Goal: Task Accomplishment & Management: Use online tool/utility

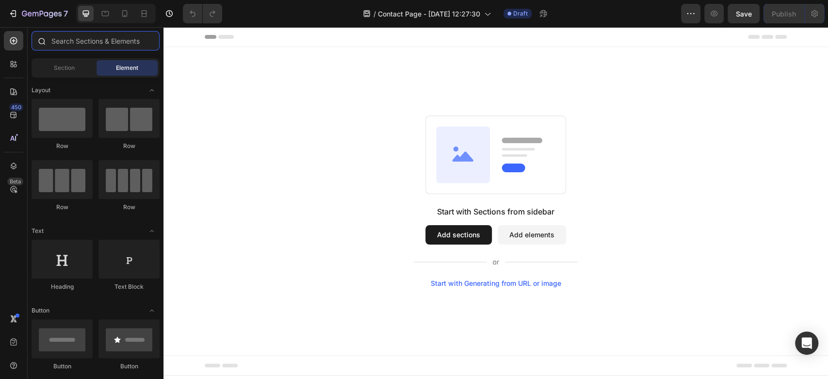
click at [75, 49] on input "text" at bounding box center [96, 40] width 128 height 19
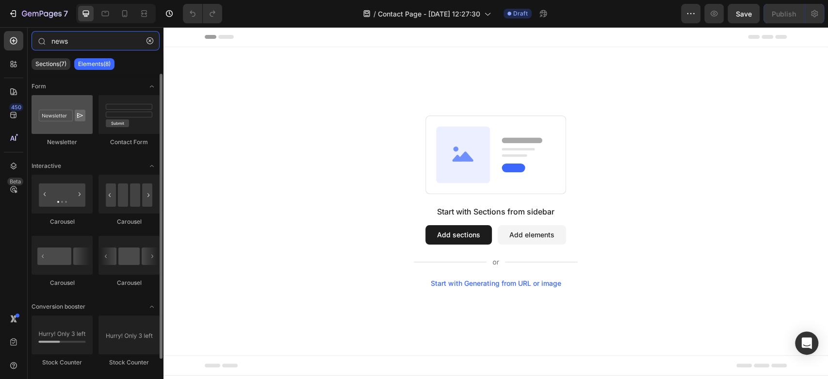
type input "news"
click at [56, 122] on div at bounding box center [62, 114] width 61 height 39
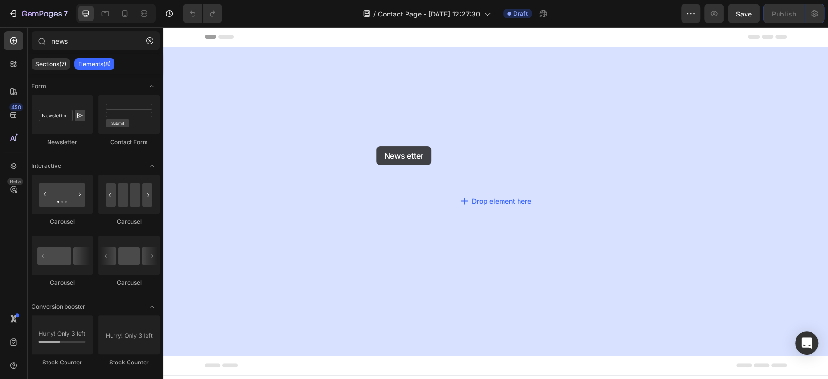
drag, startPoint x: 225, startPoint y: 143, endPoint x: 387, endPoint y: 170, distance: 164.7
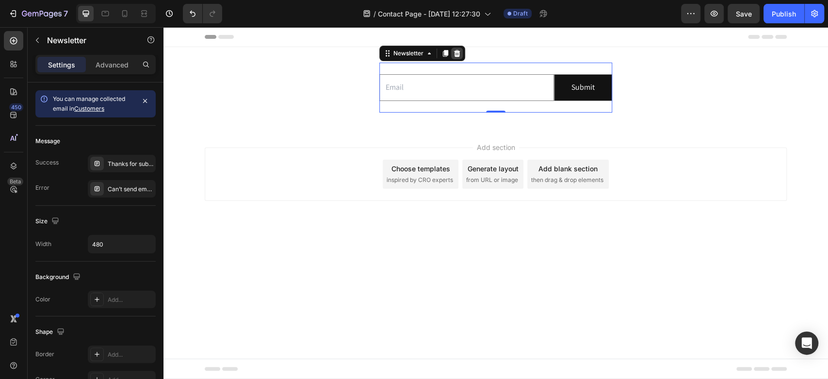
click at [456, 56] on icon at bounding box center [457, 53] width 6 height 7
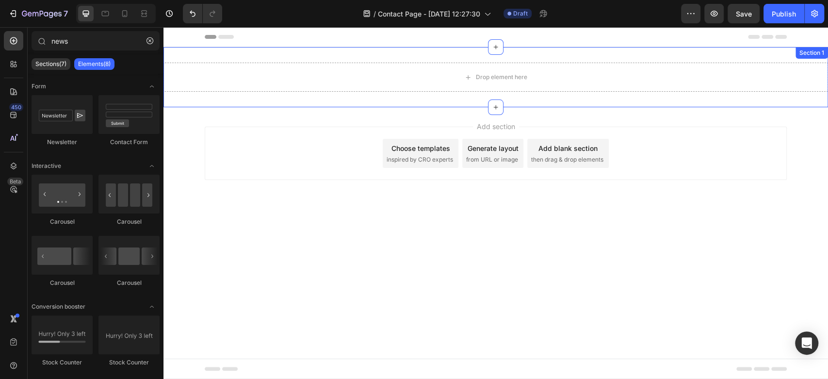
click at [489, 80] on div "Drop element here" at bounding box center [501, 77] width 51 height 8
click at [381, 77] on div "Drop element here" at bounding box center [495, 77] width 665 height 29
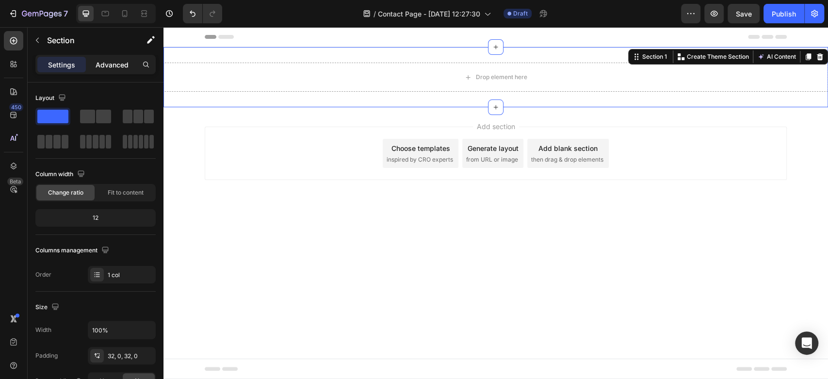
click at [105, 64] on p "Advanced" at bounding box center [112, 65] width 33 height 10
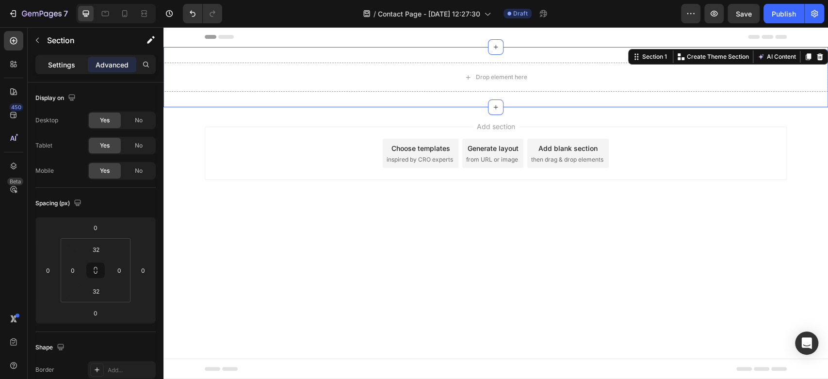
click at [58, 60] on p "Settings" at bounding box center [61, 65] width 27 height 10
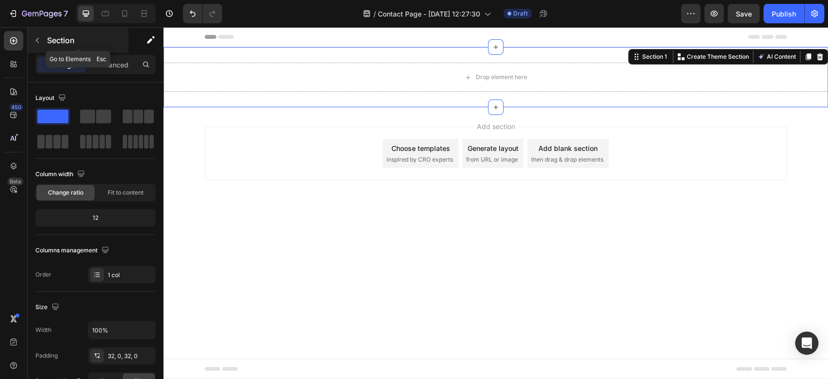
click at [42, 38] on button "button" at bounding box center [38, 41] width 16 height 16
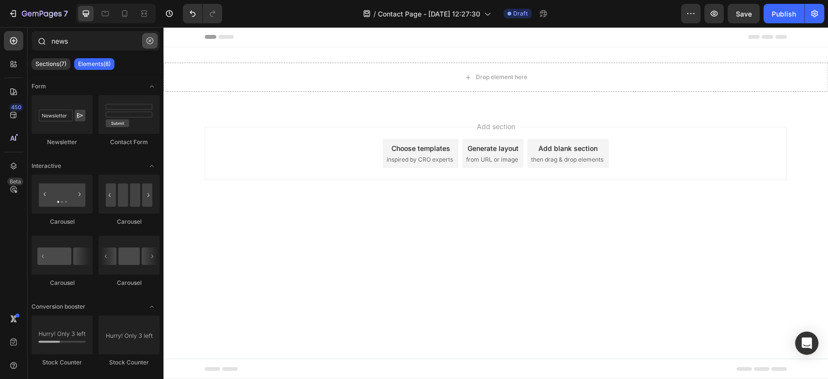
click at [147, 38] on icon "button" at bounding box center [150, 40] width 7 height 7
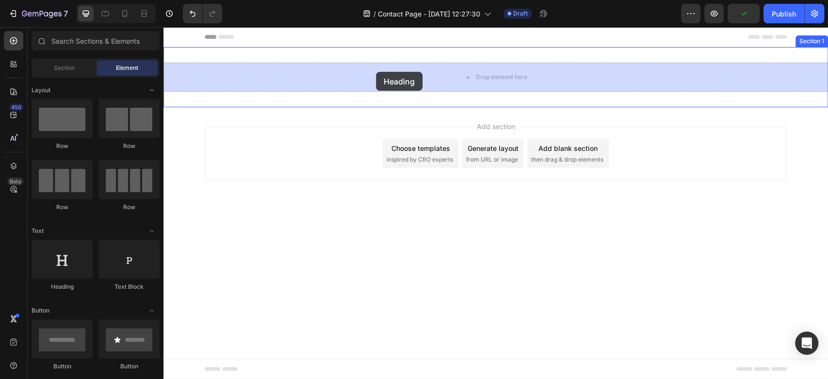
drag, startPoint x: 225, startPoint y: 284, endPoint x: 351, endPoint y: 92, distance: 229.4
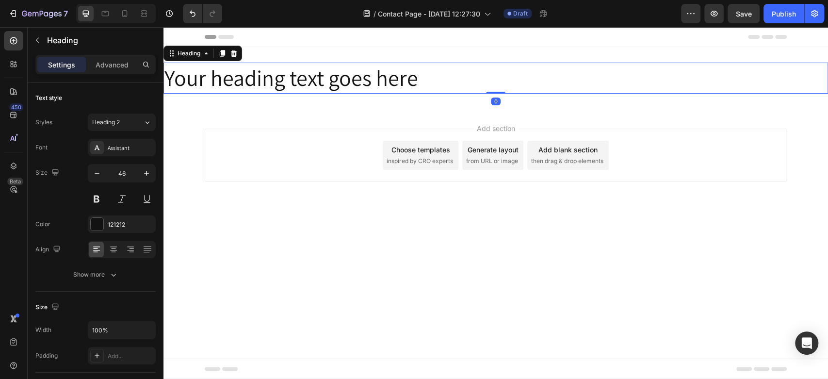
click at [377, 86] on h2 "Your heading text goes here" at bounding box center [495, 78] width 665 height 31
click at [377, 86] on p "Your heading text goes here" at bounding box center [495, 78] width 663 height 29
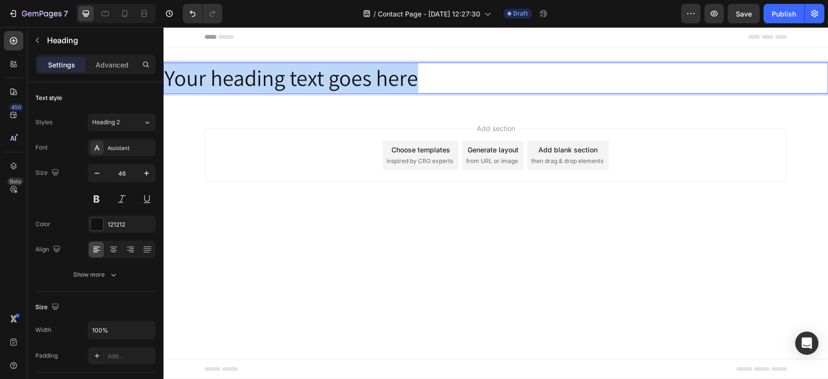
click at [377, 86] on p "Your heading text goes here" at bounding box center [495, 78] width 663 height 29
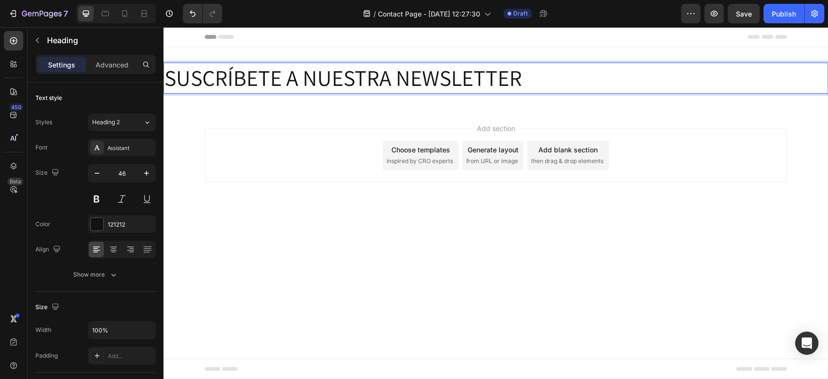
click at [402, 80] on p "SUSCRÍBETE A NUESTRA NEWSLETTER" at bounding box center [495, 78] width 663 height 29
click at [388, 75] on p "ÚNETE A LA COMUNIDAD WIOHAIR" at bounding box center [495, 78] width 663 height 29
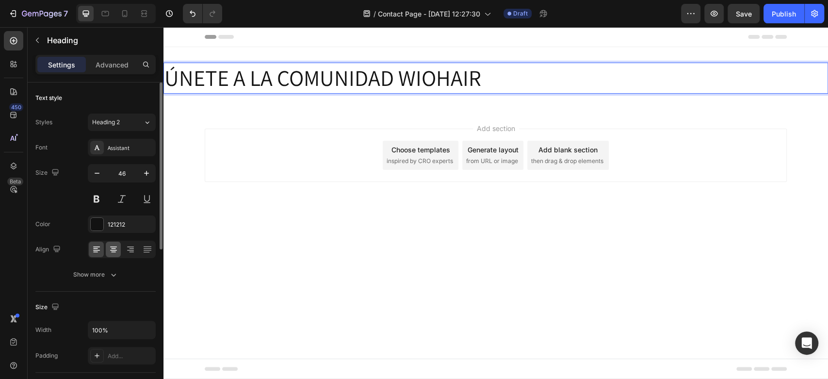
click at [113, 248] on icon at bounding box center [114, 250] width 10 height 10
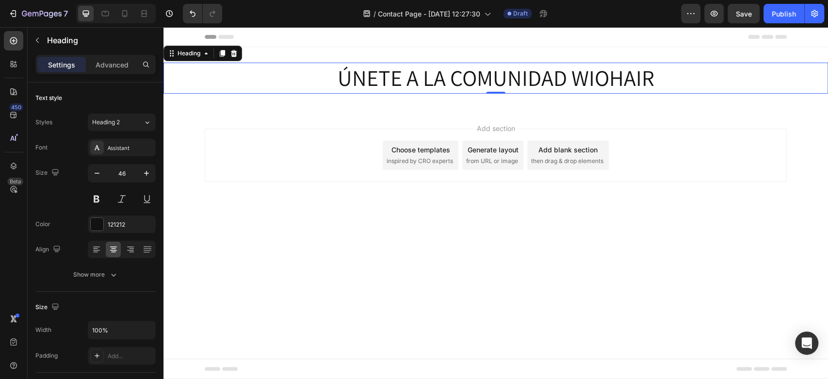
click at [276, 129] on div "Add section Choose templates inspired by CRO experts Generate layout from URL o…" at bounding box center [496, 155] width 582 height 53
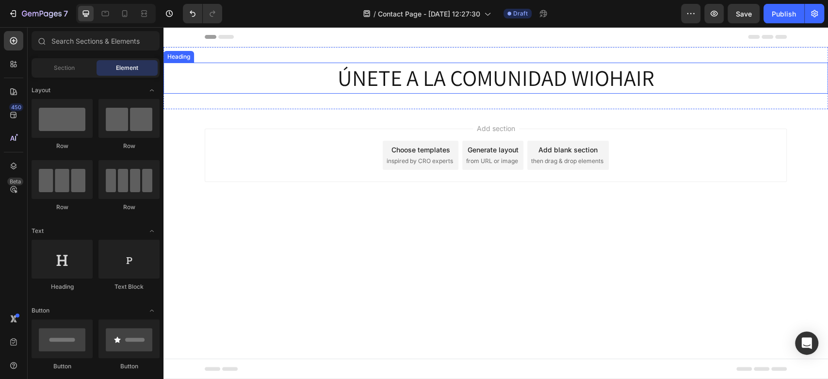
click at [362, 78] on p "ÚNETE A LA COMUNIDAD WIOHAIR" at bounding box center [495, 78] width 663 height 29
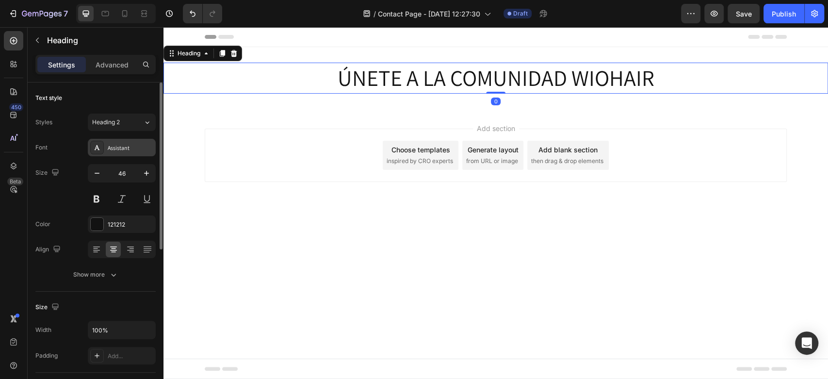
click at [115, 148] on div "Assistant" at bounding box center [131, 148] width 46 height 9
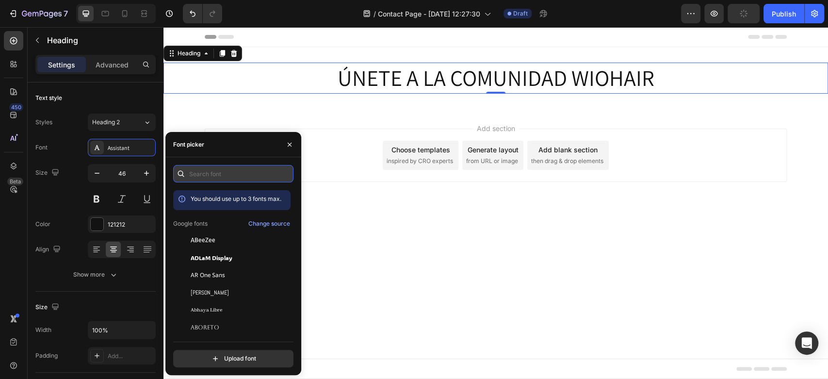
click at [215, 173] on input "text" at bounding box center [233, 173] width 120 height 17
type input "w"
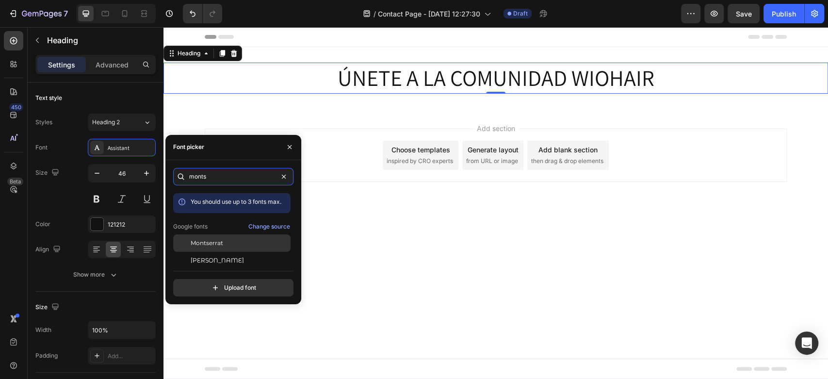
type input "monts"
click at [219, 246] on span "Montserrat" at bounding box center [207, 243] width 33 height 9
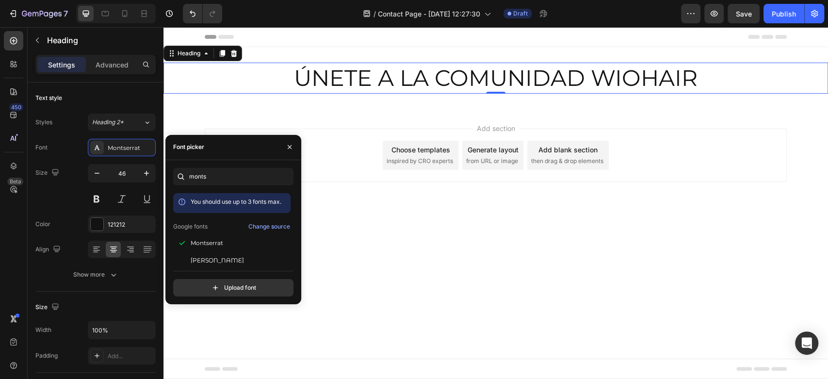
click at [397, 218] on div "Add section Choose templates inspired by CRO experts Generate layout from URL o…" at bounding box center [495, 168] width 665 height 119
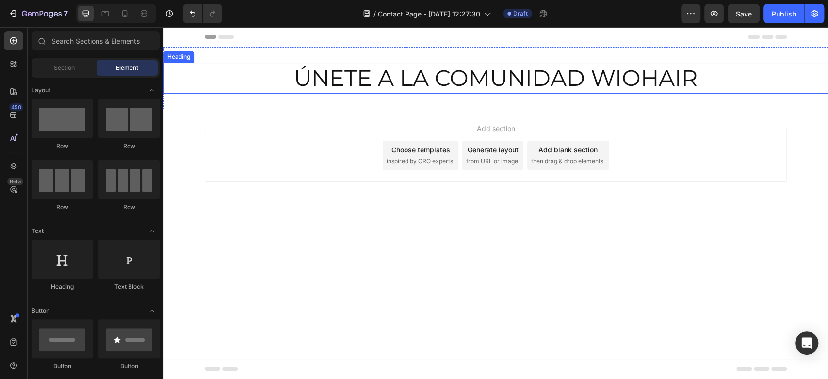
click at [317, 78] on p "ÚNETE A LA COMUNIDAD WIOHAIR" at bounding box center [495, 78] width 663 height 29
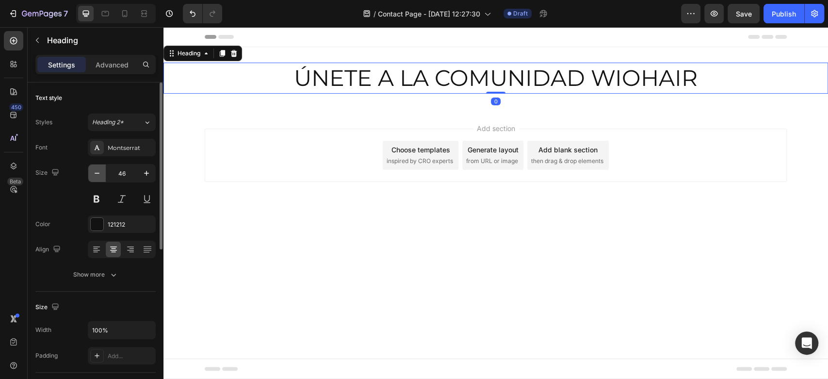
click at [98, 170] on icon "button" at bounding box center [97, 173] width 10 height 10
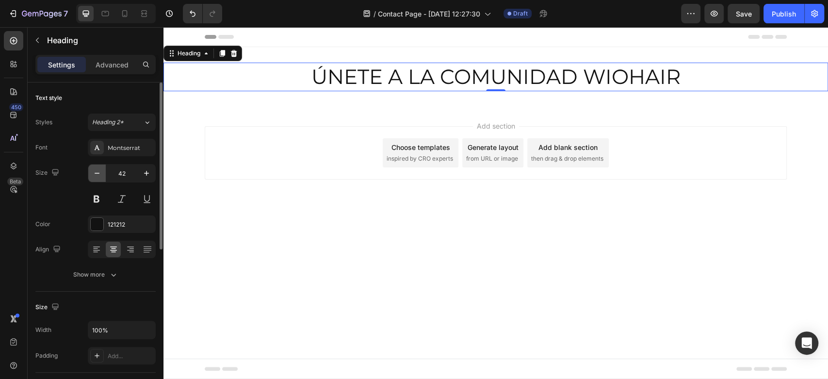
click at [98, 170] on icon "button" at bounding box center [97, 173] width 10 height 10
type input "40"
click at [283, 148] on div "Add section Choose templates inspired by CRO experts Generate layout from URL o…" at bounding box center [496, 151] width 582 height 53
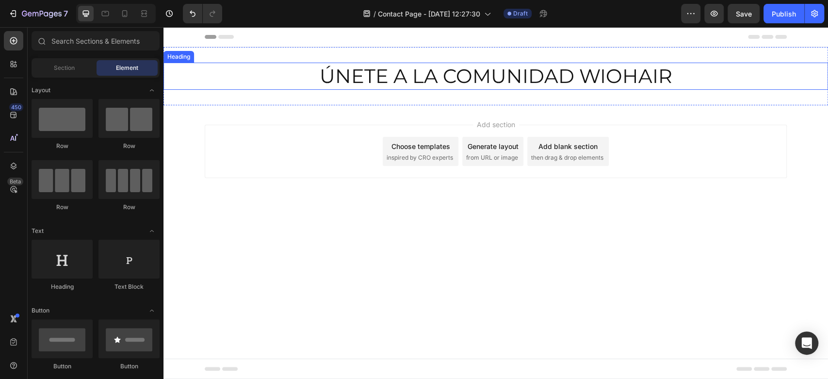
click at [427, 78] on p "ÚNETE A LA COMUNIDAD WIOHAIR" at bounding box center [495, 76] width 663 height 25
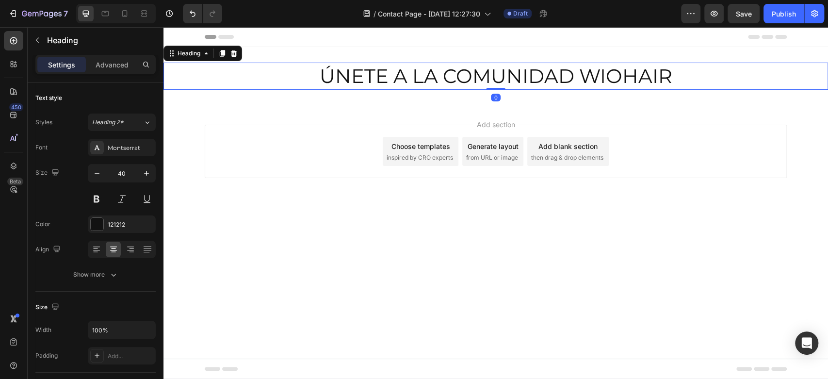
click at [305, 153] on div "Add section Choose templates inspired by CRO experts Generate layout from URL o…" at bounding box center [496, 151] width 582 height 53
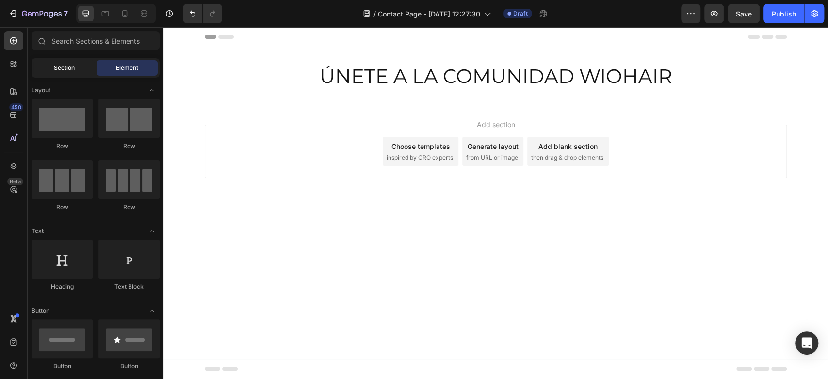
click at [69, 65] on span "Section" at bounding box center [64, 68] width 21 height 9
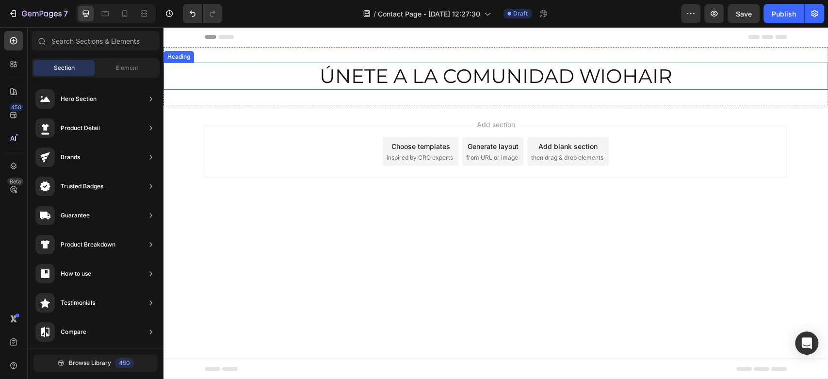
click at [408, 71] on p "ÚNETE A LA COMUNIDAD WIOHAIR" at bounding box center [495, 76] width 663 height 25
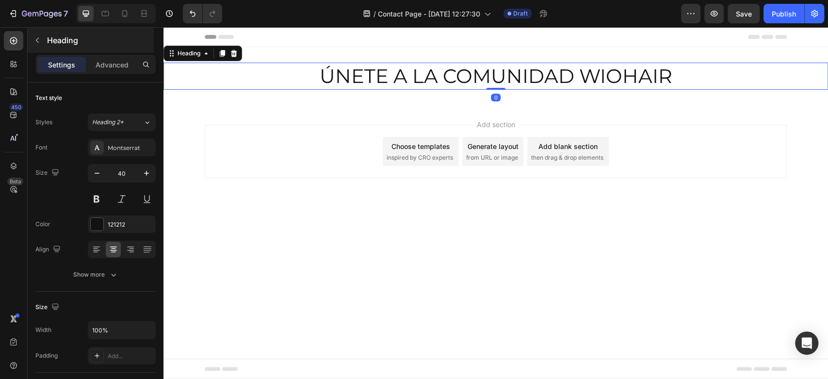
click at [44, 42] on button "button" at bounding box center [38, 41] width 16 height 16
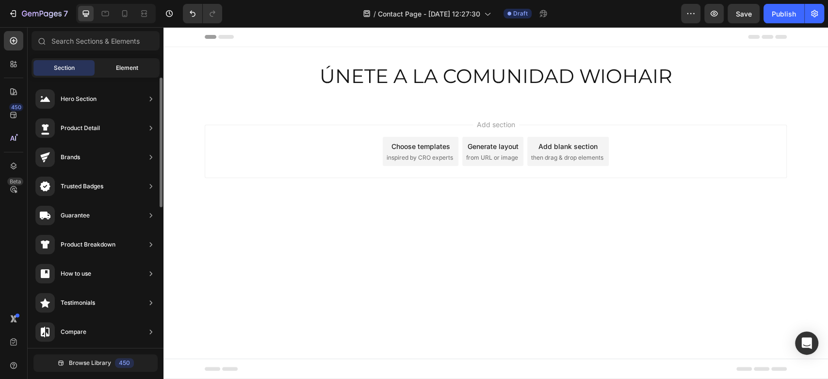
click at [118, 70] on span "Element" at bounding box center [127, 68] width 22 height 9
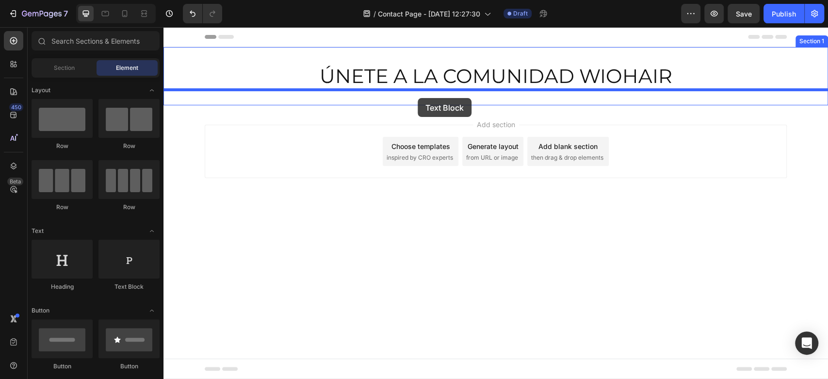
drag, startPoint x: 288, startPoint y: 293, endPoint x: 418, endPoint y: 98, distance: 233.7
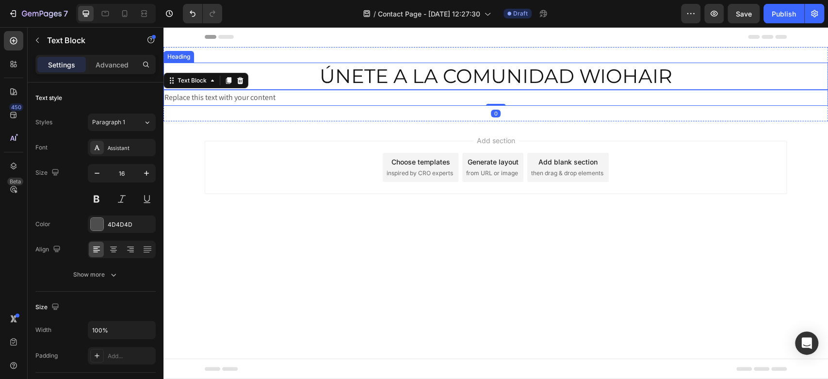
click at [368, 76] on p "ÚNETE A LA COMUNIDAD WIOHAIR" at bounding box center [495, 76] width 663 height 25
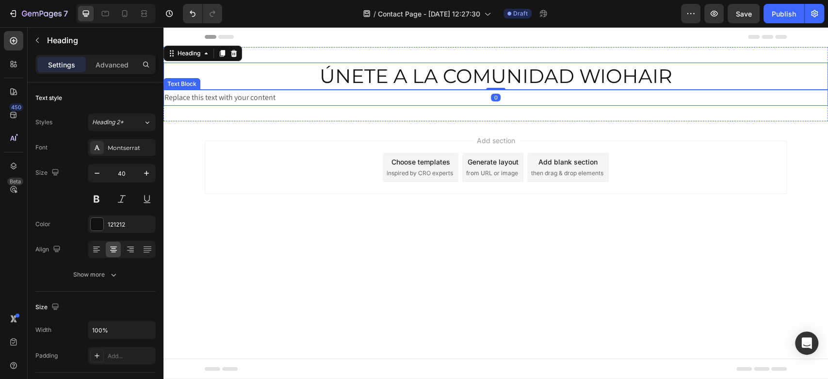
click at [293, 96] on div "Replace this text with your content" at bounding box center [495, 98] width 665 height 16
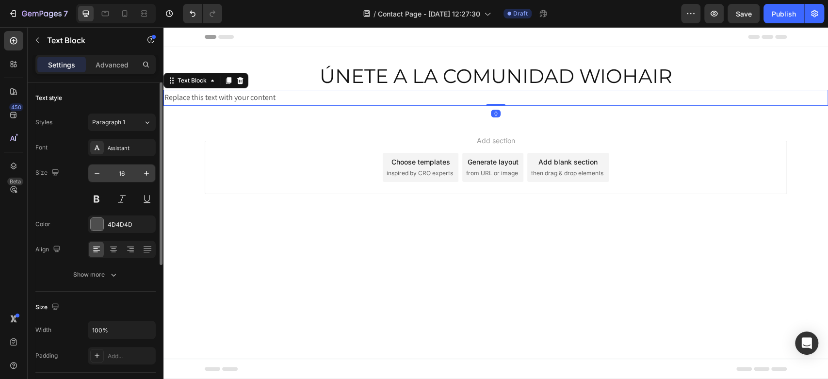
click at [130, 168] on input "16" at bounding box center [122, 172] width 32 height 17
click at [128, 174] on input "16" at bounding box center [122, 172] width 32 height 17
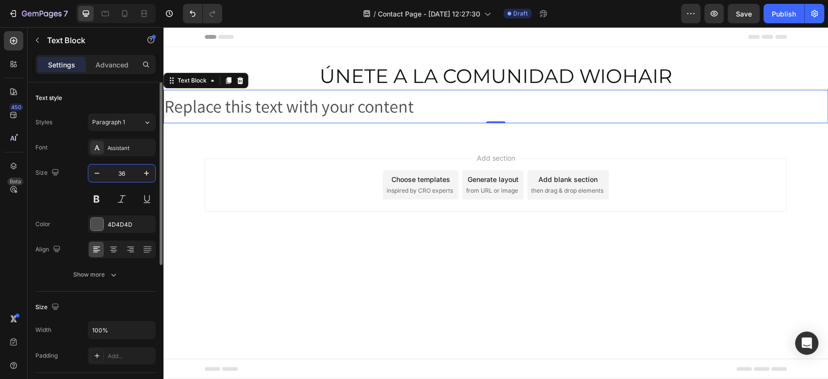
type input "36"
click at [250, 109] on div "Replace this text with your content" at bounding box center [495, 106] width 665 height 33
click at [116, 253] on icon at bounding box center [114, 250] width 10 height 10
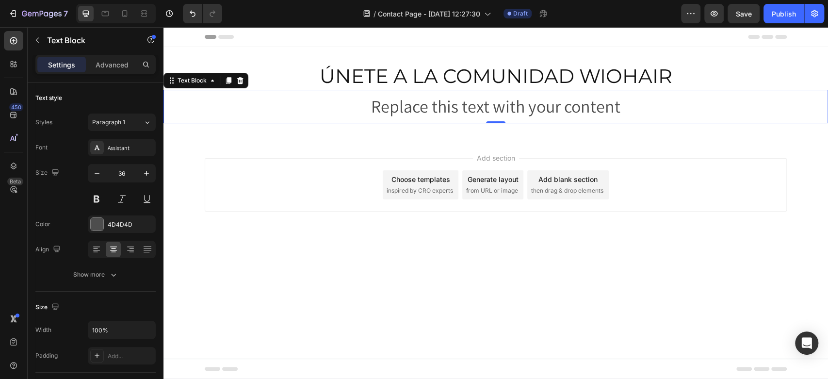
click at [389, 107] on p "Replace this text with your content" at bounding box center [495, 107] width 663 height 32
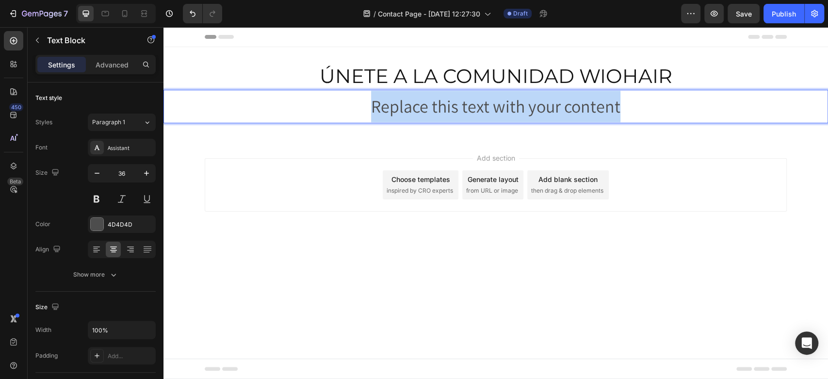
click at [389, 107] on p "Replace this text with your content" at bounding box center [495, 107] width 663 height 32
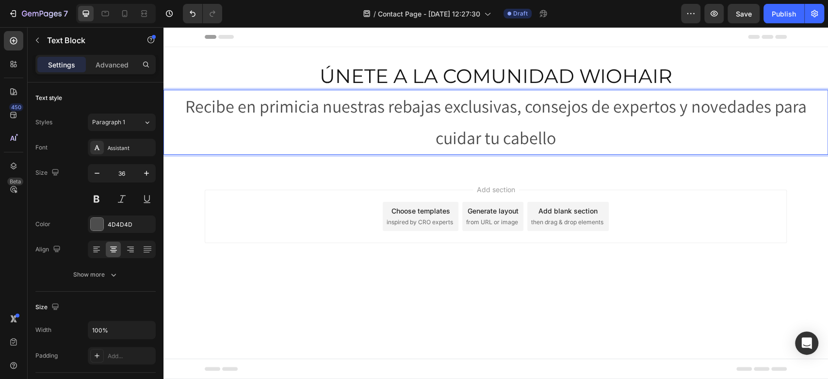
click at [307, 203] on div "Add section Choose templates inspired by CRO experts Generate layout from URL o…" at bounding box center [496, 216] width 582 height 53
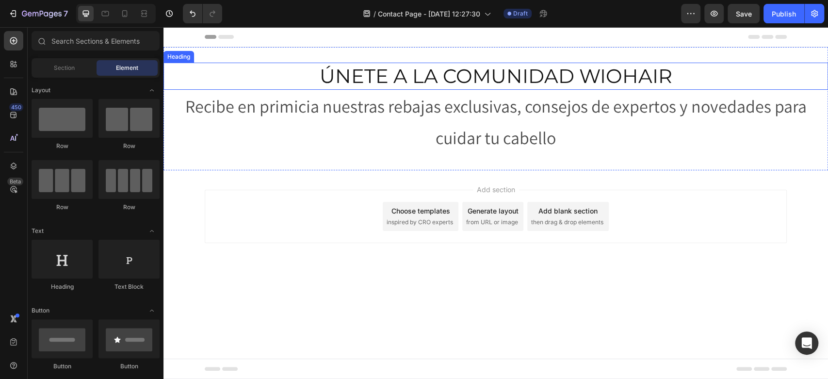
click at [439, 109] on p "Recibe en primicia nuestras rebajas exclusivas, consejos de expertos y novedade…" at bounding box center [495, 122] width 663 height 63
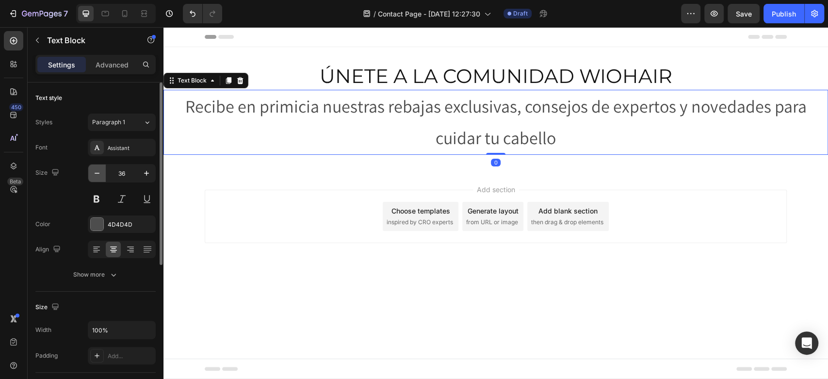
click at [100, 179] on button "button" at bounding box center [96, 172] width 17 height 17
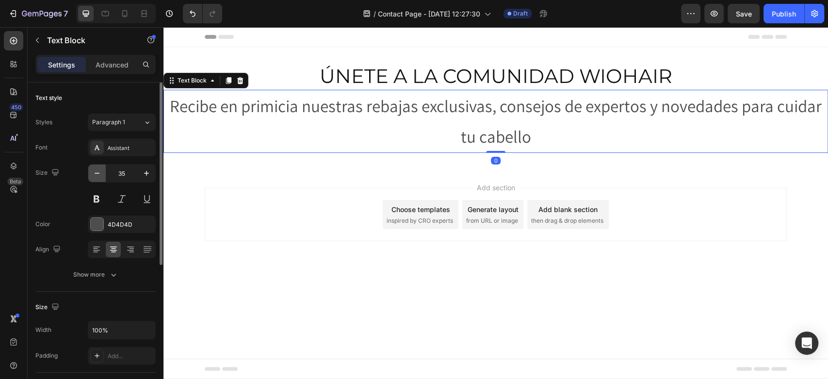
click at [100, 179] on button "button" at bounding box center [96, 172] width 17 height 17
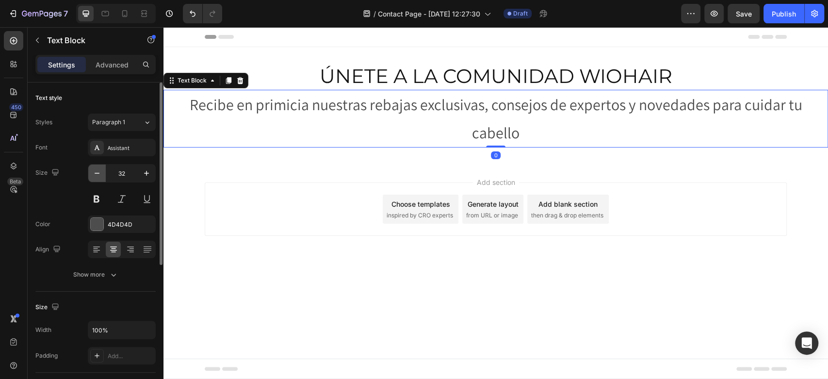
click at [100, 179] on button "button" at bounding box center [96, 172] width 17 height 17
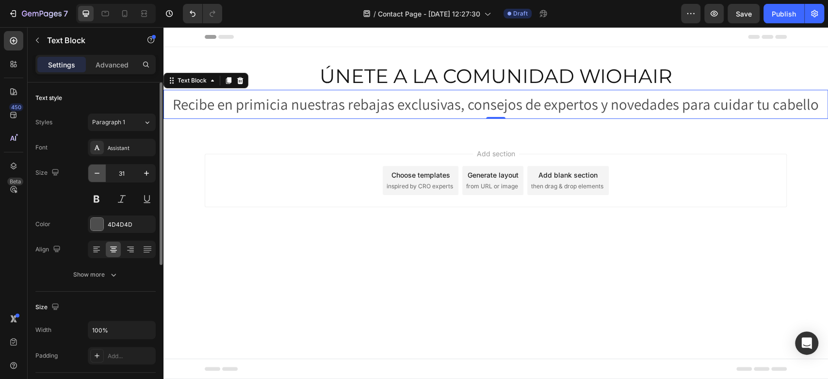
click at [100, 179] on button "button" at bounding box center [96, 172] width 17 height 17
type input "30"
click at [225, 178] on div "Add section Choose templates inspired by CRO experts Generate layout from URL o…" at bounding box center [496, 179] width 582 height 53
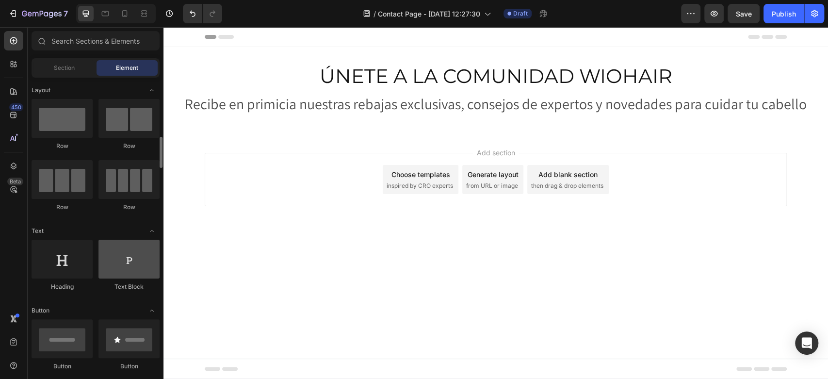
scroll to position [54, 0]
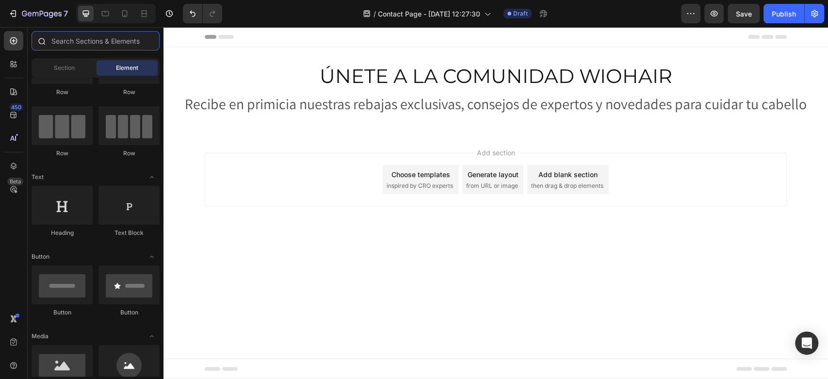
click at [98, 49] on input "text" at bounding box center [96, 40] width 128 height 19
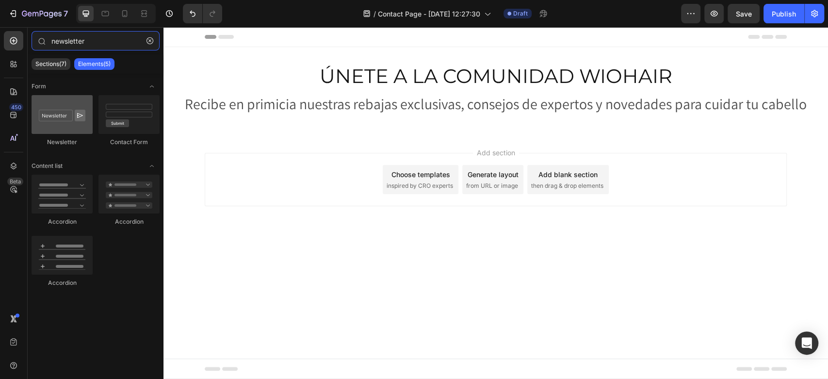
type input "newsletter"
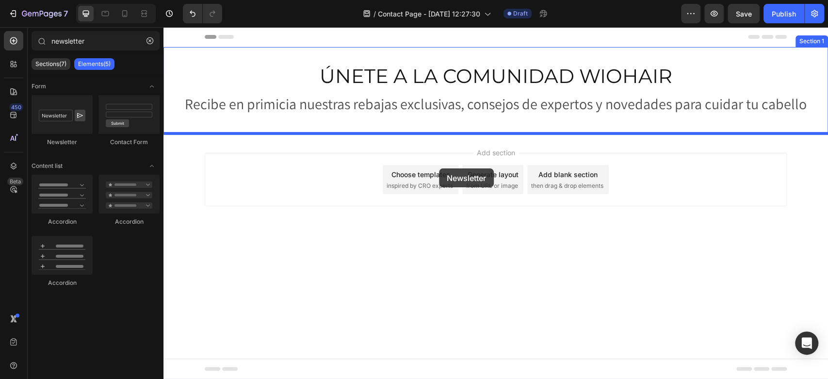
drag, startPoint x: 222, startPoint y: 150, endPoint x: 439, endPoint y: 168, distance: 218.1
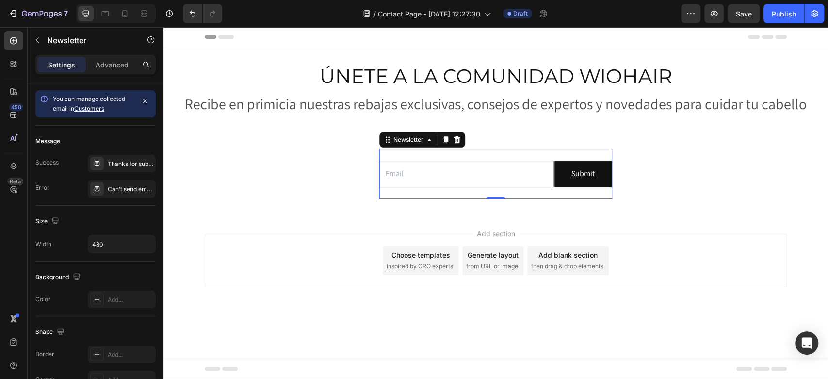
click at [662, 259] on div "Add section Choose templates inspired by CRO experts Generate layout from URL o…" at bounding box center [496, 260] width 582 height 53
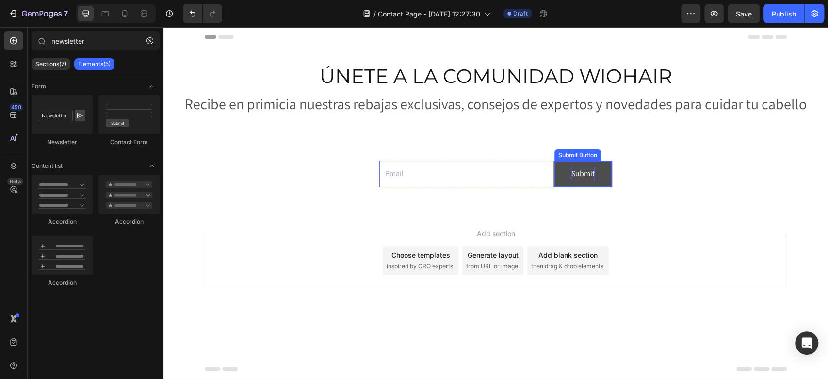
click at [585, 174] on div "Submit" at bounding box center [583, 174] width 23 height 14
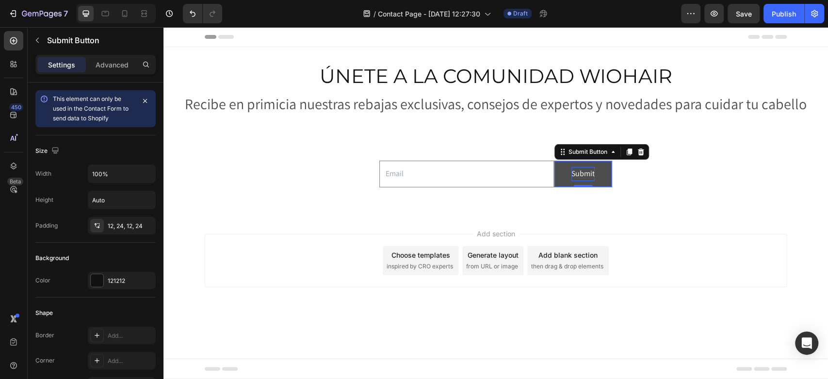
click at [585, 174] on div "Submit" at bounding box center [583, 174] width 23 height 14
click at [585, 174] on p "Submit" at bounding box center [583, 174] width 23 height 14
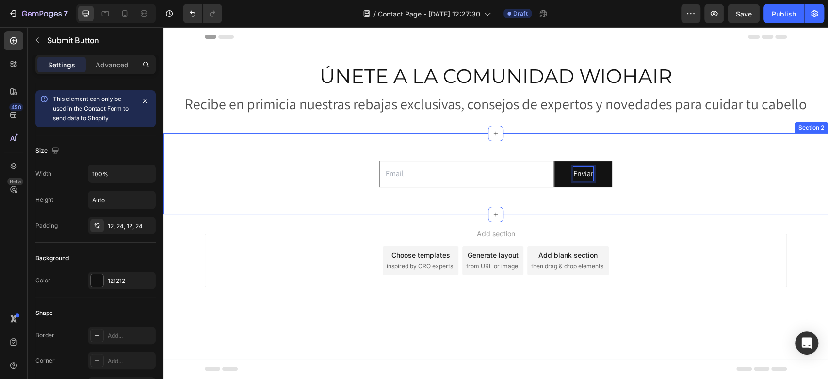
click at [199, 234] on div "Add section Choose templates inspired by CRO experts Generate layout from URL o…" at bounding box center [495, 273] width 665 height 119
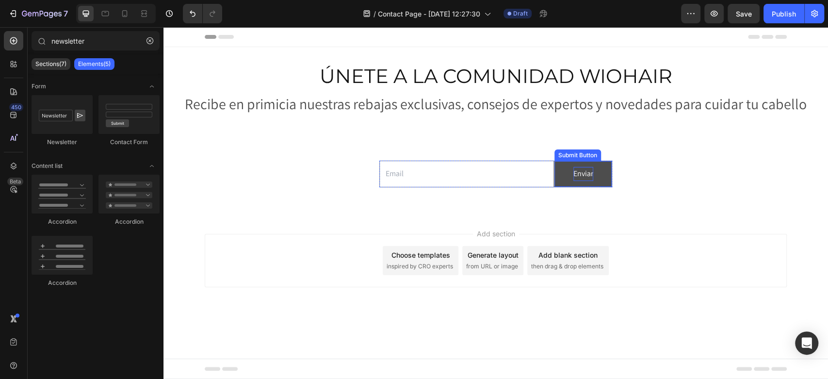
click at [579, 175] on p "Enviar" at bounding box center [583, 174] width 20 height 14
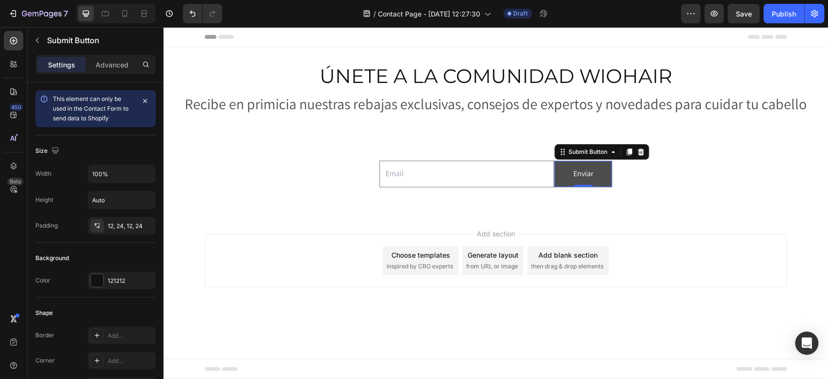
click at [599, 170] on button "Enviar" at bounding box center [583, 174] width 57 height 26
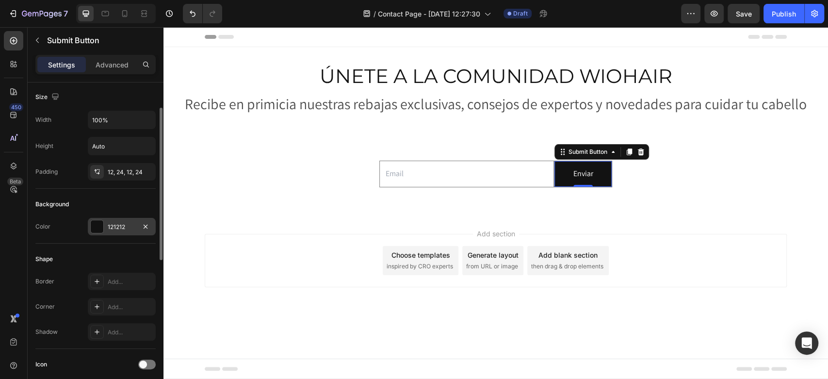
click at [97, 229] on div at bounding box center [97, 226] width 13 height 13
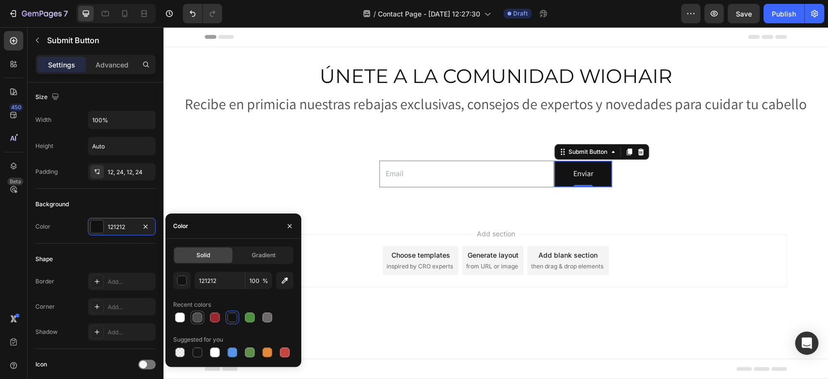
click at [199, 317] on div at bounding box center [198, 317] width 10 height 10
click at [267, 321] on div at bounding box center [267, 317] width 10 height 10
type input "6D6A6B"
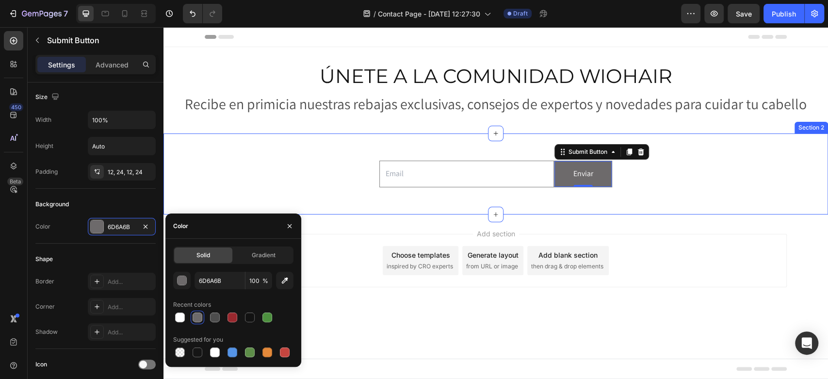
click at [295, 162] on div "Email Field Enviar Submit Button 0 Row Newsletter" at bounding box center [495, 174] width 665 height 50
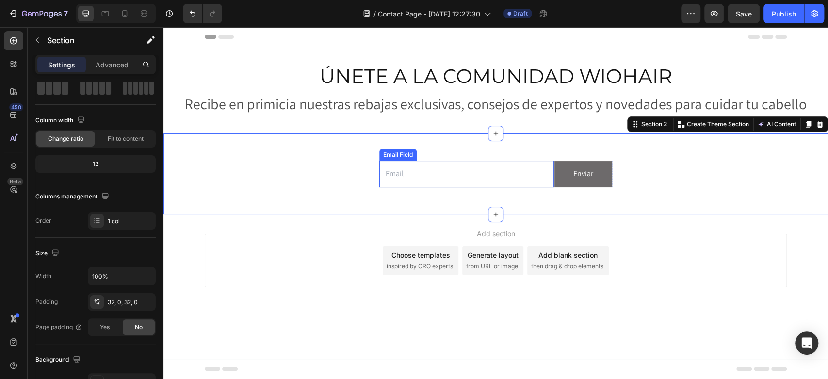
scroll to position [0, 0]
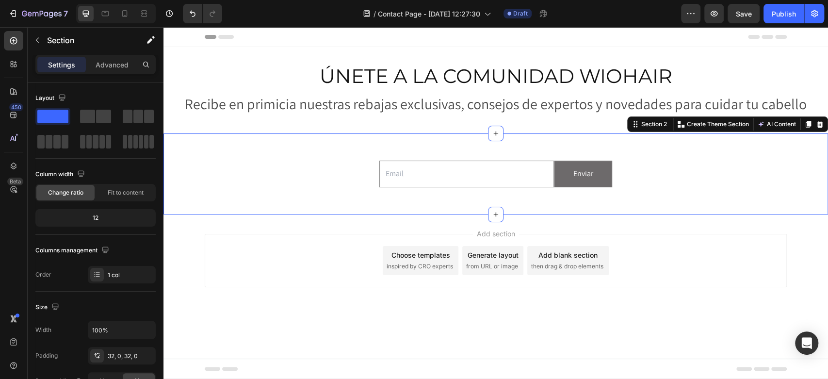
click at [292, 254] on div "Add section Choose templates inspired by CRO experts Generate layout from URL o…" at bounding box center [496, 260] width 582 height 53
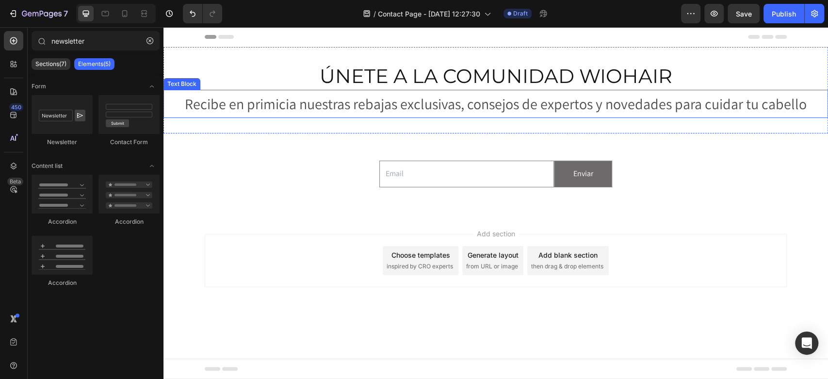
click at [311, 104] on p "Recibe en primicia nuestras rebajas exclusivas, consejos de expertos y novedade…" at bounding box center [495, 104] width 663 height 26
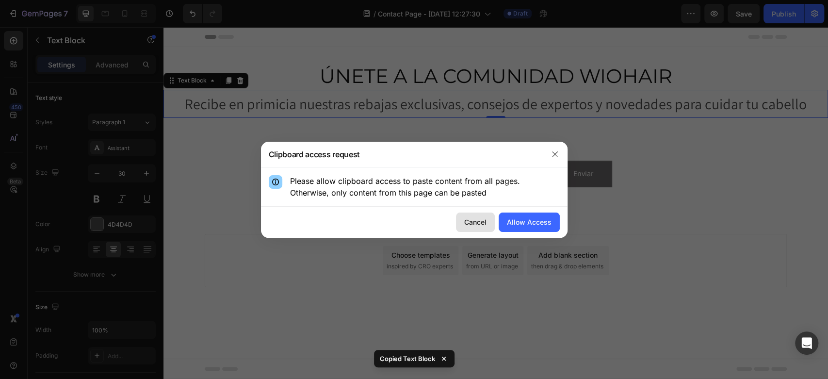
click at [466, 222] on div "Cancel" at bounding box center [475, 222] width 22 height 10
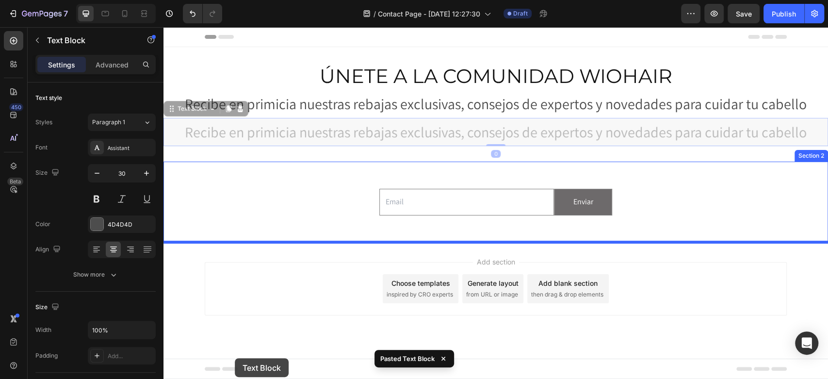
drag, startPoint x: 204, startPoint y: 113, endPoint x: 235, endPoint y: 358, distance: 247.4
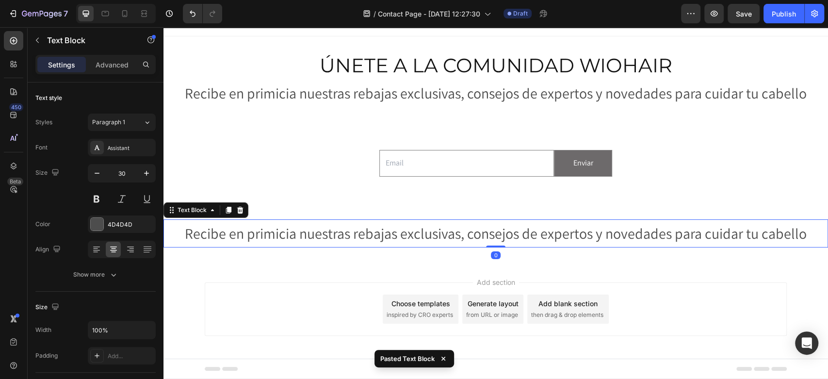
scroll to position [13, 0]
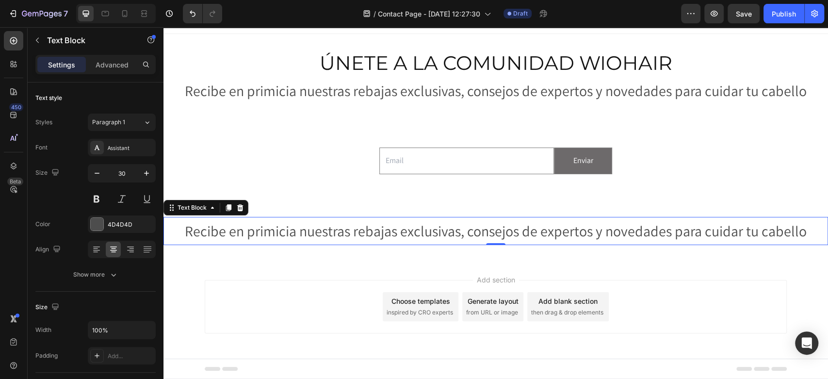
click at [249, 267] on div "Add section Choose templates inspired by CRO experts Generate layout from URL o…" at bounding box center [495, 320] width 665 height 119
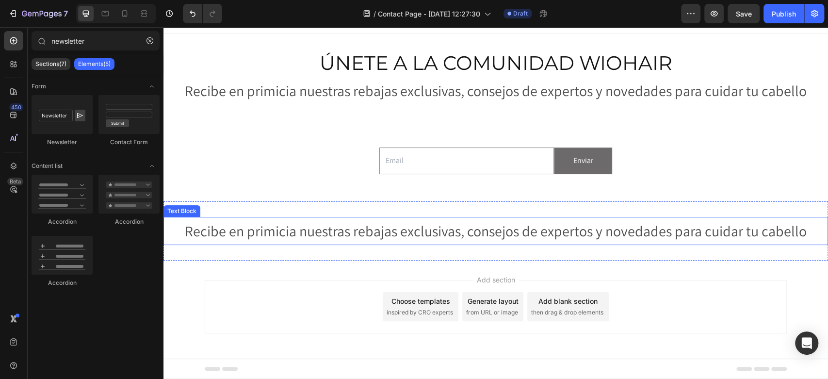
click at [226, 230] on p "Recibe en primicia nuestras rebajas exclusivas, consejos de expertos y novedade…" at bounding box center [495, 231] width 663 height 26
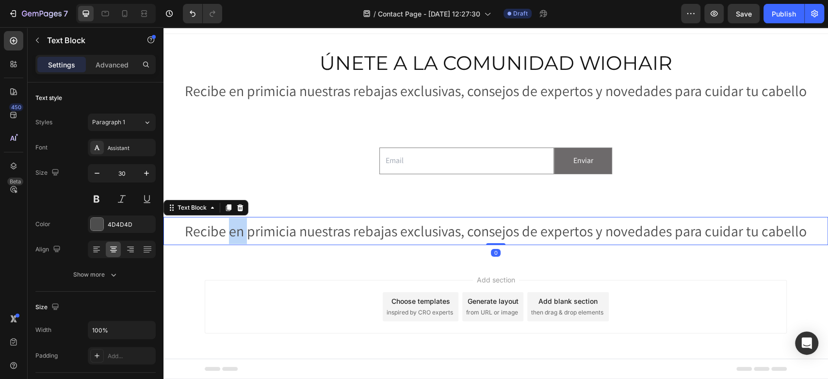
click at [226, 230] on p "Recibe en primicia nuestras rebajas exclusivas, consejos de expertos y novedade…" at bounding box center [495, 231] width 663 height 26
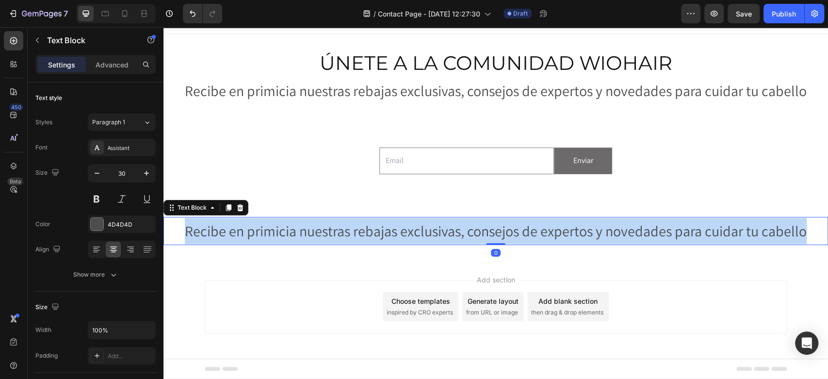
click at [226, 230] on p "Recibe en primicia nuestras rebajas exclusivas, consejos de expertos y novedade…" at bounding box center [495, 231] width 663 height 26
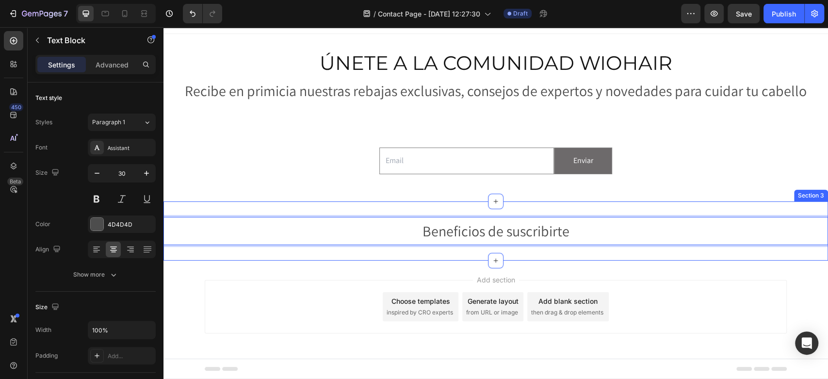
click at [221, 205] on div "Beneficios de suscribirte Text Block 0 Section 3" at bounding box center [495, 230] width 665 height 59
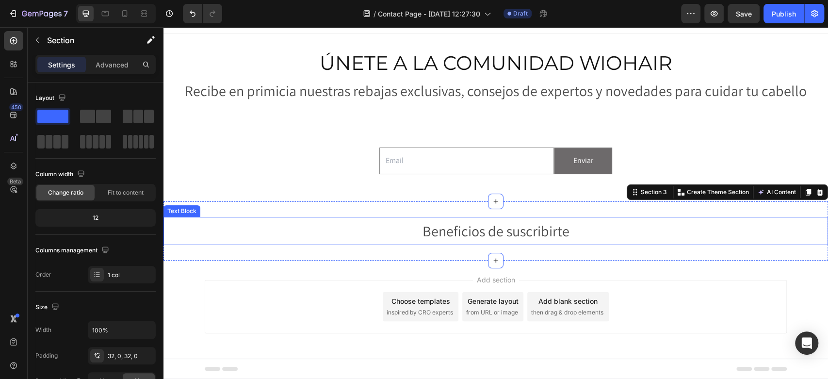
click at [448, 233] on p "Beneficios de suscribirte" at bounding box center [495, 231] width 663 height 26
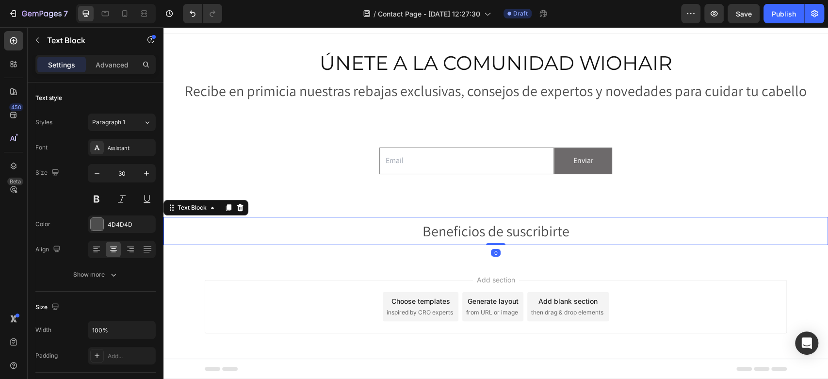
click at [277, 292] on div "Add section Choose templates inspired by CRO experts Generate layout from URL o…" at bounding box center [496, 306] width 582 height 53
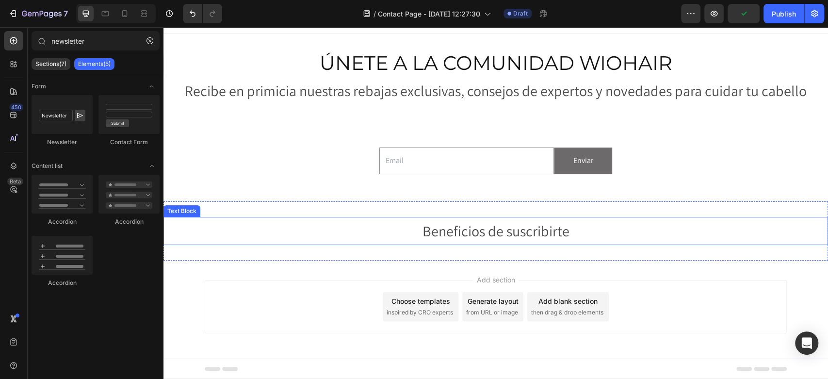
click at [452, 231] on p "Beneficios de suscribirte" at bounding box center [495, 231] width 663 height 26
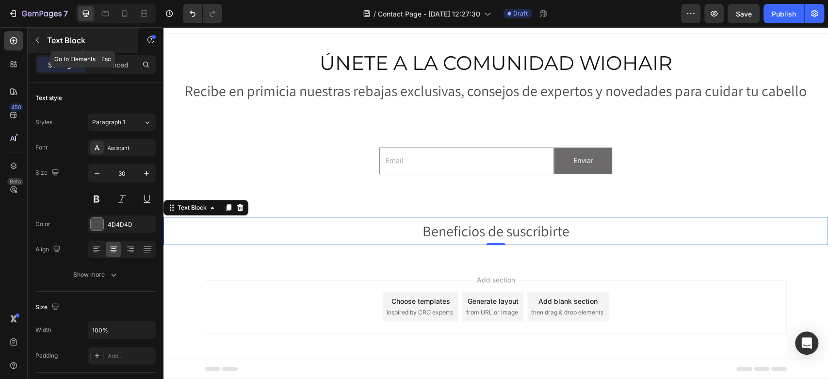
click at [42, 34] on button "button" at bounding box center [38, 41] width 16 height 16
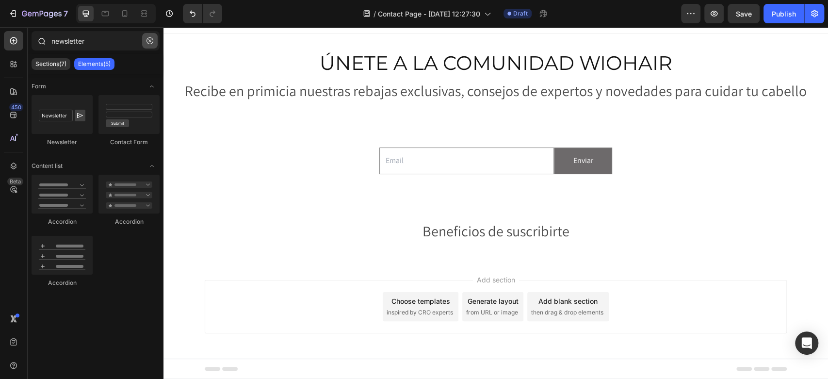
click at [152, 39] on icon "button" at bounding box center [150, 40] width 7 height 7
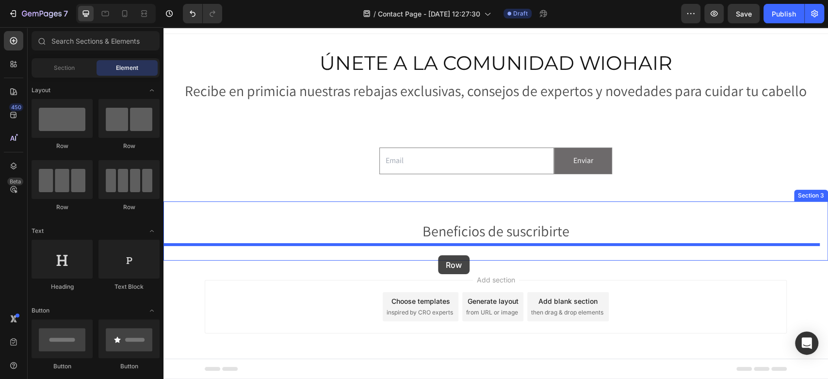
drag, startPoint x: 233, startPoint y: 209, endPoint x: 438, endPoint y: 255, distance: 210.4
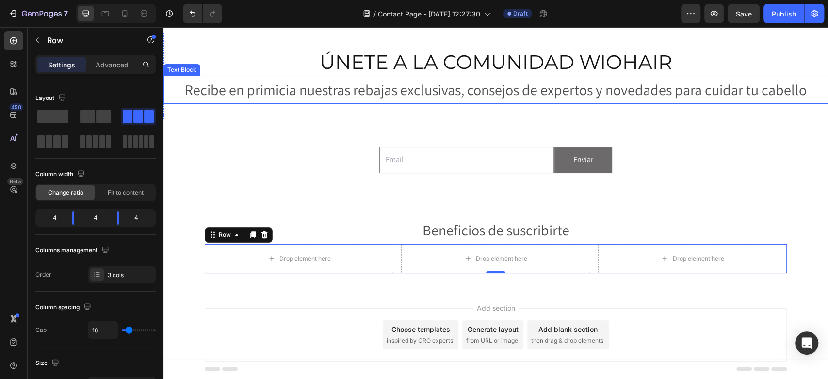
scroll to position [0, 0]
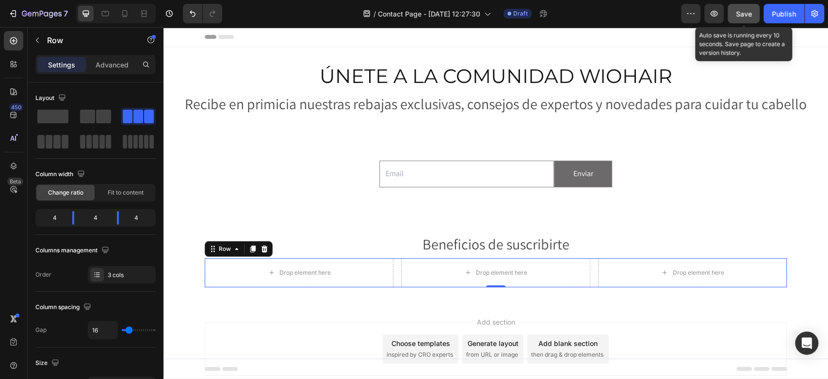
click at [748, 11] on span "Save" at bounding box center [744, 14] width 16 height 8
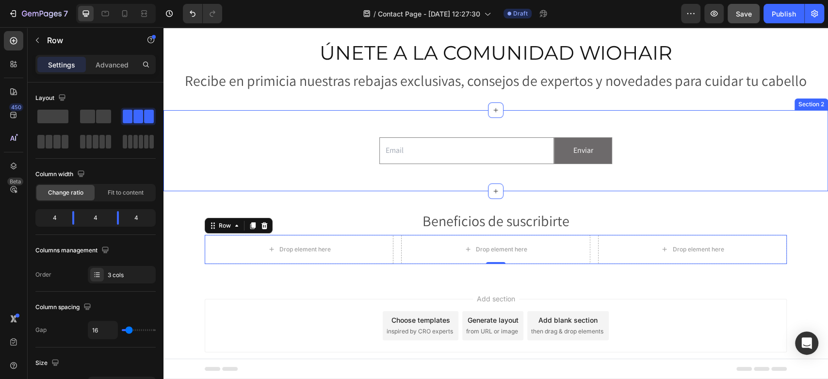
scroll to position [43, 0]
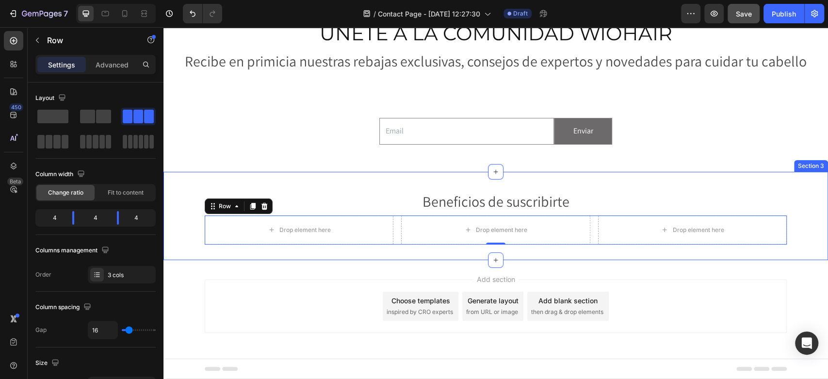
click at [285, 230] on div "Drop element here" at bounding box center [304, 230] width 51 height 8
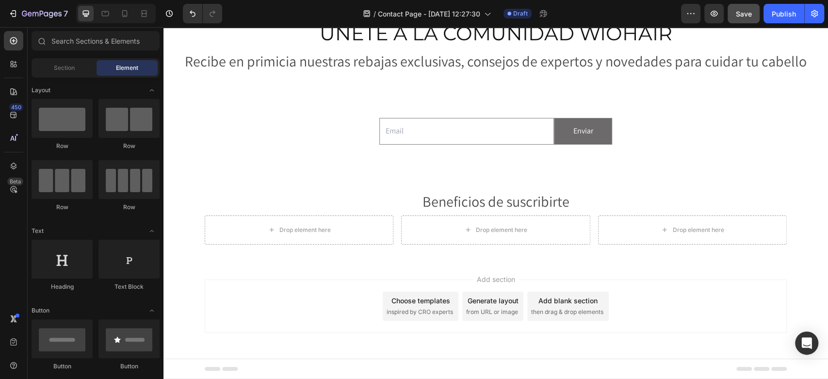
scroll to position [162, 0]
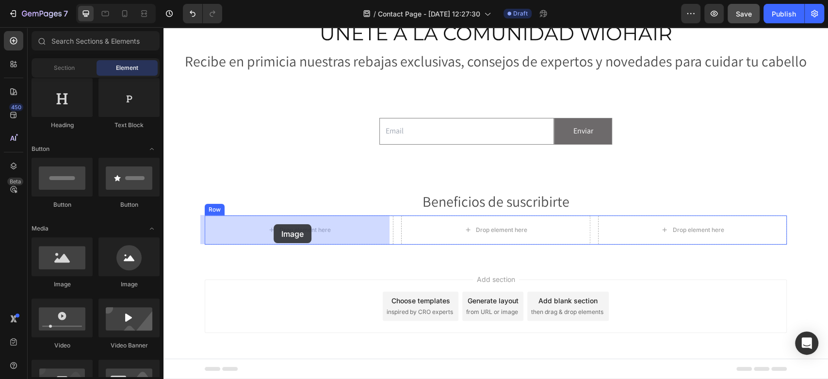
drag, startPoint x: 229, startPoint y: 288, endPoint x: 274, endPoint y: 224, distance: 77.9
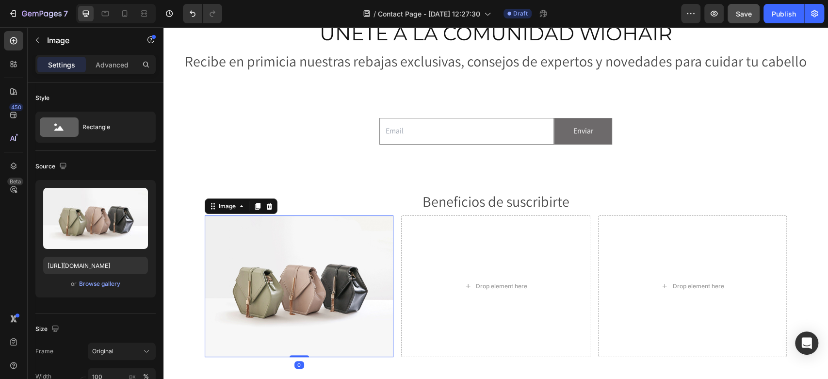
click at [292, 265] on img at bounding box center [299, 286] width 189 height 142
click at [257, 203] on div at bounding box center [258, 206] width 12 height 12
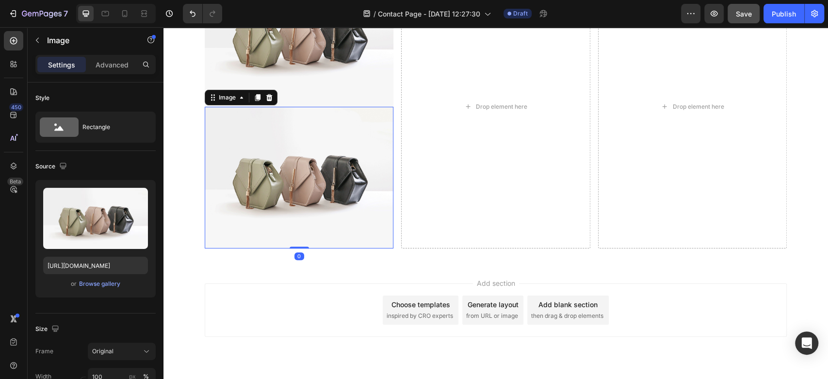
scroll to position [317, 0]
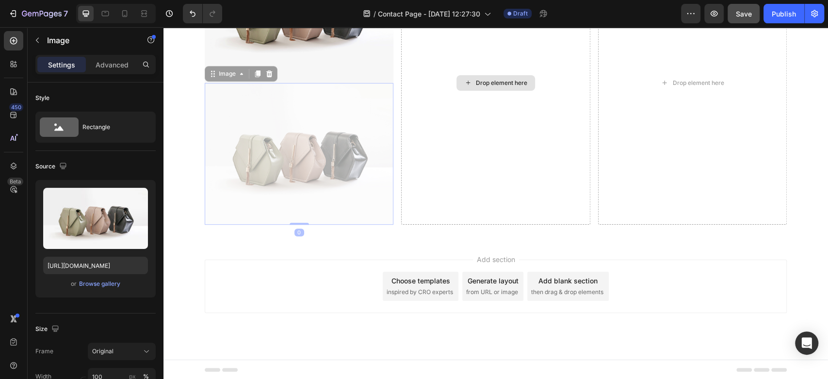
drag, startPoint x: 295, startPoint y: 162, endPoint x: 499, endPoint y: 88, distance: 216.5
click at [499, 88] on div "Image Image 0 Image 0 Drop element here Drop element here Row" at bounding box center [496, 82] width 582 height 283
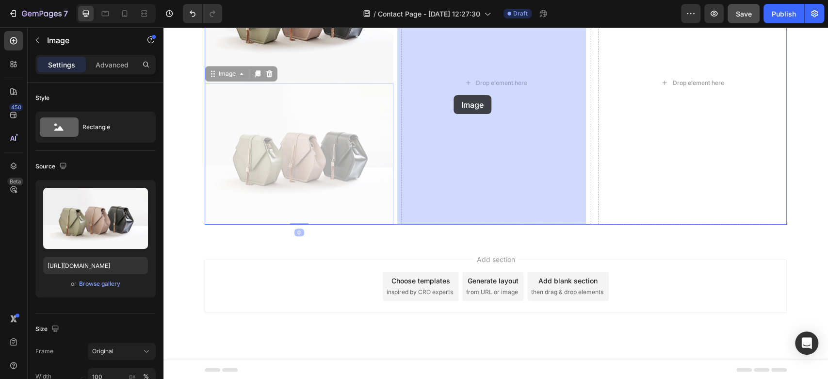
drag, startPoint x: 265, startPoint y: 155, endPoint x: 454, endPoint y: 95, distance: 198.1
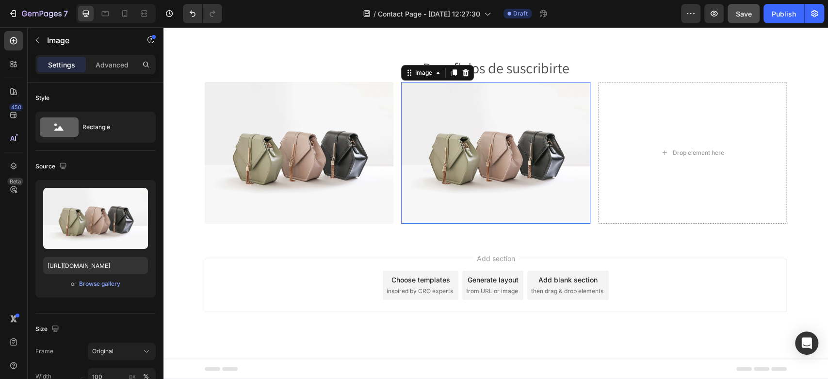
scroll to position [175, 0]
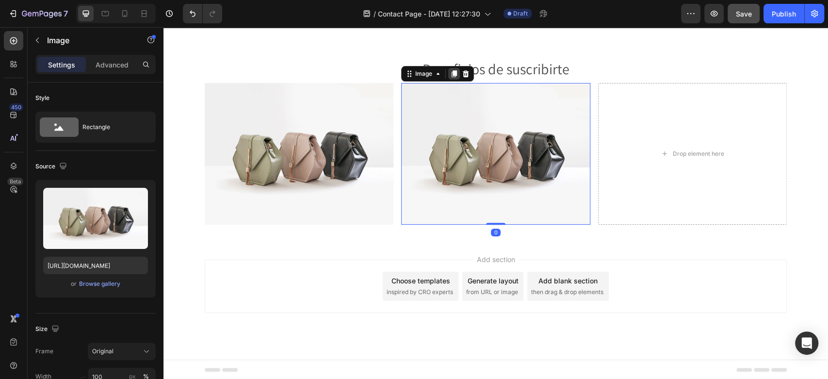
click at [453, 72] on icon at bounding box center [454, 74] width 8 height 8
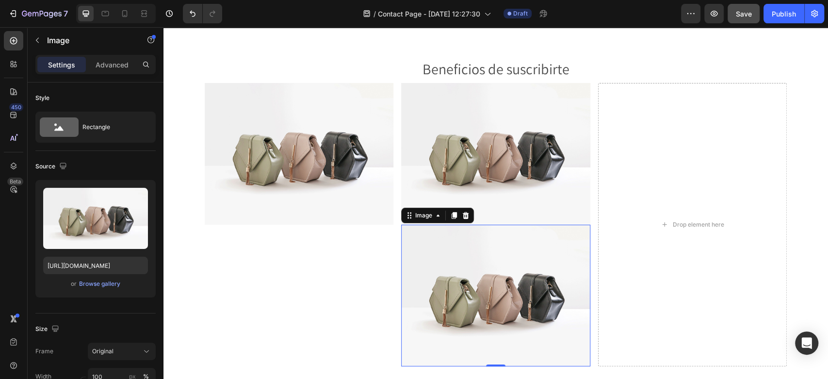
scroll to position [317, 0]
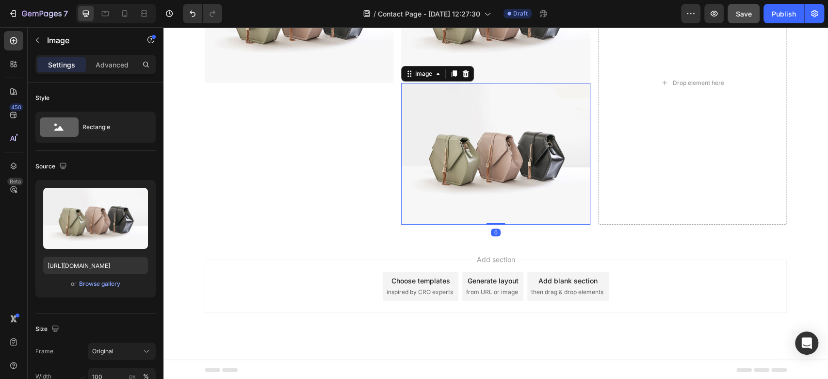
click at [491, 151] on img at bounding box center [495, 154] width 189 height 142
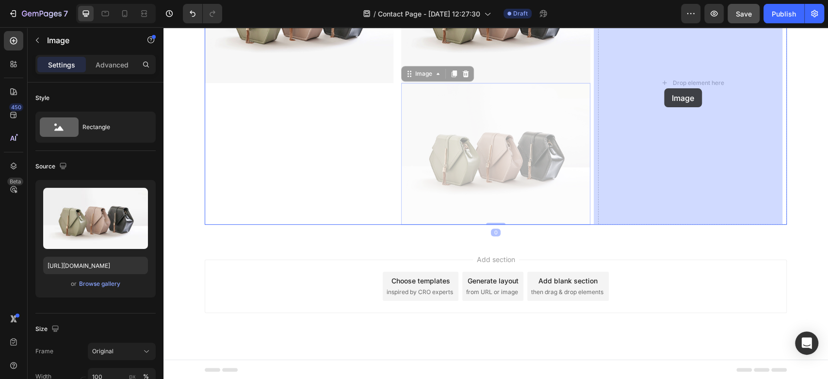
drag, startPoint x: 485, startPoint y: 145, endPoint x: 636, endPoint y: 109, distance: 155.2
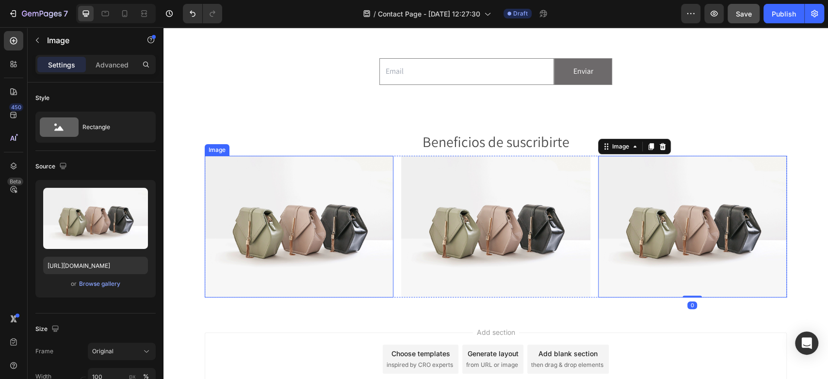
scroll to position [121, 0]
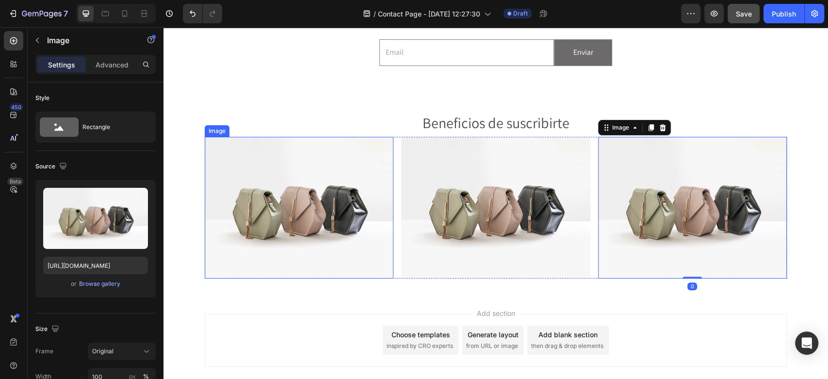
click at [300, 208] on img at bounding box center [299, 208] width 189 height 142
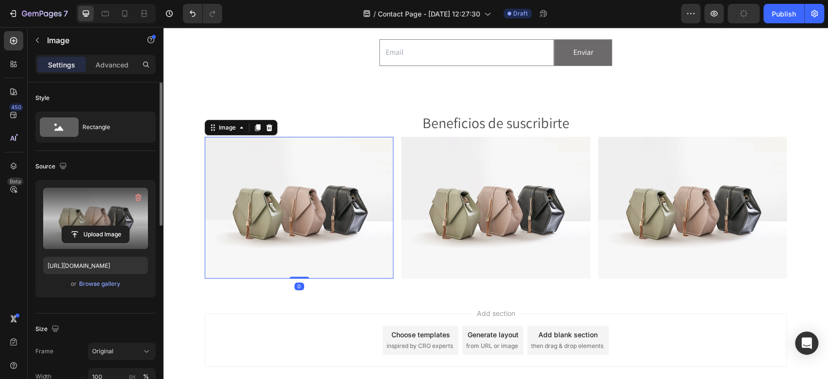
click at [84, 202] on label at bounding box center [95, 218] width 105 height 61
click at [84, 226] on input "file" at bounding box center [95, 234] width 67 height 16
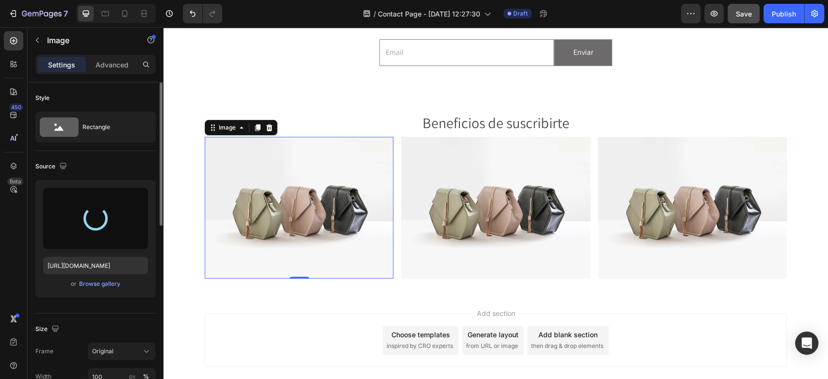
type input "[URL][DOMAIN_NAME]"
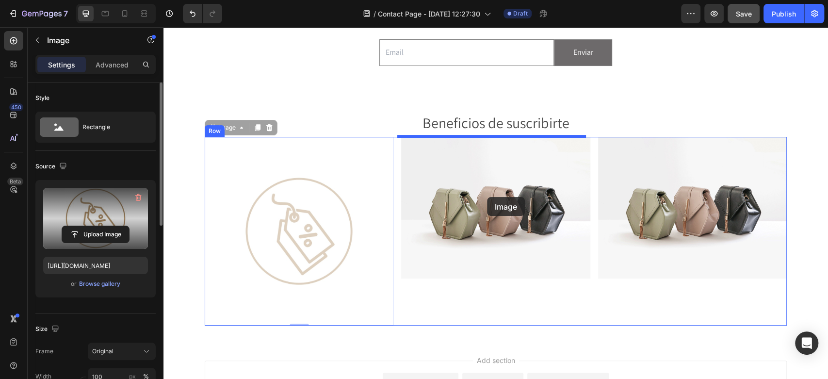
drag, startPoint x: 291, startPoint y: 216, endPoint x: 487, endPoint y: 197, distance: 197.4
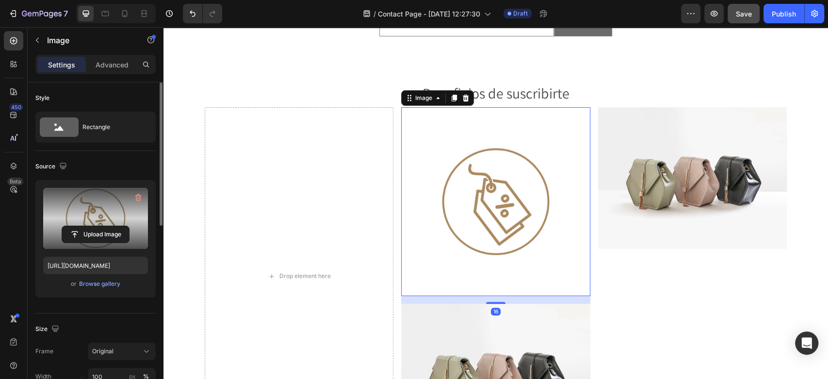
scroll to position [175, 0]
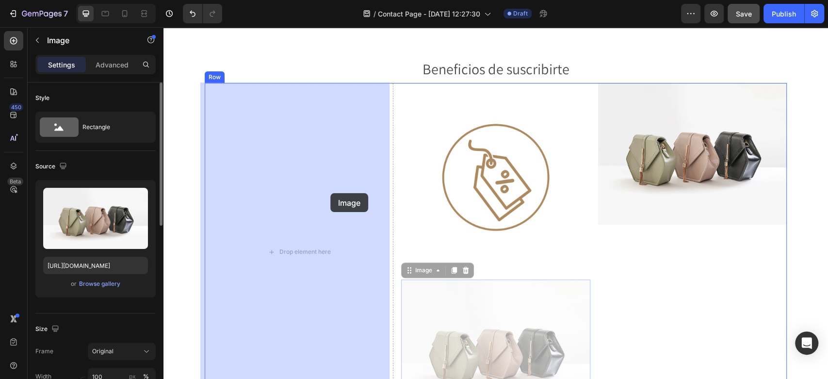
drag, startPoint x: 474, startPoint y: 341, endPoint x: 330, endPoint y: 193, distance: 205.5
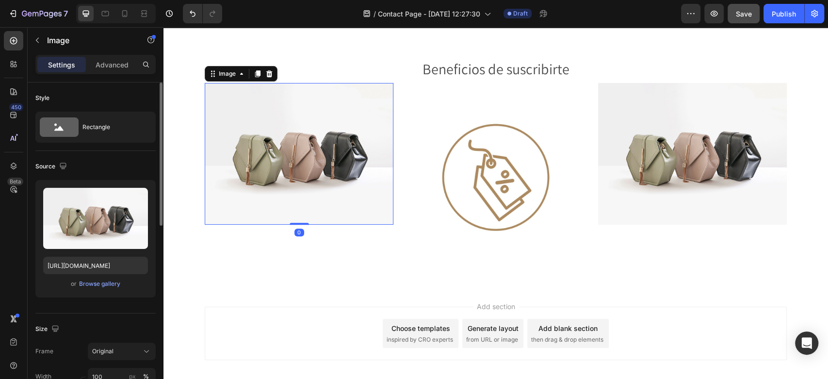
click at [290, 148] on img at bounding box center [299, 154] width 189 height 142
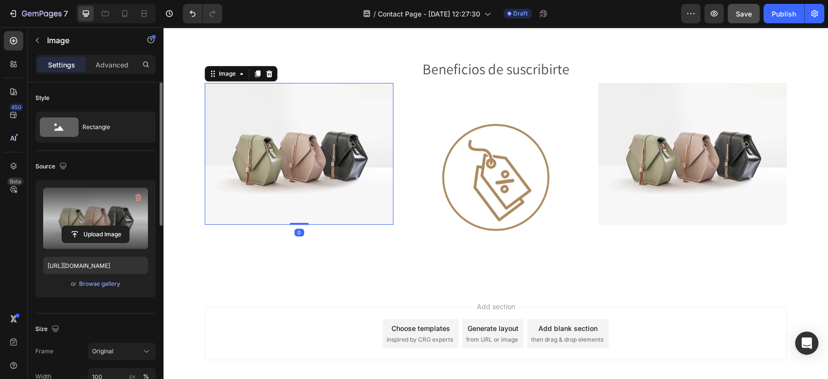
click at [81, 204] on label at bounding box center [95, 218] width 105 height 61
click at [81, 226] on input "file" at bounding box center [95, 234] width 67 height 16
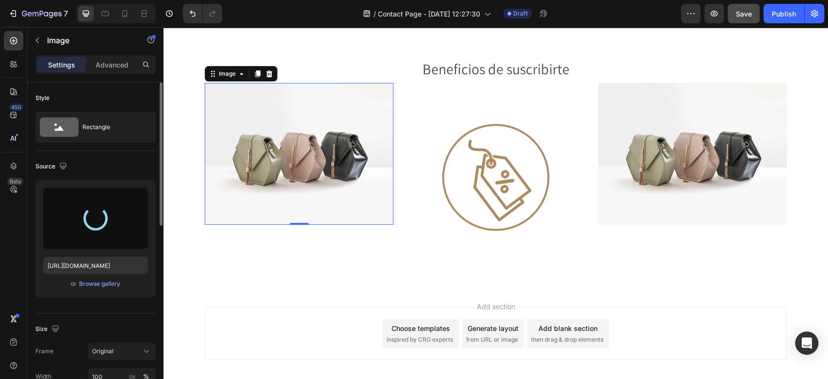
type input "[URL][DOMAIN_NAME]"
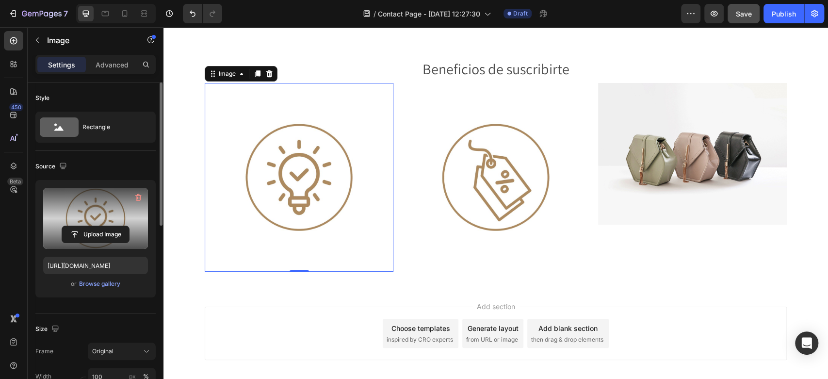
click at [284, 163] on img at bounding box center [299, 177] width 189 height 189
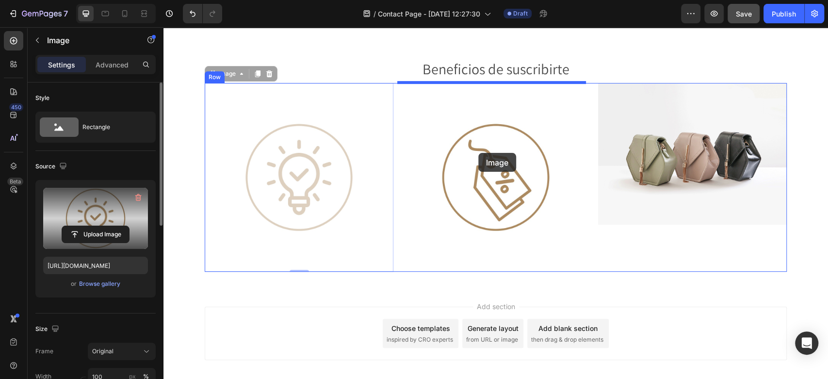
drag, startPoint x: 292, startPoint y: 162, endPoint x: 478, endPoint y: 153, distance: 187.0
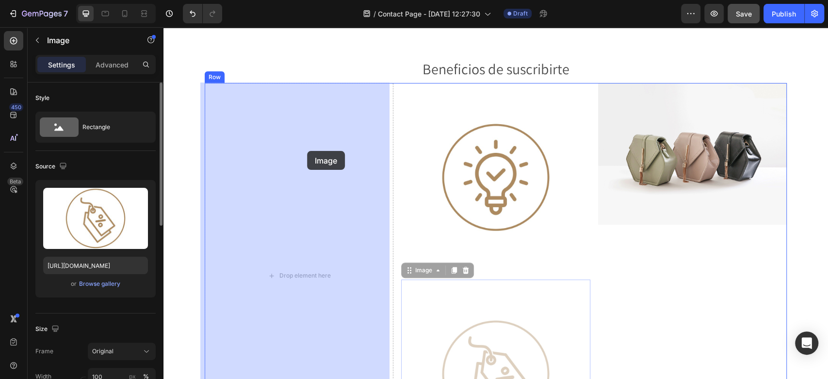
drag, startPoint x: 486, startPoint y: 323, endPoint x: 307, endPoint y: 151, distance: 248.1
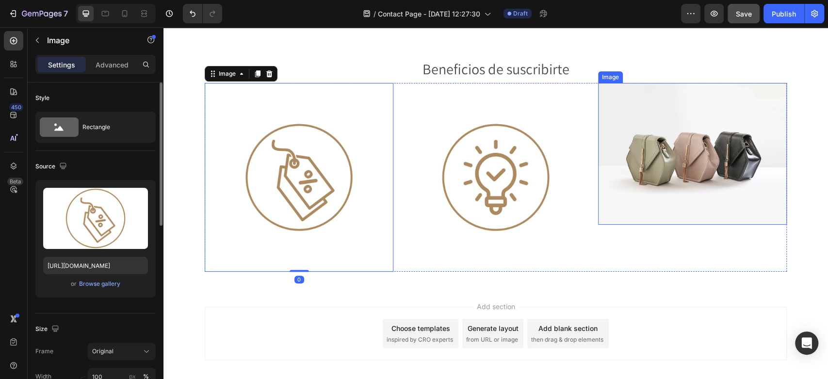
click at [661, 128] on img at bounding box center [692, 154] width 189 height 142
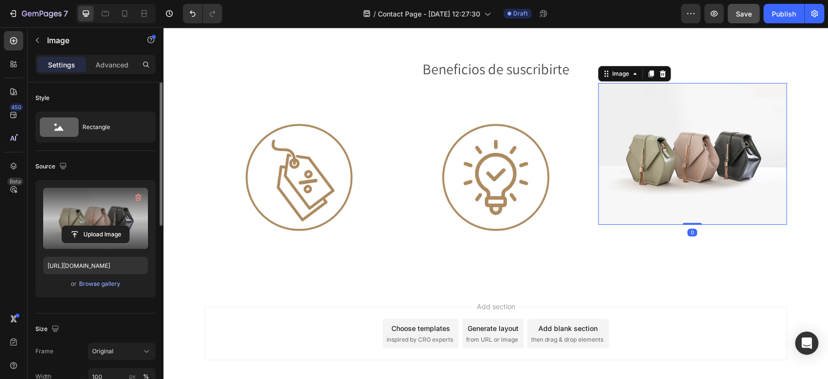
click at [84, 201] on label at bounding box center [95, 218] width 105 height 61
click at [84, 226] on input "file" at bounding box center [95, 234] width 67 height 16
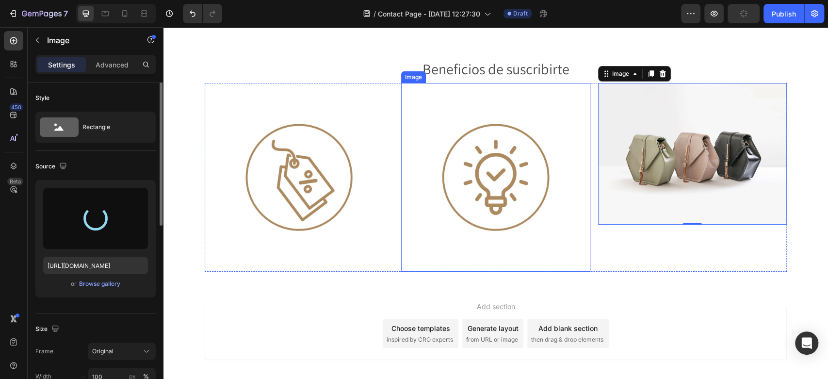
type input "[URL][DOMAIN_NAME]"
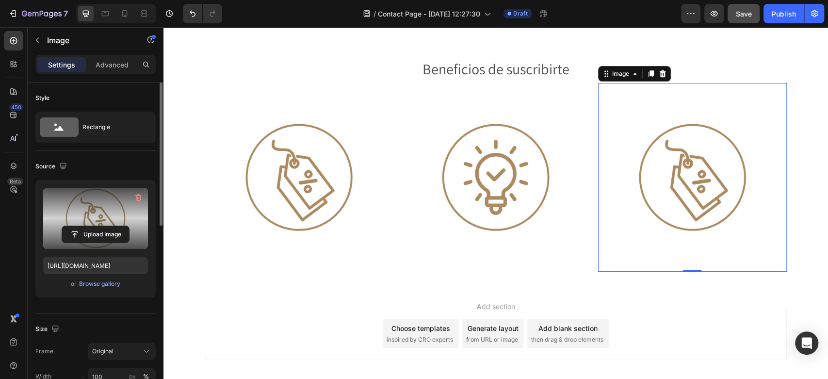
click at [95, 209] on label at bounding box center [95, 218] width 105 height 61
click at [95, 226] on input "file" at bounding box center [95, 234] width 67 height 16
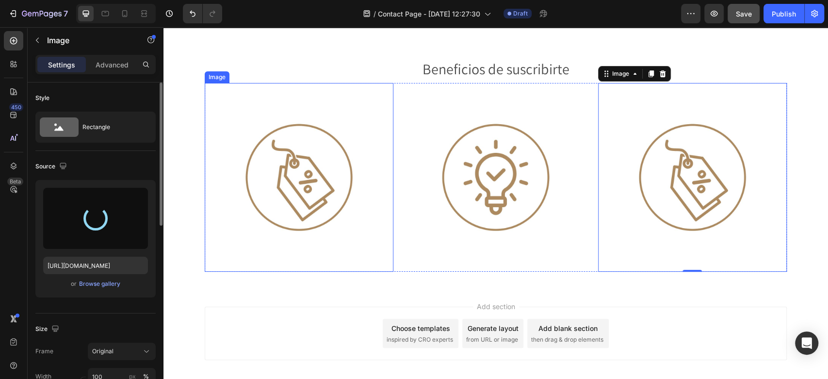
click at [274, 157] on img at bounding box center [299, 177] width 189 height 189
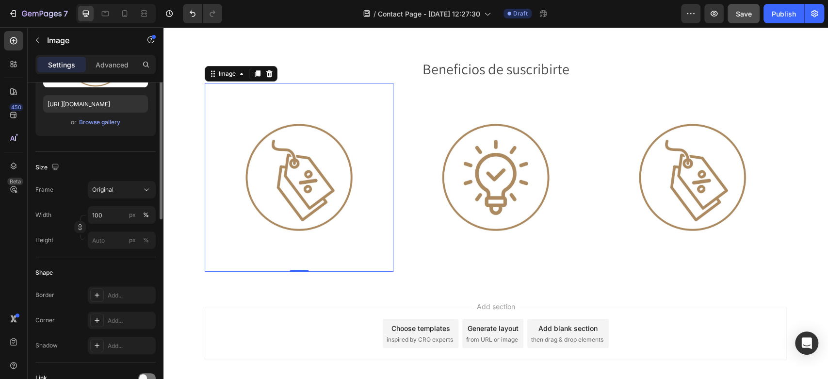
scroll to position [54, 0]
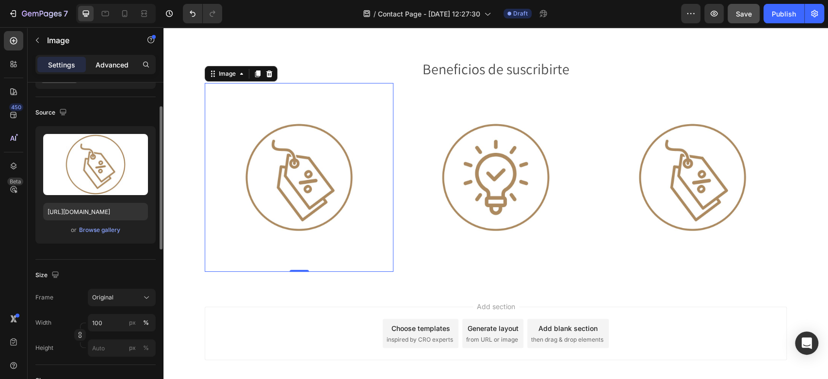
click at [114, 69] on p "Advanced" at bounding box center [112, 65] width 33 height 10
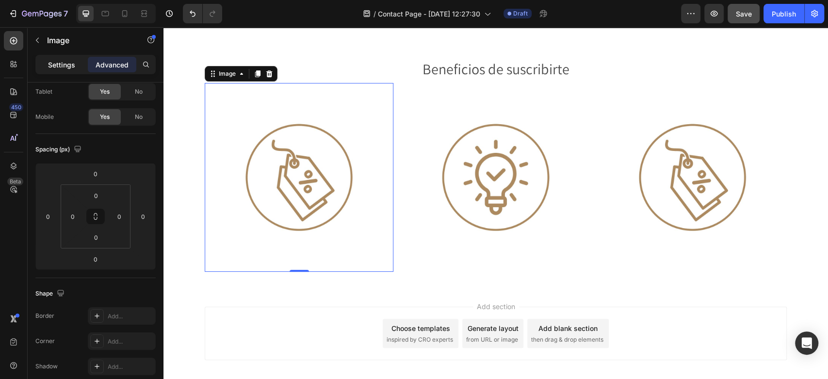
click at [68, 67] on p "Settings" at bounding box center [61, 65] width 27 height 10
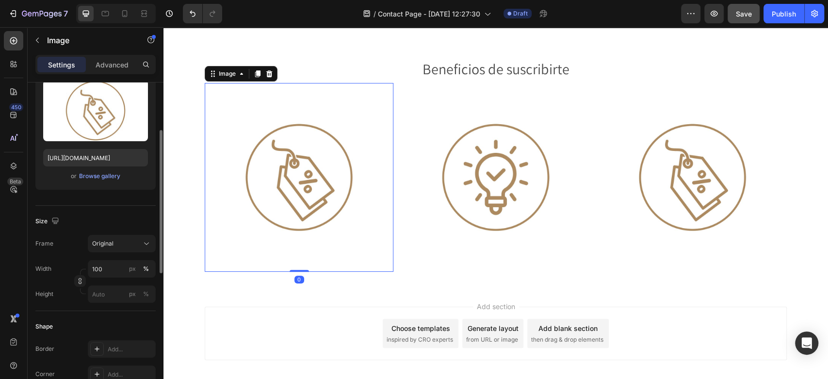
scroll to position [162, 0]
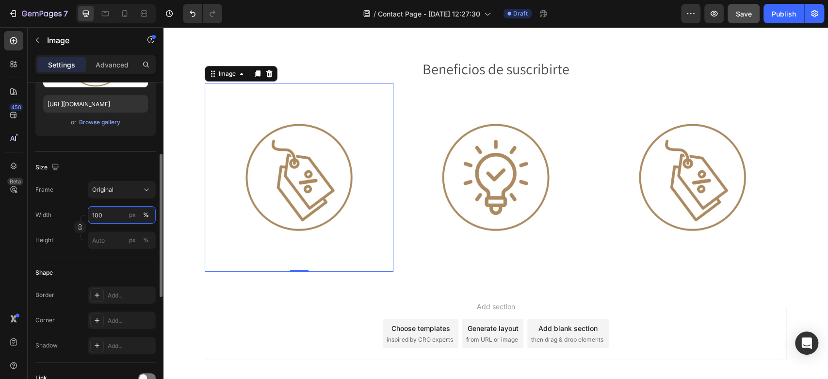
click at [105, 213] on input "100" at bounding box center [122, 214] width 68 height 17
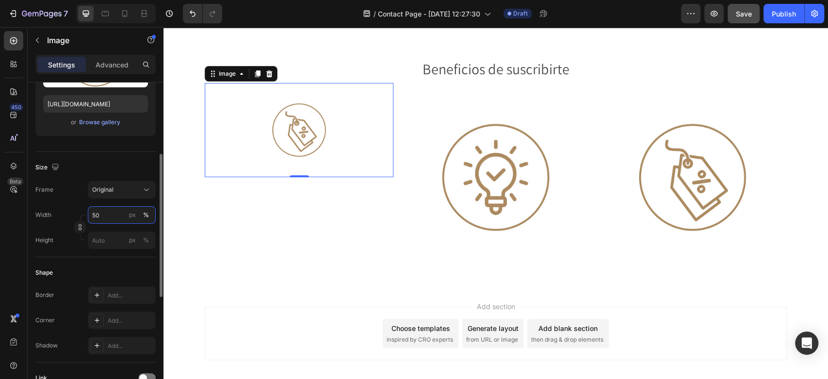
type input "5"
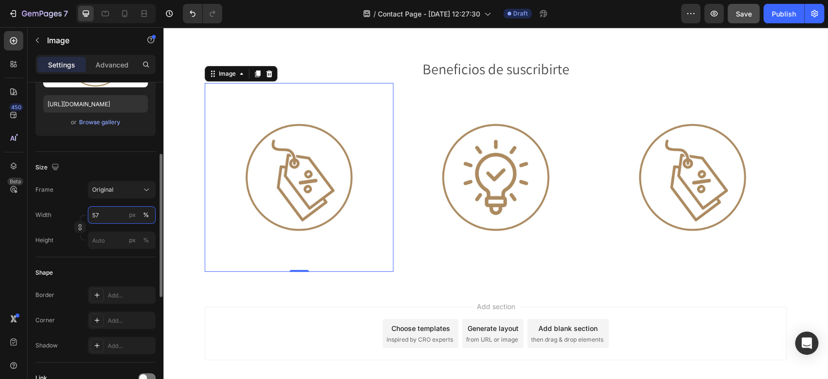
type input "5"
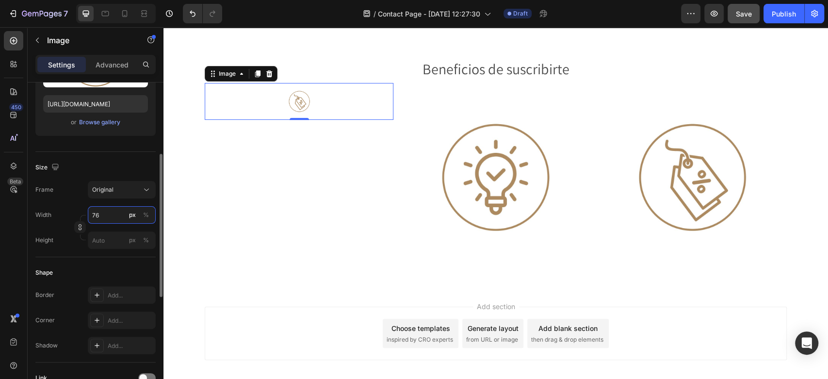
type input "7"
click at [142, 214] on button "%" at bounding box center [146, 215] width 12 height 12
click at [114, 217] on input "7" at bounding box center [122, 214] width 68 height 17
type input "75"
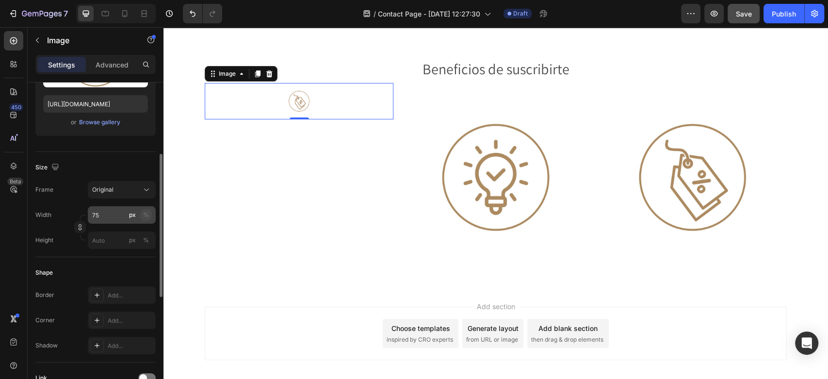
click at [147, 212] on div "%" at bounding box center [146, 215] width 6 height 9
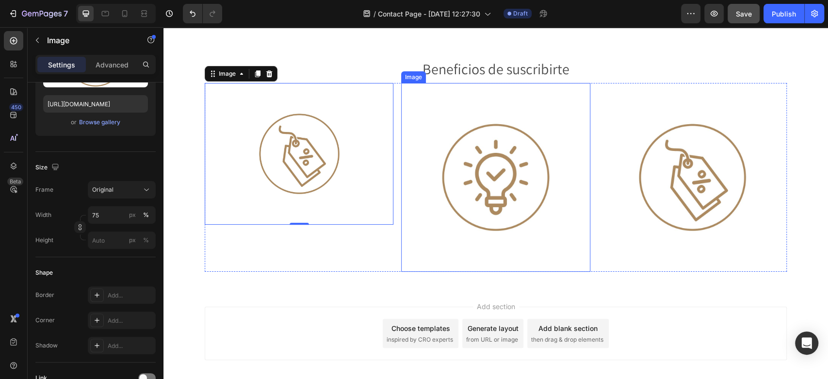
click at [477, 162] on img at bounding box center [495, 177] width 189 height 189
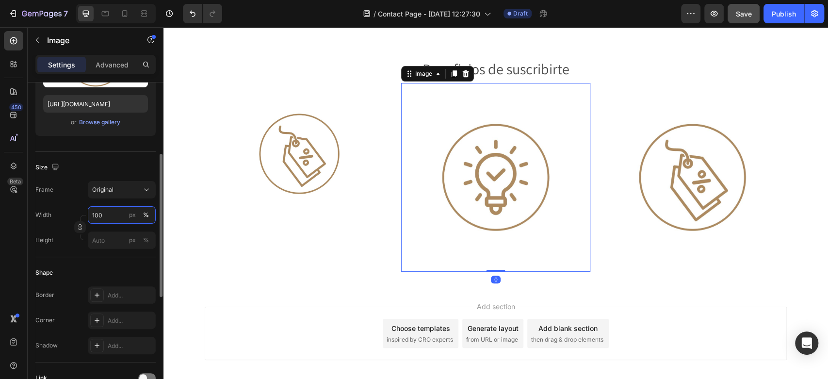
click at [109, 214] on input "100" at bounding box center [122, 214] width 68 height 17
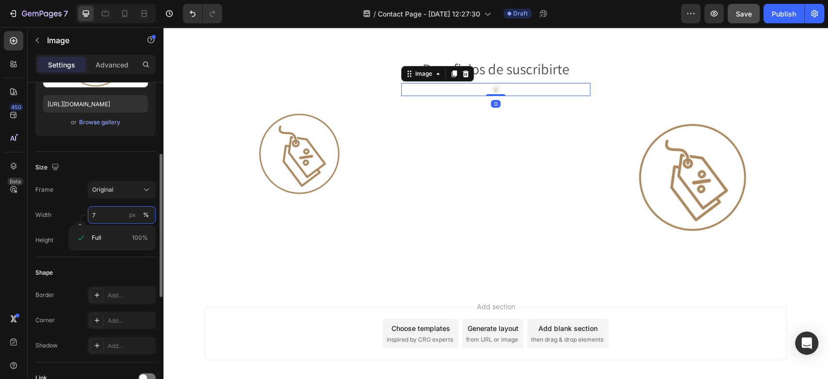
type input "75"
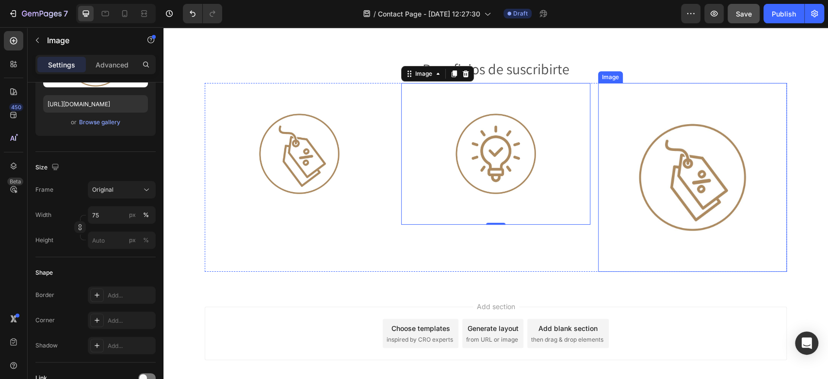
click at [671, 172] on img at bounding box center [692, 177] width 189 height 189
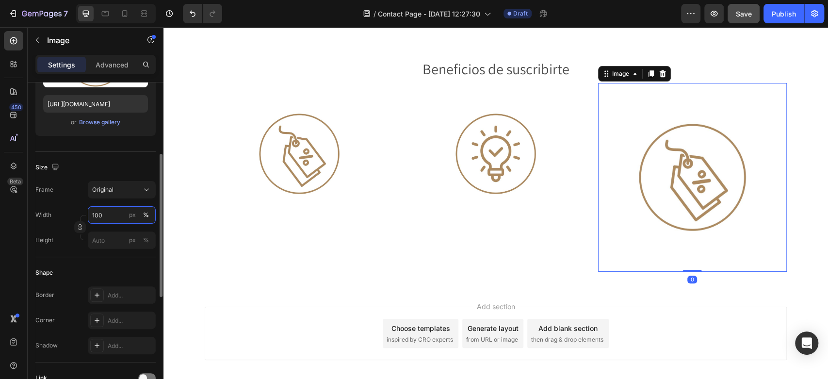
click at [105, 218] on input "100" at bounding box center [122, 214] width 68 height 17
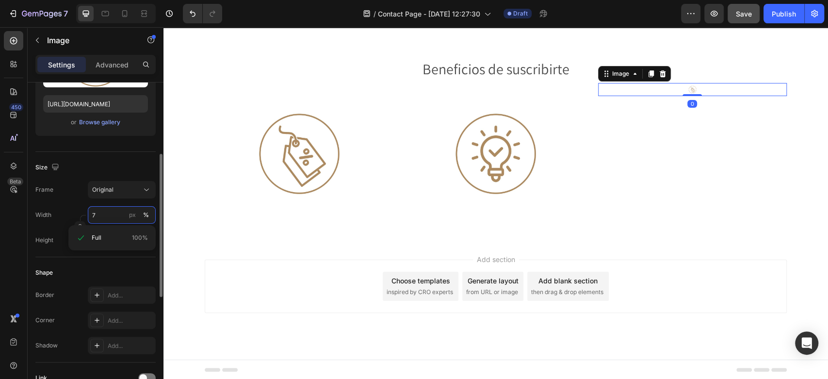
type input "75"
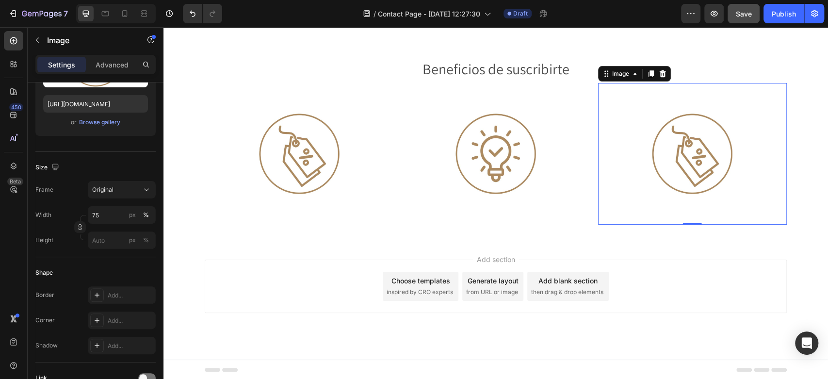
click at [299, 274] on div "Add section Choose templates inspired by CRO experts Generate layout from URL o…" at bounding box center [496, 286] width 582 height 53
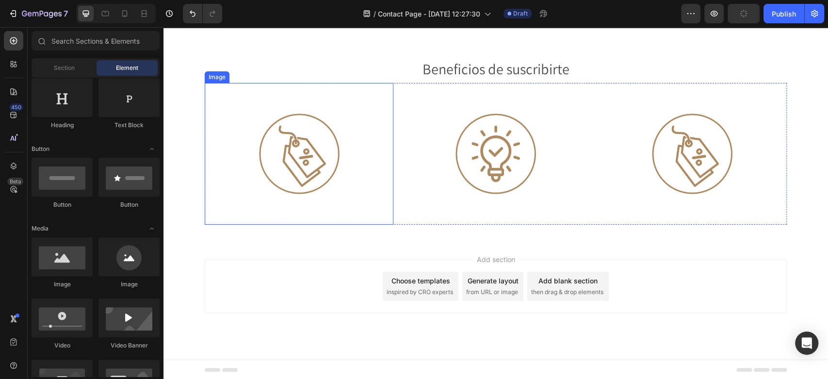
click at [285, 138] on img at bounding box center [300, 154] width 142 height 142
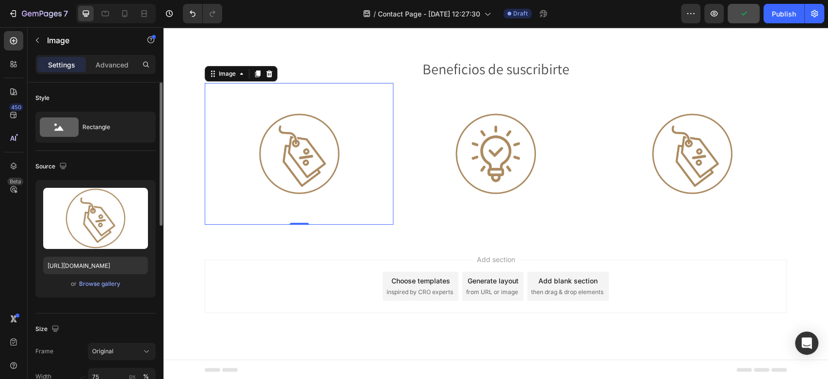
click at [109, 62] on p "Advanced" at bounding box center [112, 65] width 33 height 10
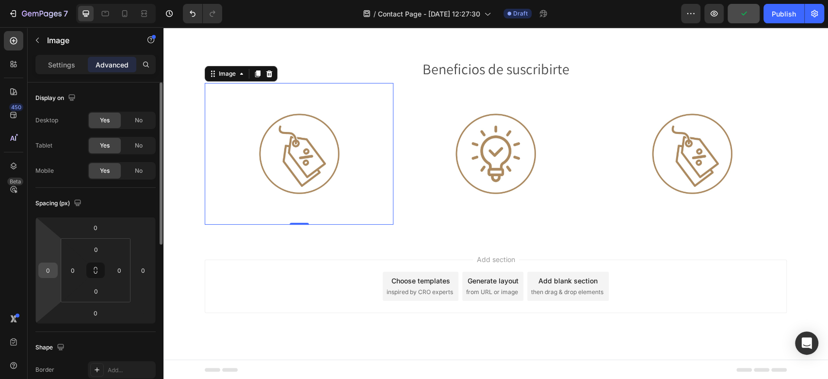
click at [50, 271] on input "0" at bounding box center [48, 270] width 15 height 15
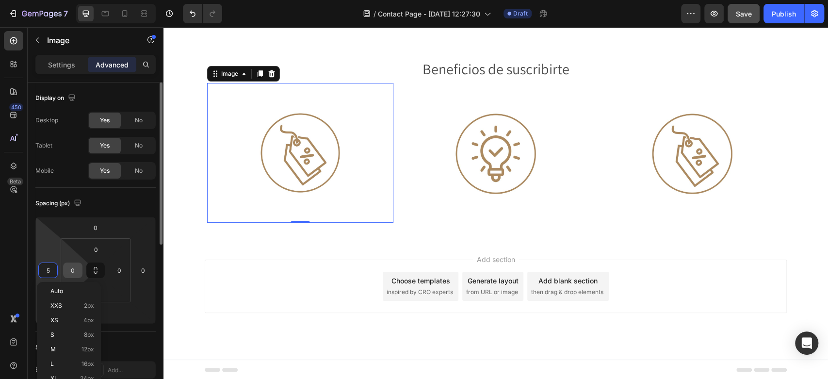
type input "50"
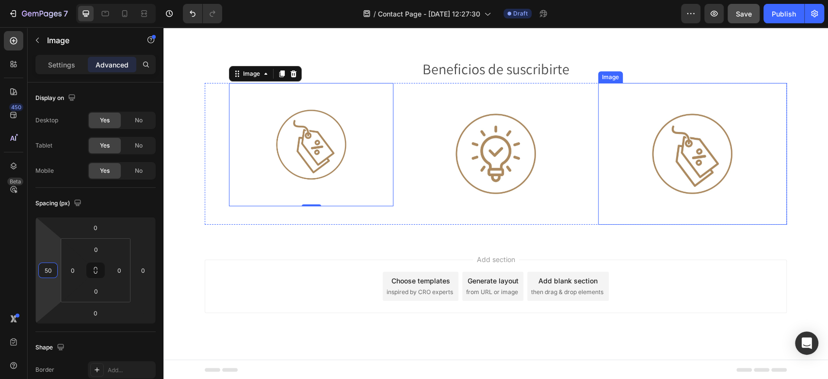
click at [657, 145] on img at bounding box center [692, 154] width 142 height 142
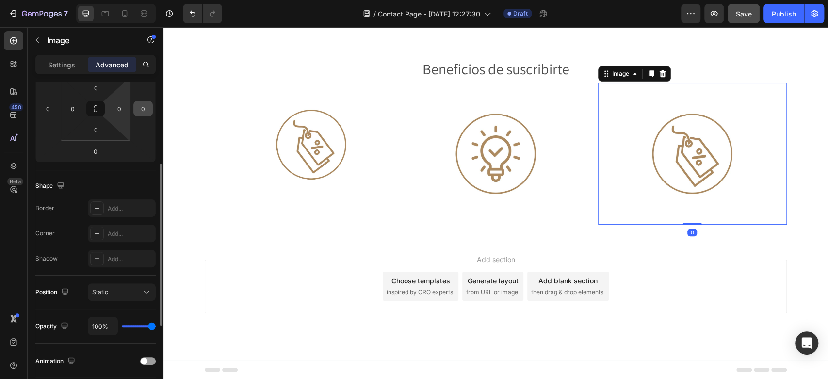
click at [145, 104] on input "0" at bounding box center [143, 108] width 15 height 15
type input "50"
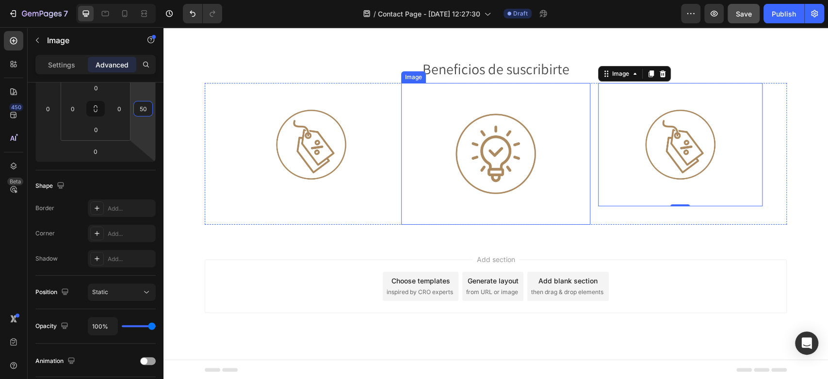
click at [449, 137] on img at bounding box center [496, 154] width 142 height 142
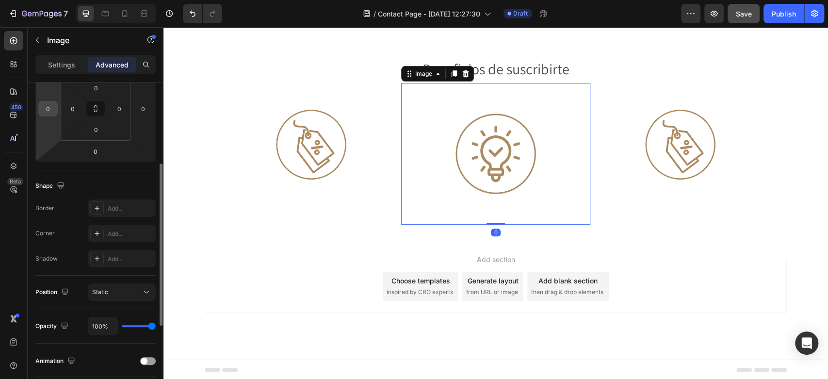
click at [49, 111] on input "0" at bounding box center [48, 108] width 15 height 15
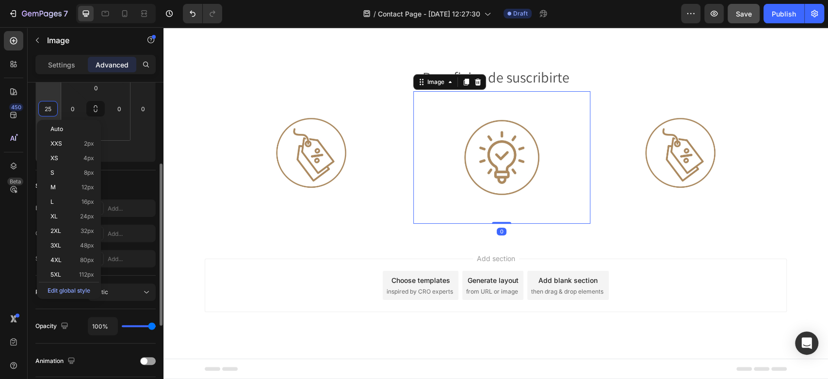
scroll to position [166, 0]
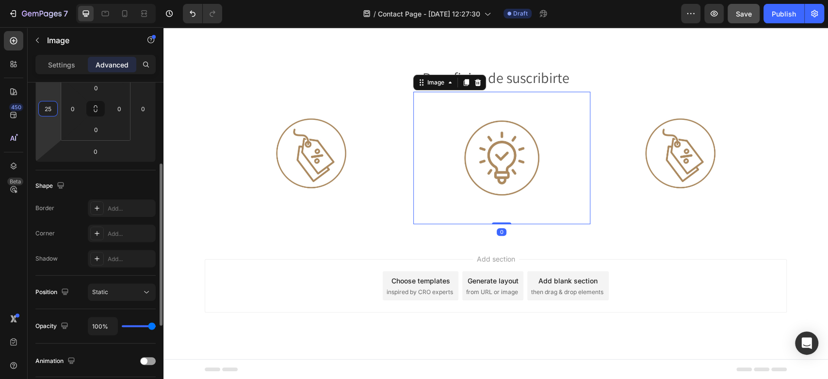
type input "25"
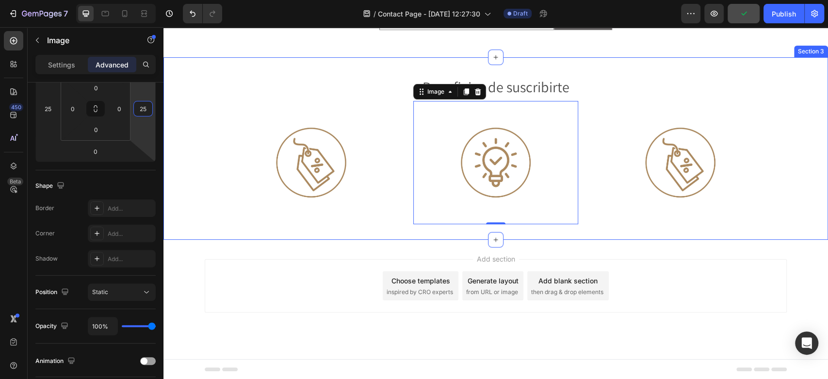
type input "0"
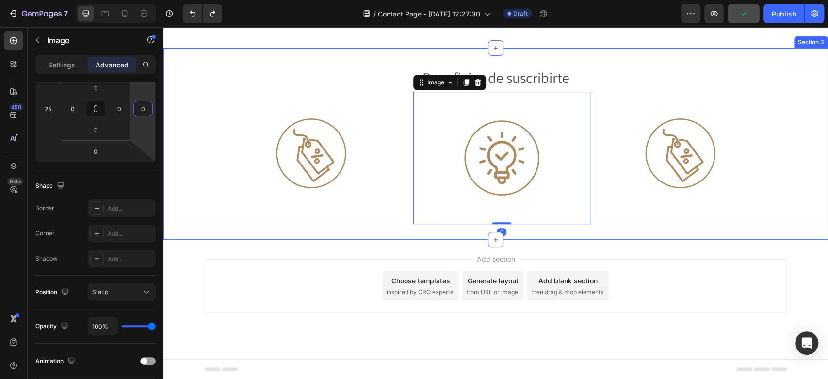
type input "0"
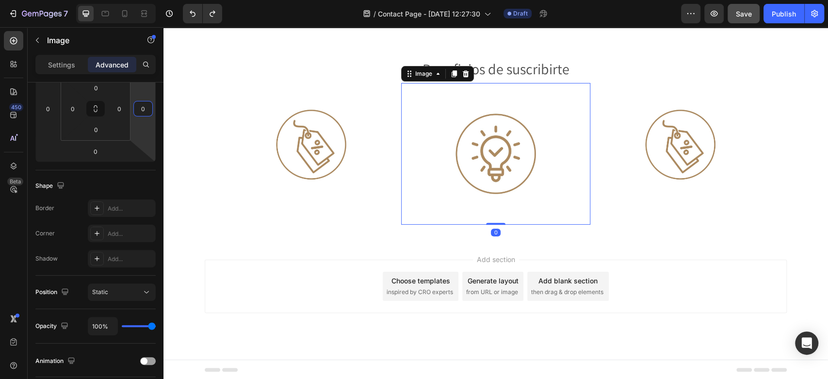
click at [429, 147] on img at bounding box center [496, 154] width 142 height 142
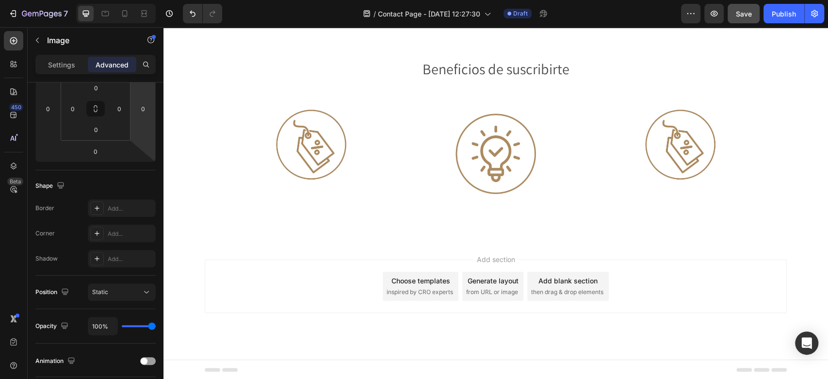
drag, startPoint x: 374, startPoint y: 264, endPoint x: 366, endPoint y: 268, distance: 9.1
click at [373, 264] on div "Add section Choose templates inspired by CRO experts Generate layout from URL o…" at bounding box center [496, 286] width 582 height 53
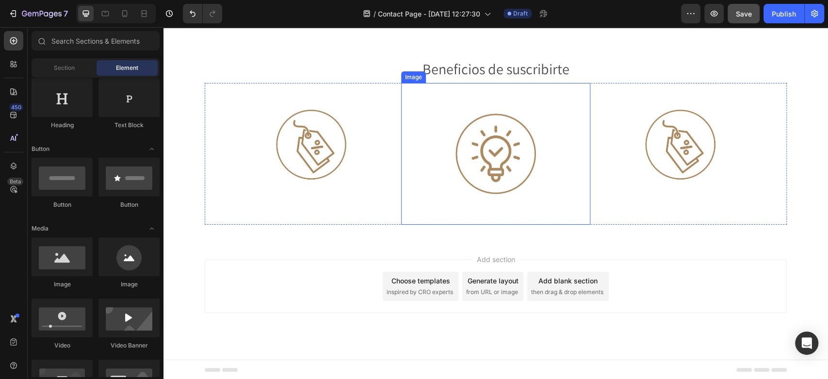
click at [463, 168] on img at bounding box center [496, 154] width 142 height 142
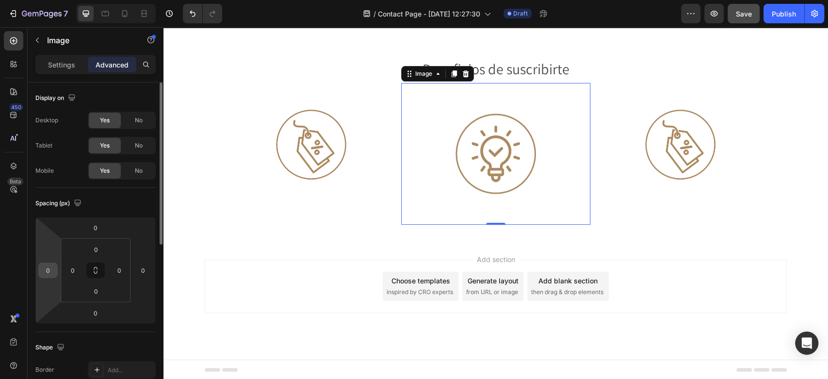
click at [52, 264] on input "0" at bounding box center [48, 270] width 15 height 15
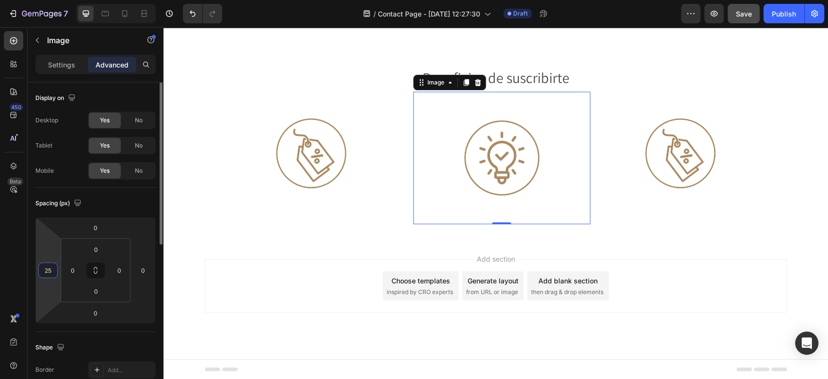
type input "0"
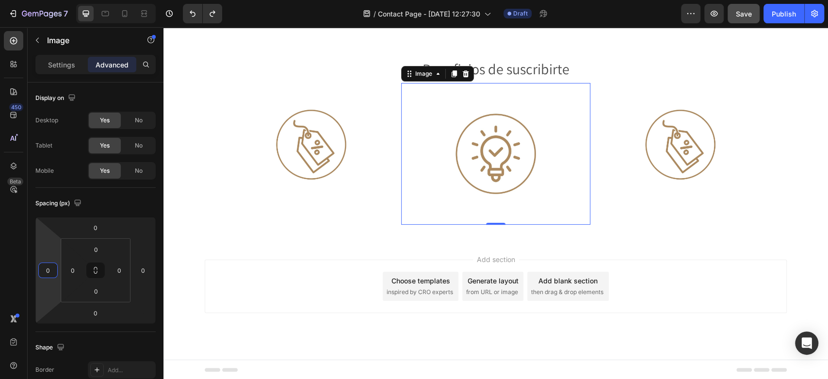
click at [254, 309] on div "Add section Choose templates inspired by CRO experts Generate layout from URL o…" at bounding box center [496, 286] width 582 height 53
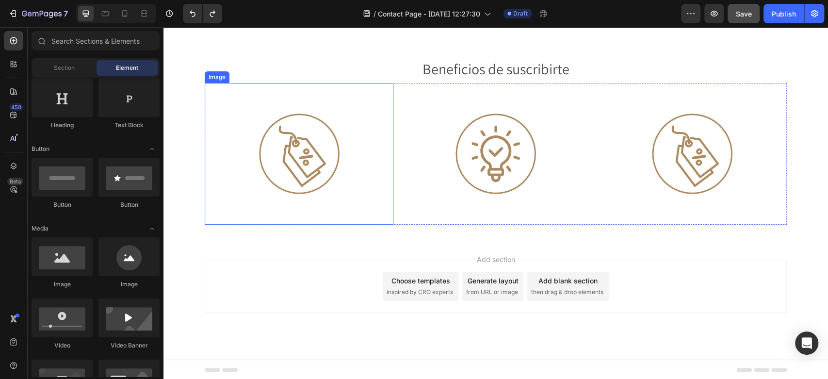
click at [286, 156] on img at bounding box center [300, 154] width 142 height 142
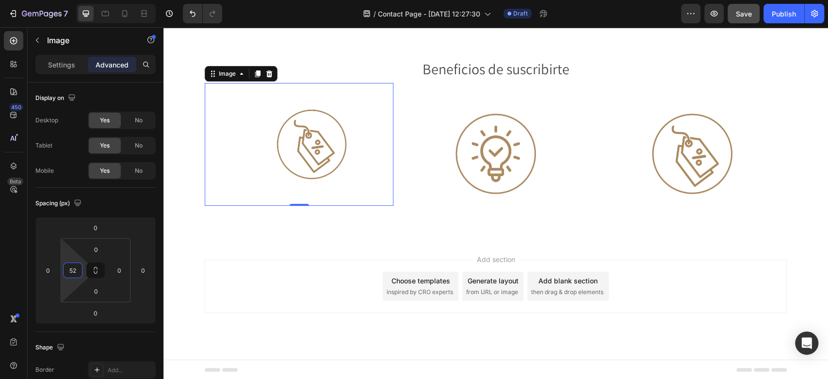
type input "50"
drag, startPoint x: 72, startPoint y: 259, endPoint x: 76, endPoint y: 246, distance: 13.5
click at [76, 0] on html "7 Version history / Contact Page - [DATE] 12:27:30 Draft Preview Save Publish 4…" at bounding box center [414, 0] width 828 height 0
click at [767, 151] on div at bounding box center [692, 154] width 189 height 142
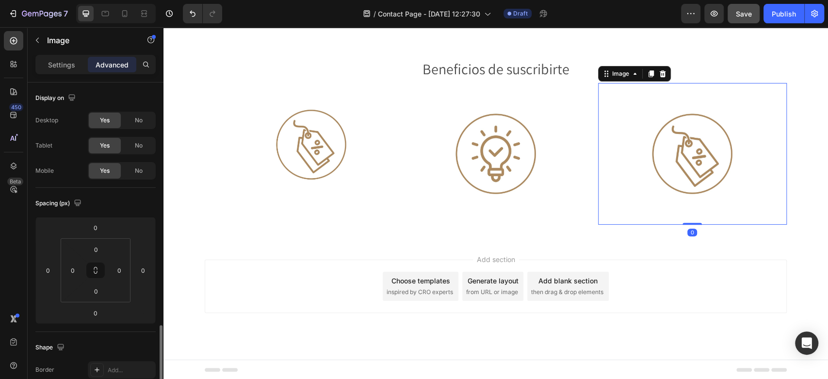
scroll to position [162, 0]
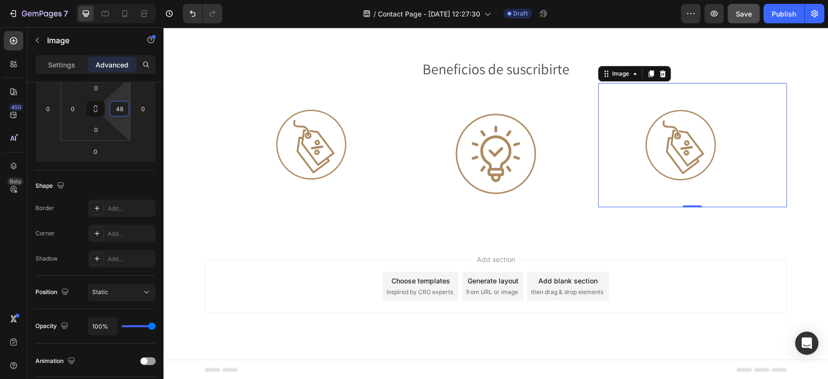
type input "50"
drag, startPoint x: 123, startPoint y: 95, endPoint x: 149, endPoint y: 81, distance: 29.7
click at [149, 0] on html "7 Version history / Contact Page - [DATE] 12:27:30 Draft Preview Save Publish 4…" at bounding box center [414, 0] width 828 height 0
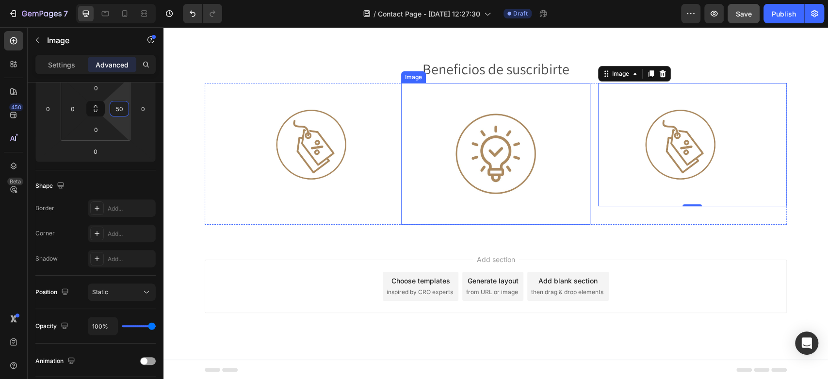
click at [502, 163] on img at bounding box center [496, 154] width 142 height 142
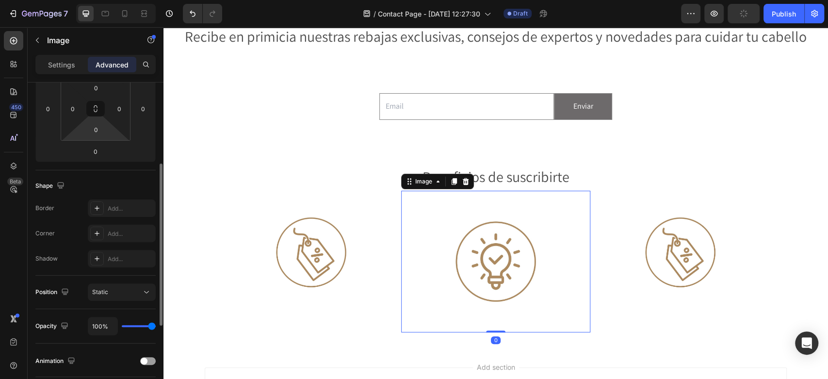
scroll to position [108, 0]
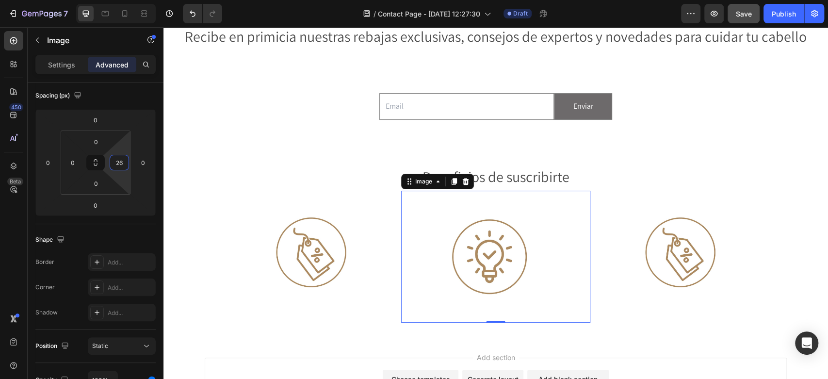
drag, startPoint x: 124, startPoint y: 148, endPoint x: 127, endPoint y: 141, distance: 7.8
click at [127, 0] on html "7 Version history / Contact Page - [DATE] 12:27:30 Draft Preview Save Publish 4…" at bounding box center [414, 0] width 828 height 0
type input "25"
click at [73, 162] on input "0" at bounding box center [72, 162] width 15 height 15
type input "25"
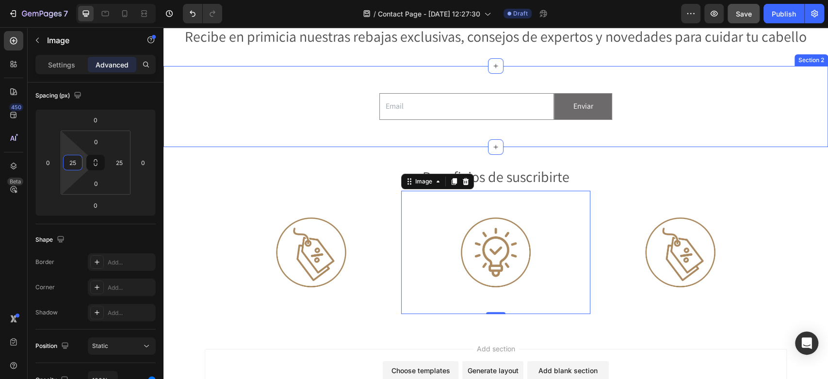
click at [709, 139] on div "Email Field Enviar Submit Button Row Newsletter Section 2" at bounding box center [495, 106] width 665 height 81
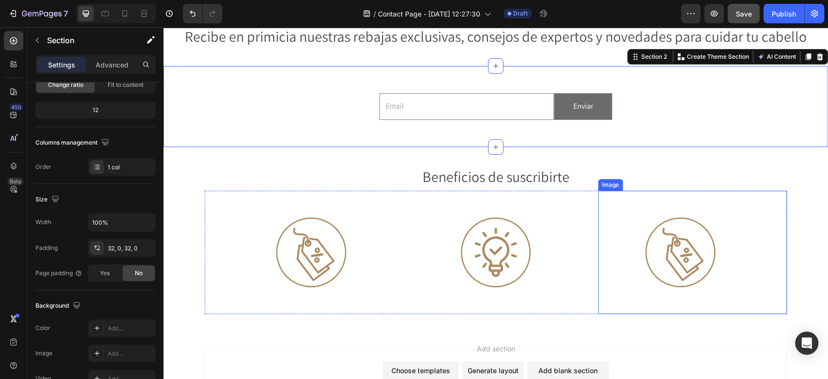
scroll to position [0, 0]
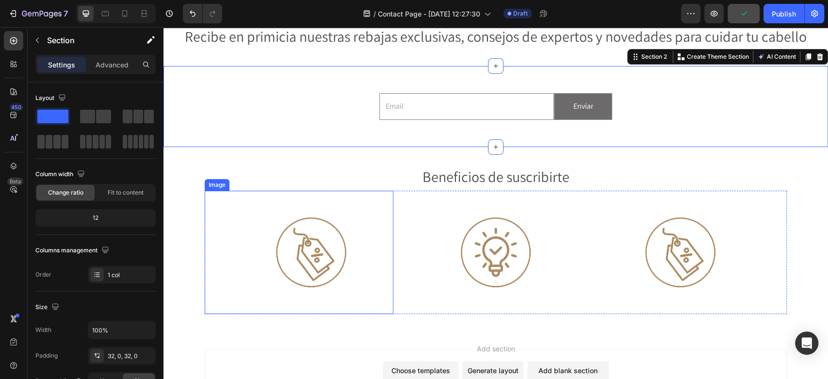
click at [294, 261] on img at bounding box center [310, 252] width 123 height 123
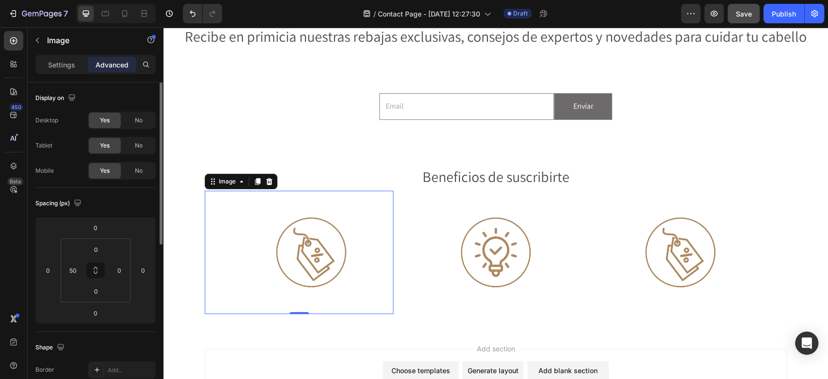
click at [66, 72] on div "Settings Advanced" at bounding box center [95, 64] width 120 height 19
click at [74, 66] on p "Settings" at bounding box center [61, 65] width 27 height 10
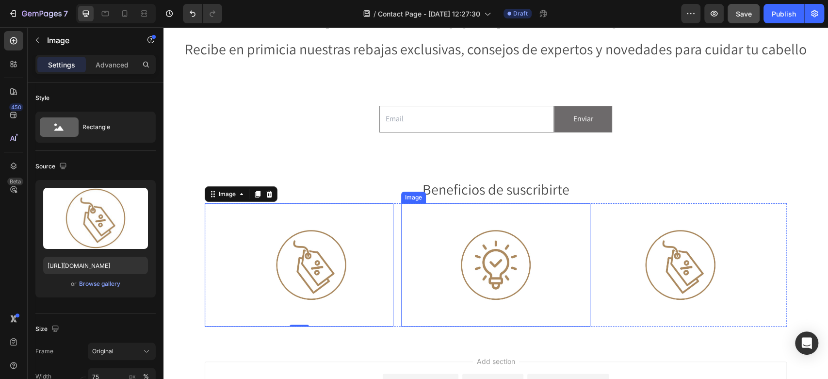
scroll to position [108, 0]
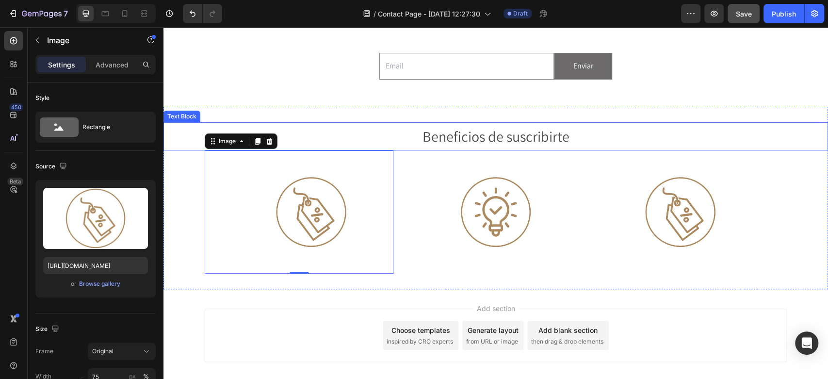
click at [459, 144] on p "Beneficios de suscribirte" at bounding box center [495, 136] width 663 height 26
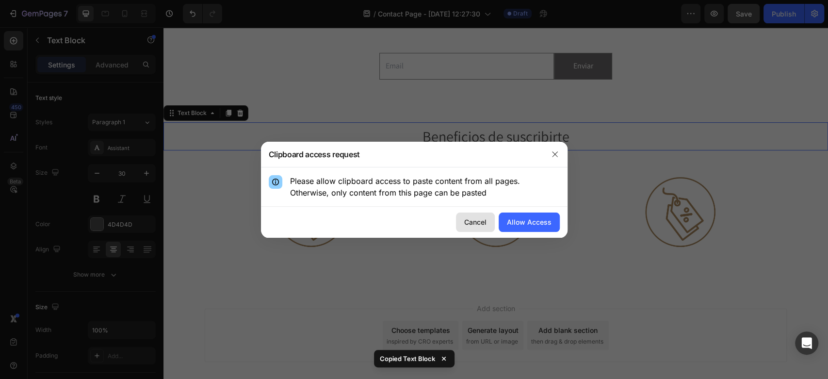
click at [474, 228] on button "Cancel" at bounding box center [475, 221] width 39 height 19
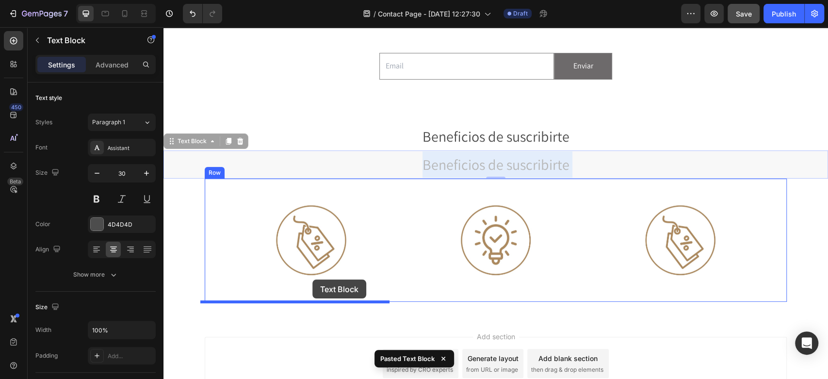
drag, startPoint x: 447, startPoint y: 163, endPoint x: 312, endPoint y: 279, distance: 177.9
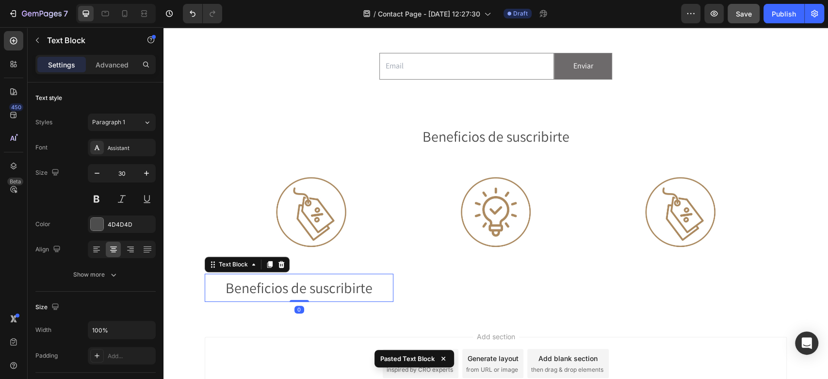
click at [283, 285] on p "Beneficios de suscribirte" at bounding box center [299, 288] width 187 height 26
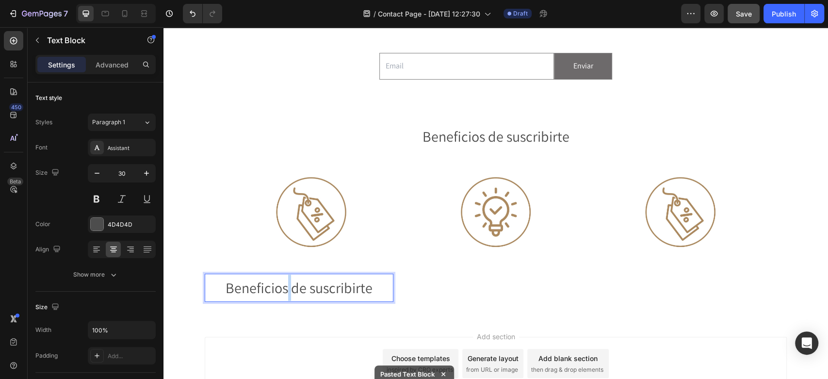
click at [283, 285] on p "Beneficios de suscribirte" at bounding box center [299, 288] width 187 height 26
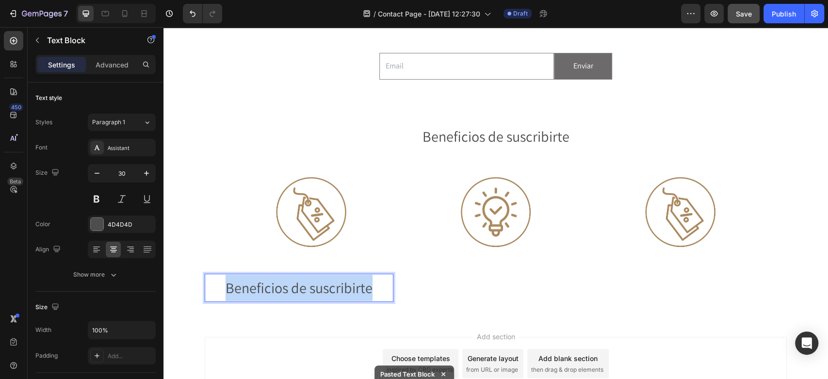
click at [283, 285] on p "Beneficios de suscribirte" at bounding box center [299, 288] width 187 height 26
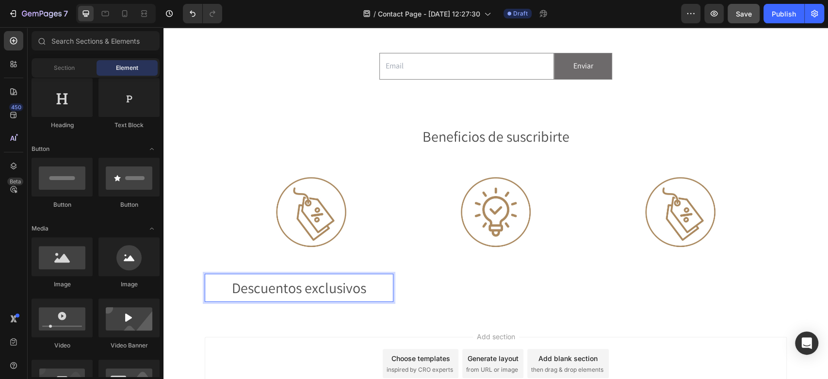
click at [274, 362] on div "Add section Choose templates inspired by CRO experts Generate layout from URL o…" at bounding box center [496, 363] width 582 height 53
click at [276, 288] on p "Descuentos exclusivos" at bounding box center [299, 288] width 187 height 26
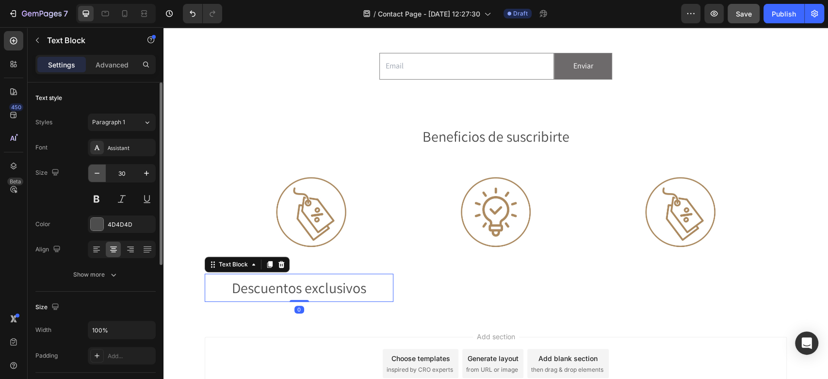
click at [98, 170] on icon "button" at bounding box center [97, 173] width 10 height 10
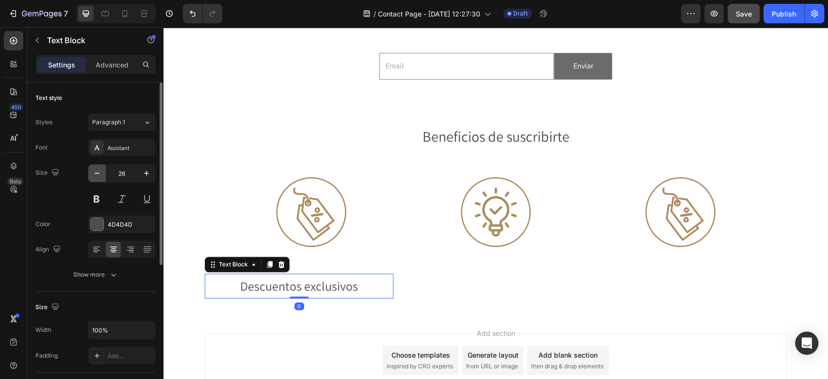
type input "25"
click at [105, 65] on p "Advanced" at bounding box center [112, 65] width 33 height 10
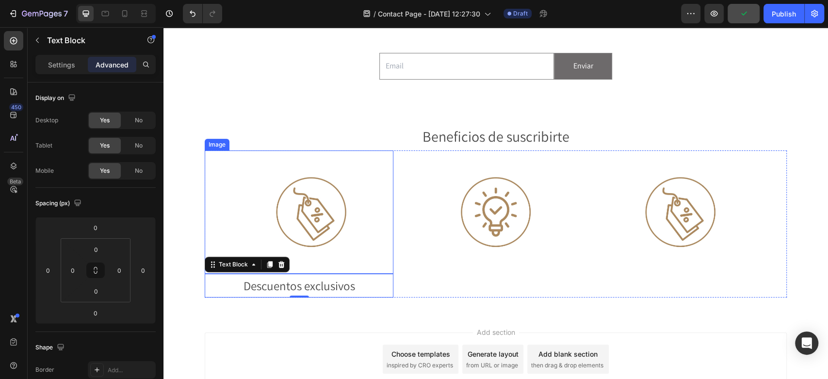
click at [300, 211] on img at bounding box center [310, 211] width 123 height 123
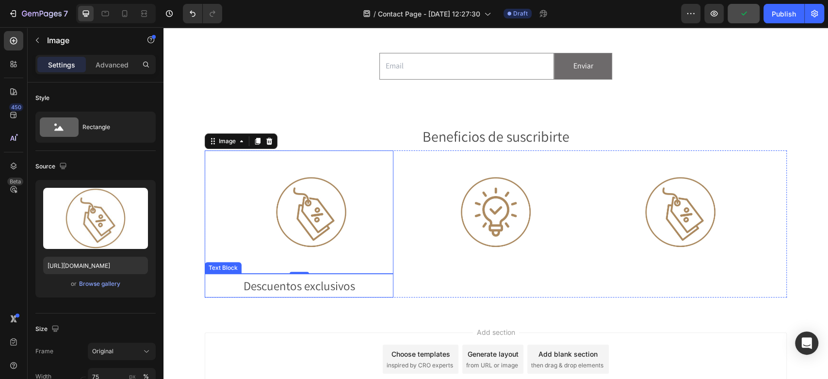
click at [235, 206] on div at bounding box center [311, 211] width 164 height 123
click at [116, 60] on p "Advanced" at bounding box center [112, 65] width 33 height 10
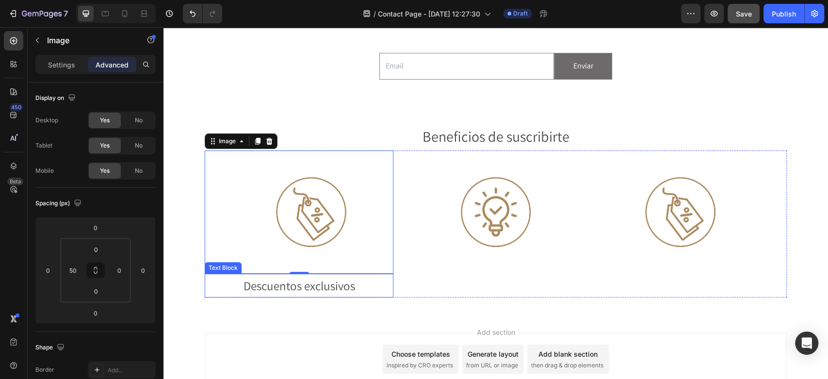
click at [219, 285] on p "Descuentos exclusivos" at bounding box center [299, 286] width 187 height 22
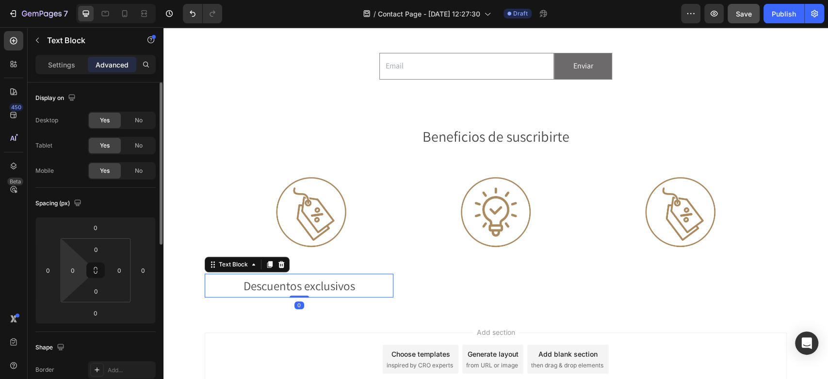
click at [73, 0] on html "7 Version history / Contact Page - [DATE] 12:27:30 Draft Preview Save Publish 4…" at bounding box center [414, 0] width 828 height 0
type input "50"
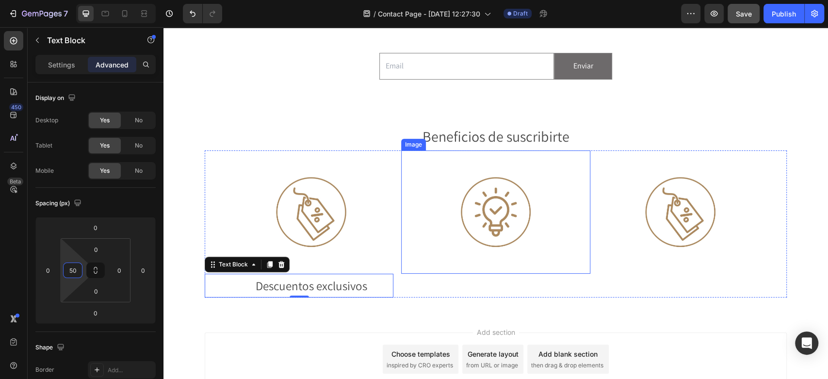
click at [482, 216] on img at bounding box center [495, 211] width 123 height 123
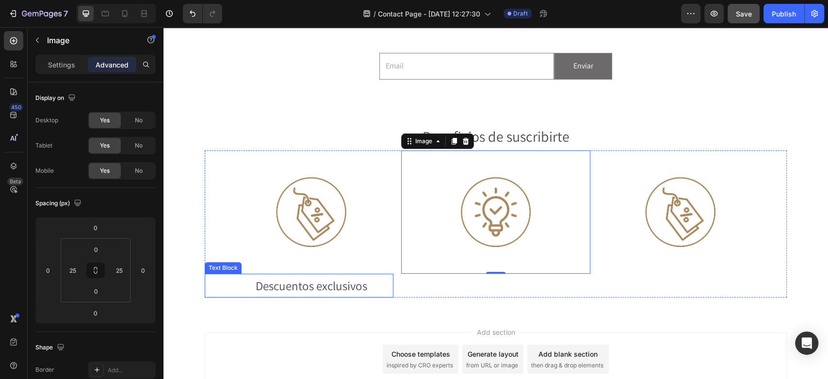
click at [314, 291] on p "Descuentos exclusivos" at bounding box center [311, 286] width 163 height 22
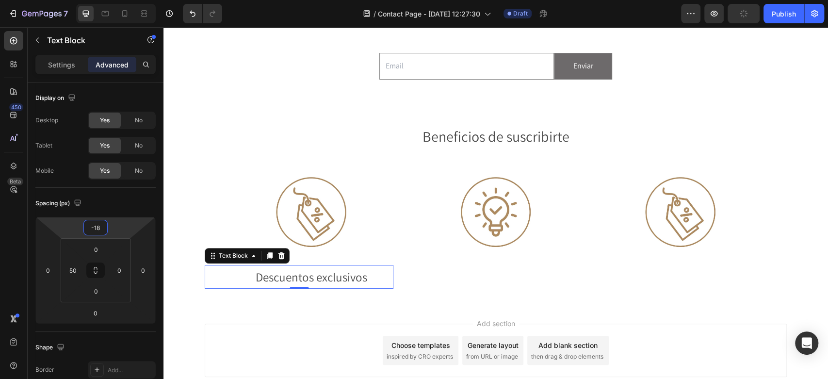
type input "-20"
drag, startPoint x: 123, startPoint y: 227, endPoint x: 17, endPoint y: 216, distance: 106.8
click at [125, 0] on html "7 Version history / Contact Page - [DATE] 12:27:30 Draft Preview Publish 450 Be…" at bounding box center [414, 0] width 828 height 0
click at [350, 314] on div "Add section Choose templates inspired by CRO experts Generate layout from URL o…" at bounding box center [495, 362] width 665 height 119
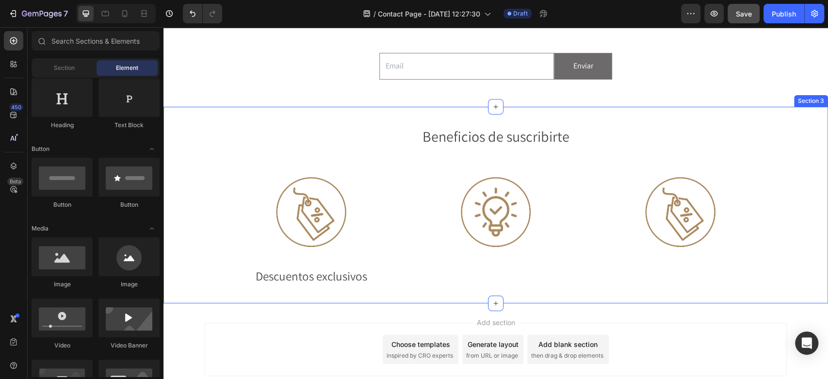
click at [364, 277] on p "Descuentos exclusivos" at bounding box center [311, 276] width 163 height 22
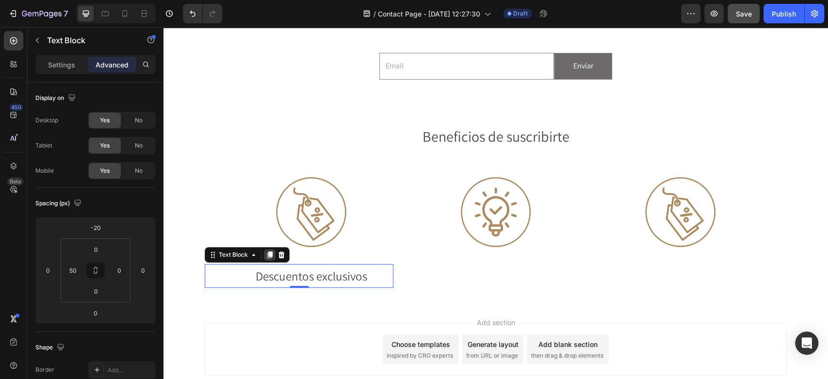
click at [264, 259] on div at bounding box center [270, 255] width 12 height 12
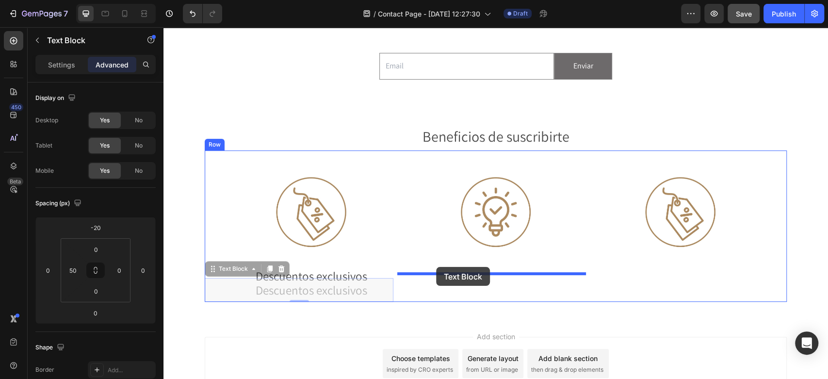
drag, startPoint x: 233, startPoint y: 270, endPoint x: 436, endPoint y: 267, distance: 202.8
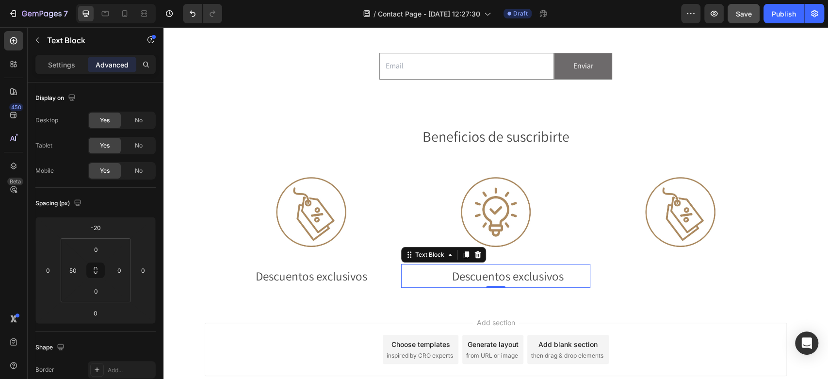
click at [487, 277] on p "Descuentos exclusivos" at bounding box center [507, 276] width 163 height 22
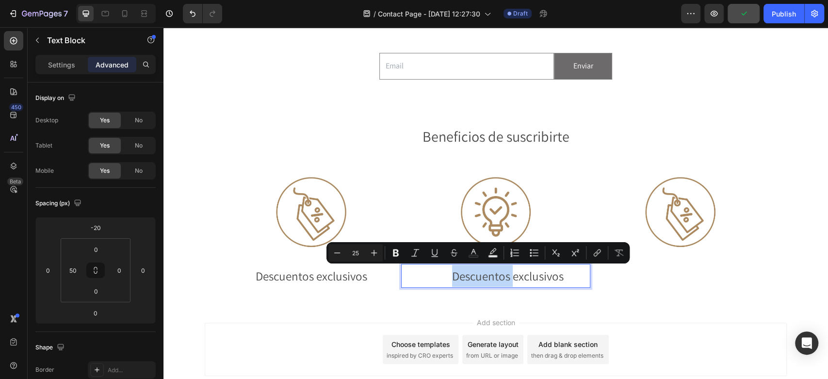
click at [487, 277] on p "Descuentos exclusivos" at bounding box center [507, 276] width 163 height 22
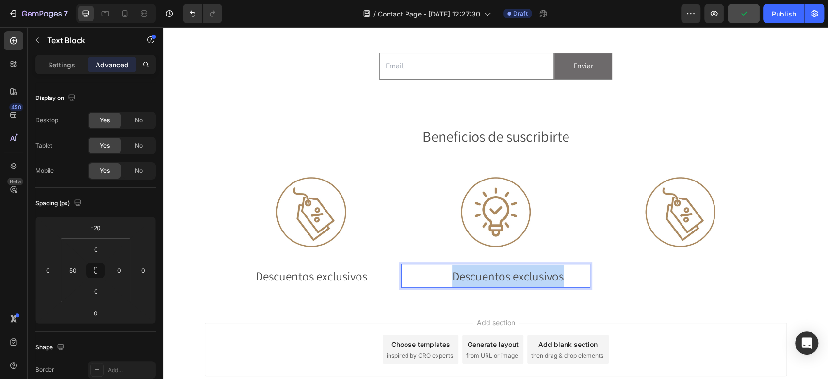
click at [487, 277] on p "Descuentos exclusivos" at bounding box center [507, 276] width 163 height 22
click at [400, 311] on div "Add section Choose templates inspired by CRO experts Generate layout from URL o…" at bounding box center [495, 362] width 665 height 119
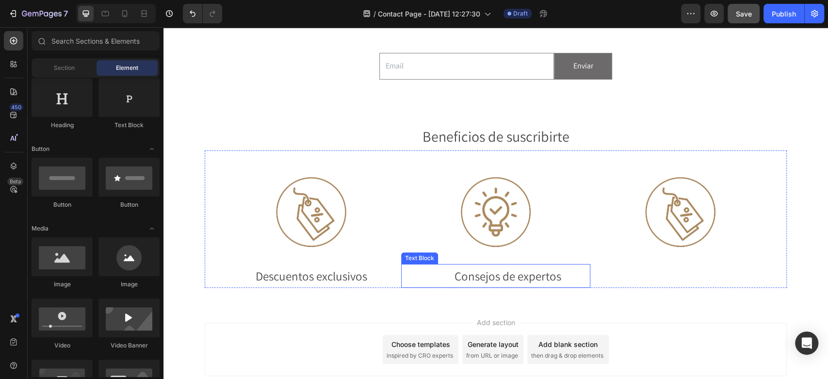
click at [431, 276] on p "Consejos de expertos" at bounding box center [507, 276] width 163 height 22
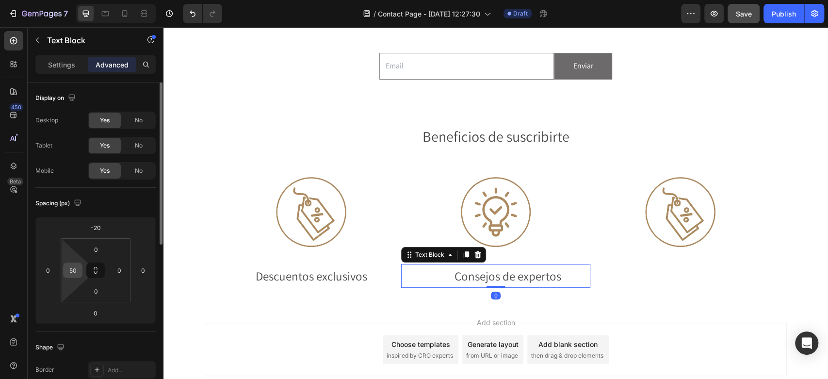
click at [72, 269] on input "50" at bounding box center [72, 270] width 15 height 15
type input "25"
click at [118, 269] on input "0" at bounding box center [119, 270] width 15 height 15
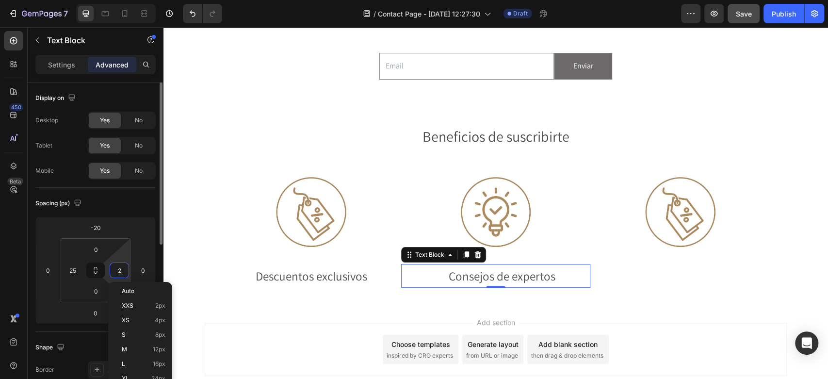
type input "25"
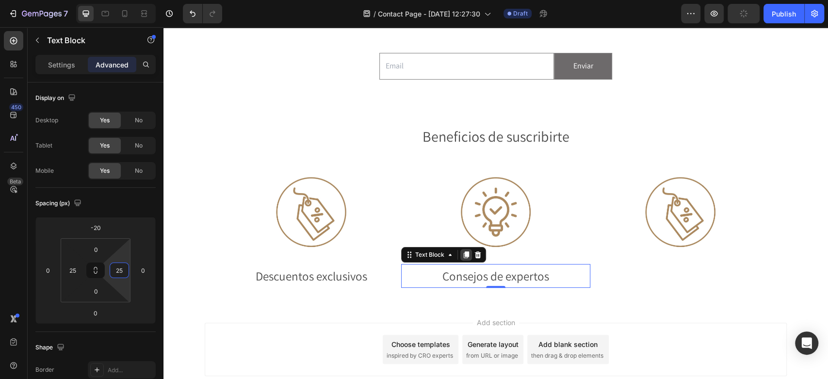
click at [464, 254] on icon at bounding box center [466, 254] width 5 height 7
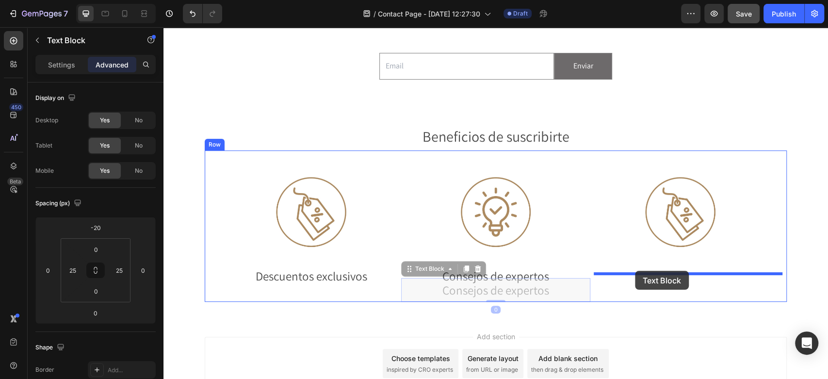
drag, startPoint x: 424, startPoint y: 269, endPoint x: 635, endPoint y: 271, distance: 211.0
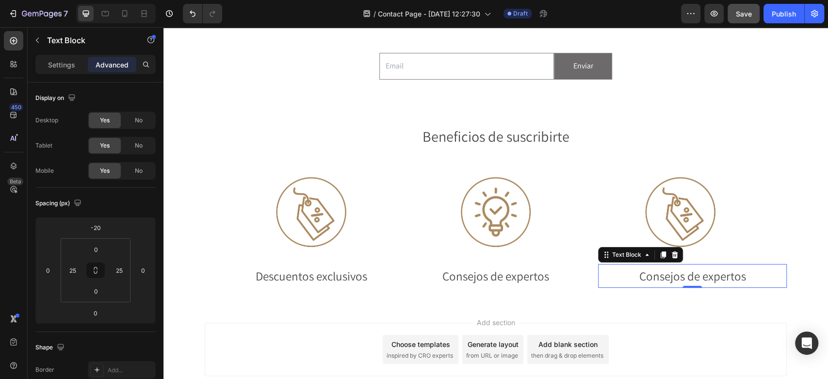
click at [653, 274] on p "Consejos de expertos" at bounding box center [692, 276] width 163 height 22
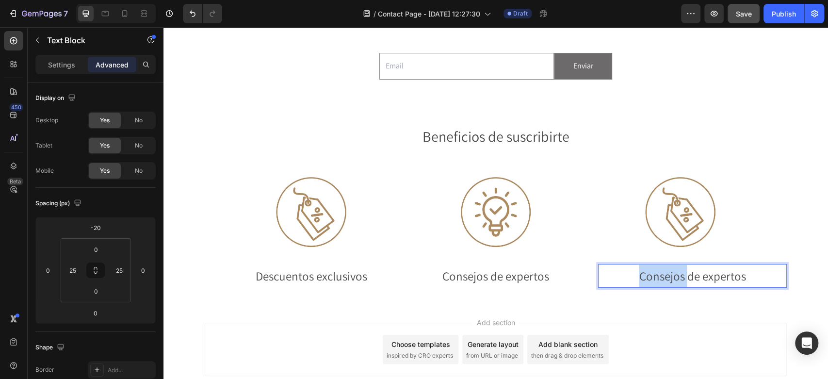
click at [653, 274] on p "Consejos de expertos" at bounding box center [692, 276] width 163 height 22
click at [73, 268] on input "25" at bounding box center [72, 270] width 15 height 15
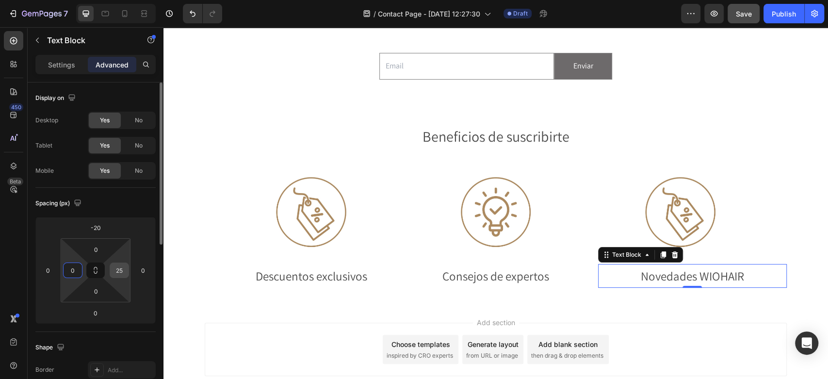
type input "0"
click at [114, 266] on input "25" at bounding box center [119, 270] width 15 height 15
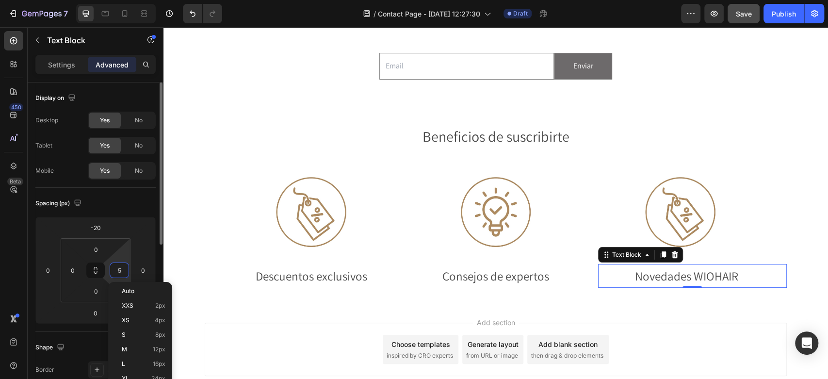
type input "50"
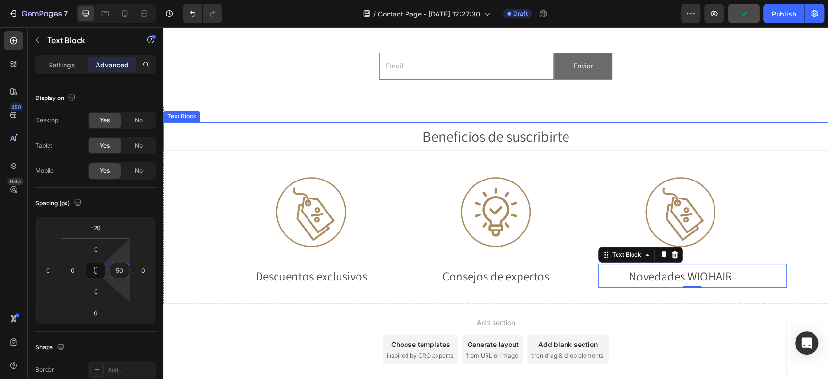
click at [731, 135] on p "Beneficios de suscribirte" at bounding box center [495, 136] width 663 height 26
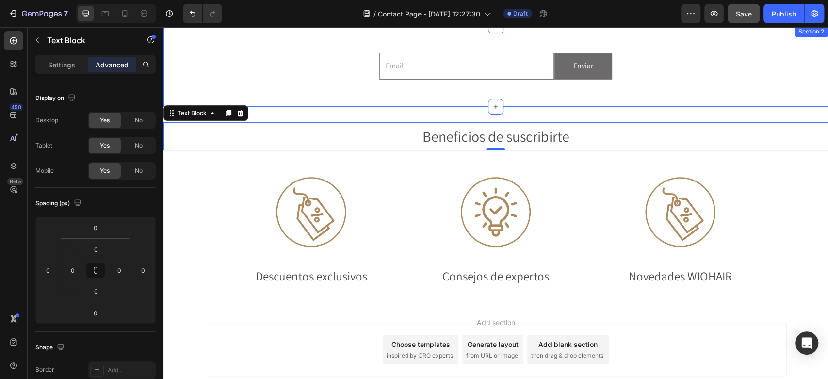
click at [692, 84] on div "Email Field Enviar Submit Button Row Newsletter" at bounding box center [495, 66] width 665 height 50
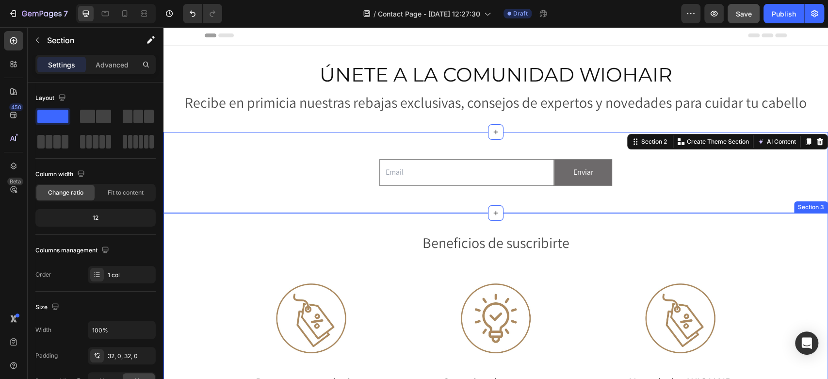
scroll to position [0, 0]
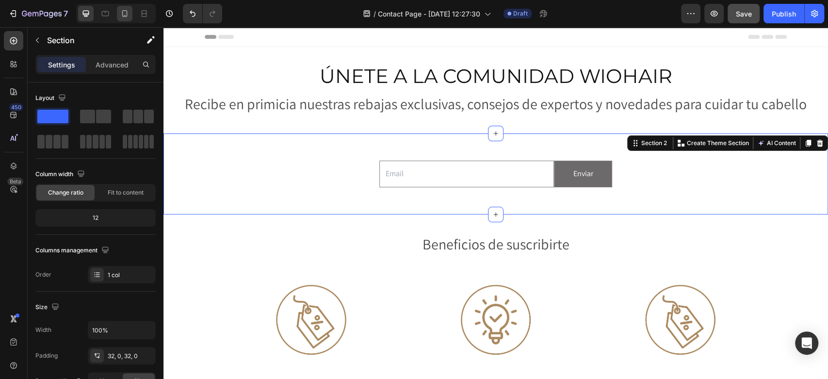
click at [126, 12] on icon at bounding box center [125, 14] width 10 height 10
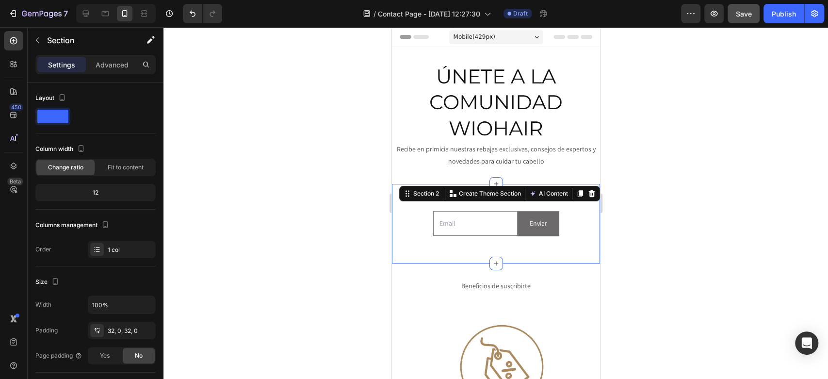
click at [474, 154] on p "Recibe en primicia nuestras rebajas exclusivas, consejos de expertos y novedade…" at bounding box center [495, 155] width 206 height 24
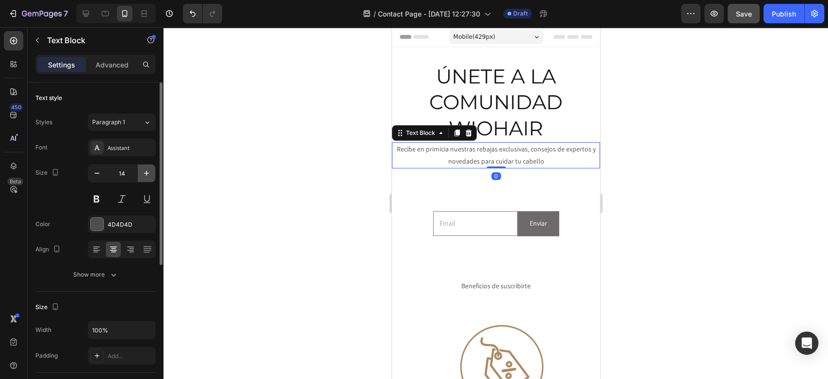
click at [142, 174] on icon "button" at bounding box center [147, 173] width 10 height 10
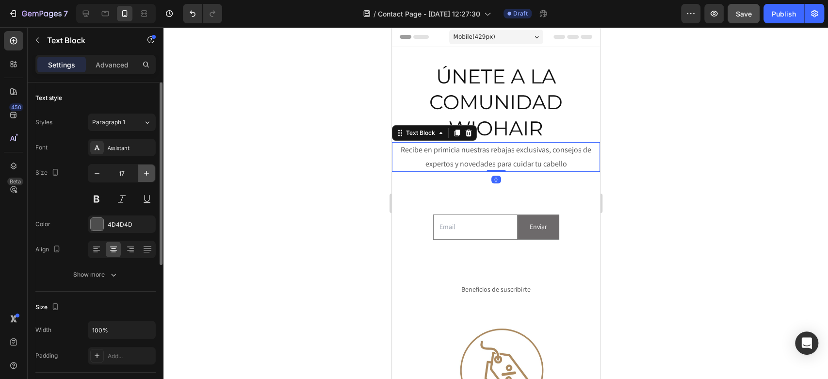
click at [142, 174] on icon "button" at bounding box center [147, 173] width 10 height 10
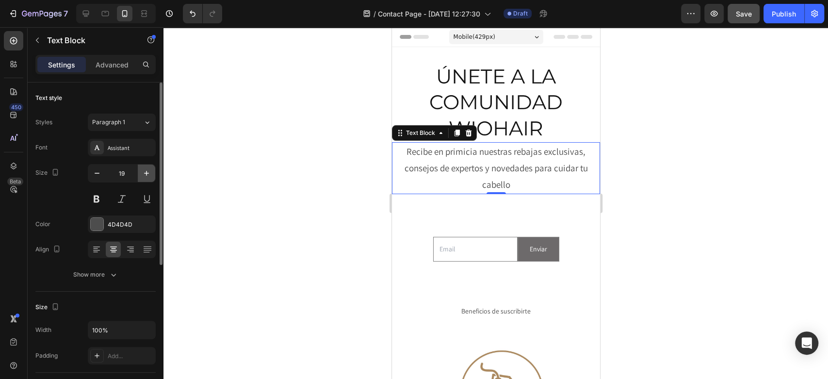
click at [142, 174] on icon "button" at bounding box center [147, 173] width 10 height 10
type input "21"
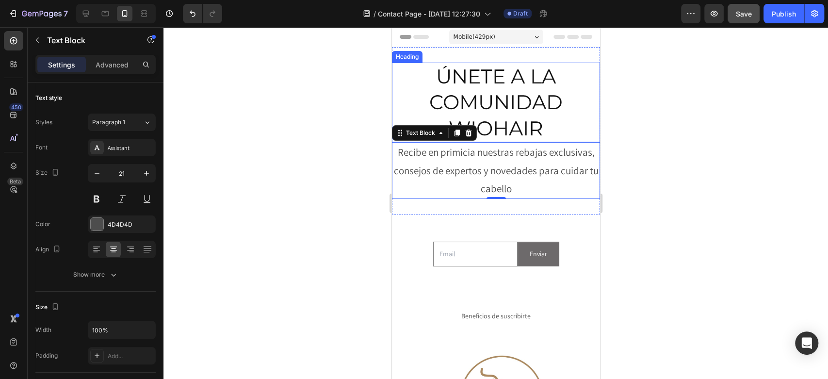
click at [456, 101] on h2 "ÚNETE A LA COMUNIDAD WIOHAIR" at bounding box center [496, 103] width 208 height 80
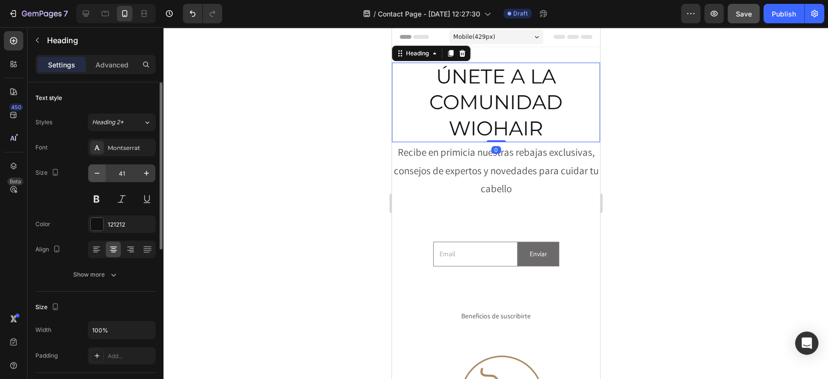
click at [102, 174] on button "button" at bounding box center [96, 172] width 17 height 17
type input "40"
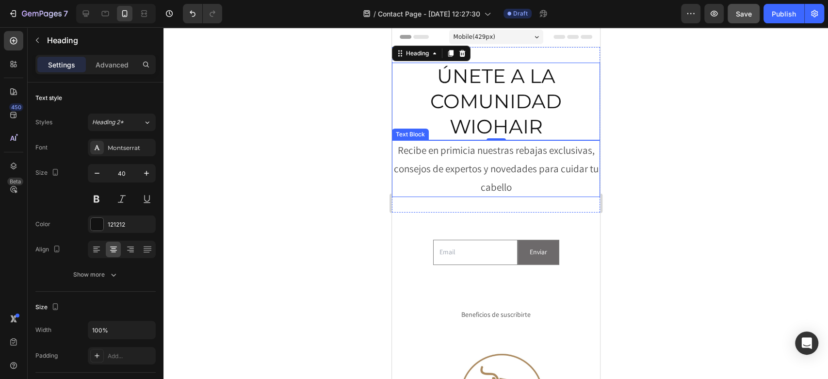
click at [418, 174] on p "Recibe en primicia nuestras rebajas exclusivas, consejos de expertos y novedade…" at bounding box center [495, 168] width 206 height 55
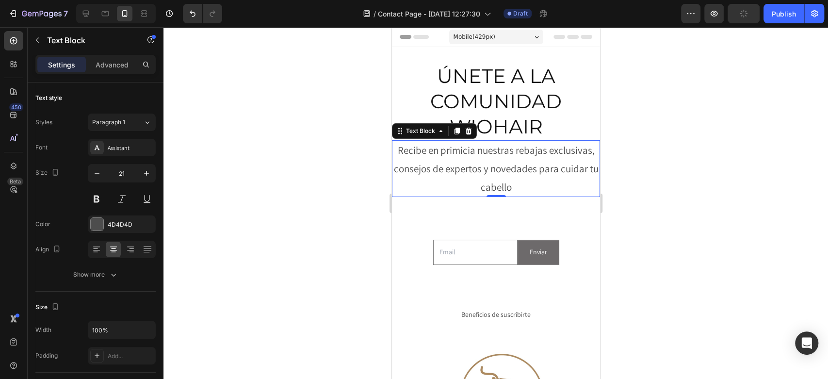
click at [252, 214] on div at bounding box center [495, 203] width 665 height 352
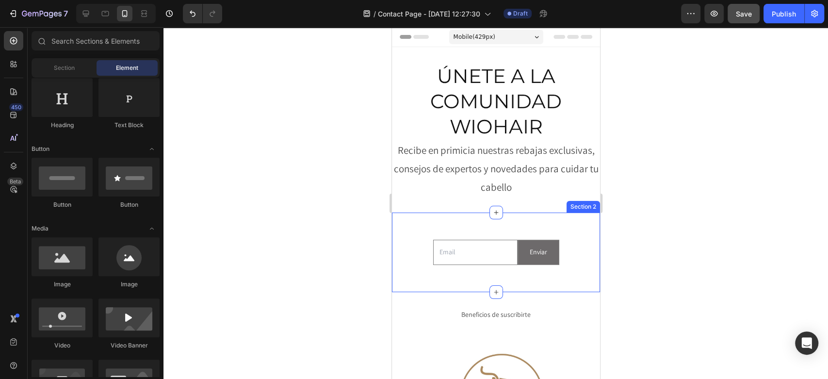
click at [469, 224] on div "Email Field Enviar Submit Button Row Newsletter Section 2" at bounding box center [496, 251] width 208 height 79
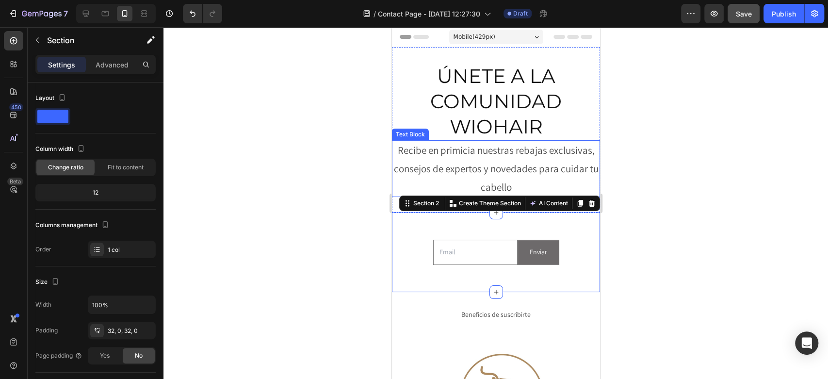
click at [462, 154] on p "Recibe en primicia nuestras rebajas exclusivas, consejos de expertos y novedade…" at bounding box center [495, 168] width 206 height 55
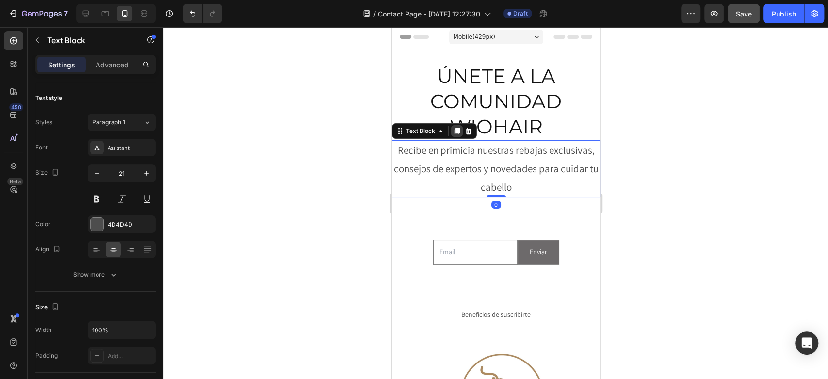
drag, startPoint x: 457, startPoint y: 127, endPoint x: 477, endPoint y: 194, distance: 69.2
click at [457, 127] on icon at bounding box center [457, 131] width 8 height 8
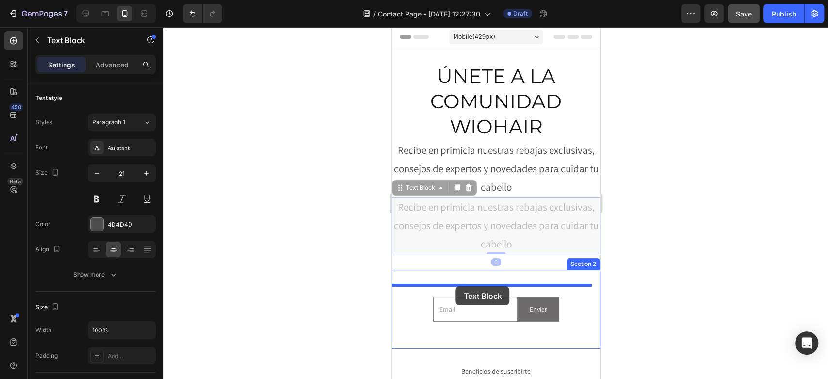
drag, startPoint x: 422, startPoint y: 189, endPoint x: 456, endPoint y: 286, distance: 103.1
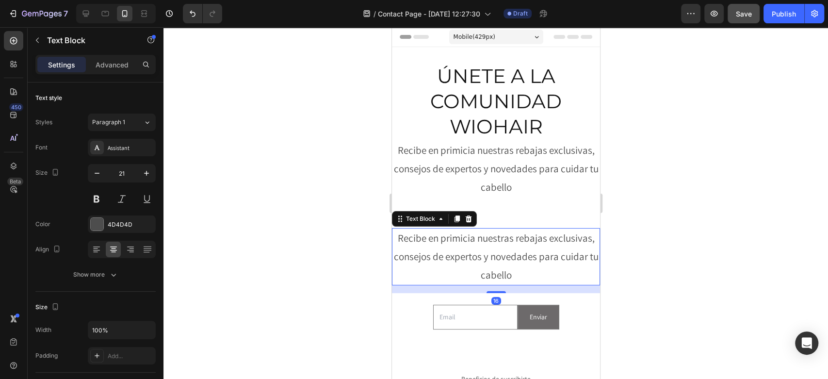
click at [466, 259] on p "Recibe en primicia nuestras rebajas exclusivas, consejos de expertos y novedade…" at bounding box center [495, 256] width 206 height 55
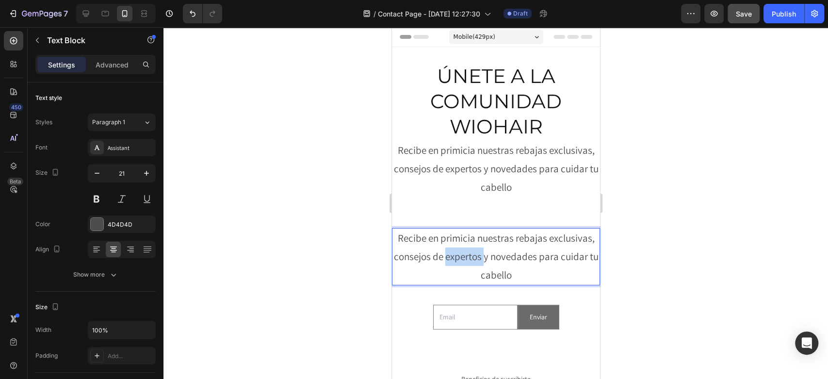
click at [466, 259] on p "Recibe en primicia nuestras rebajas exclusivas, consejos de expertos y novedade…" at bounding box center [495, 256] width 206 height 55
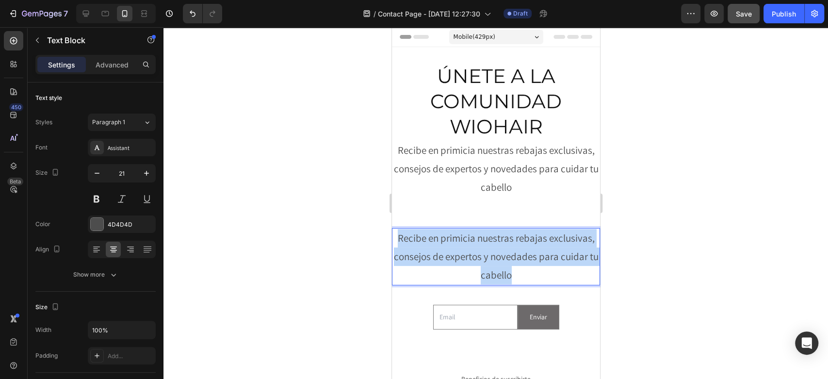
click at [467, 259] on p "Recibe en primicia nuestras rebajas exclusivas, consejos de expertos y novedade…" at bounding box center [495, 256] width 206 height 55
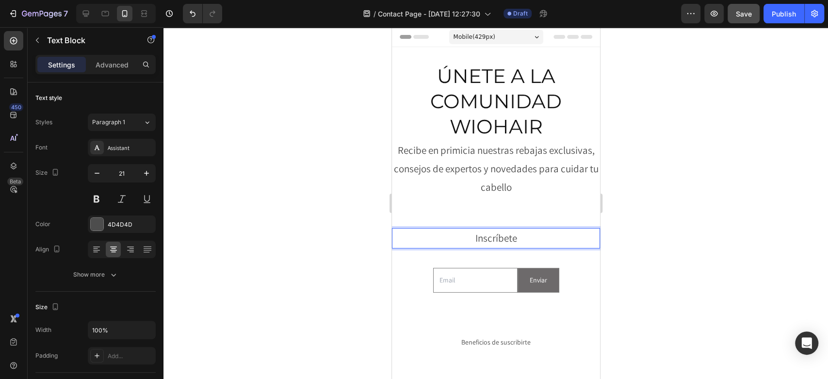
click at [720, 210] on div at bounding box center [495, 203] width 665 height 352
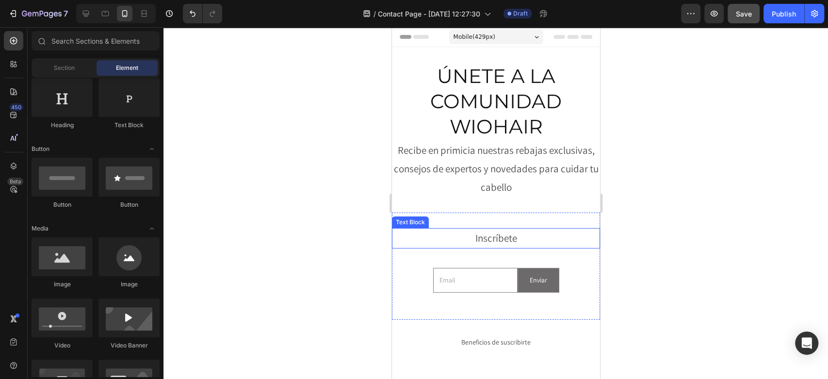
click at [491, 234] on p "Inscríbete" at bounding box center [495, 238] width 206 height 18
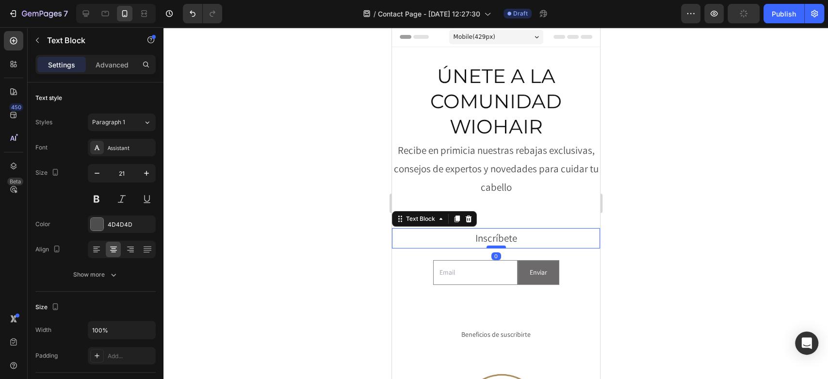
drag, startPoint x: 490, startPoint y: 255, endPoint x: 491, endPoint y: 246, distance: 9.2
click at [491, 246] on div at bounding box center [495, 246] width 19 height 3
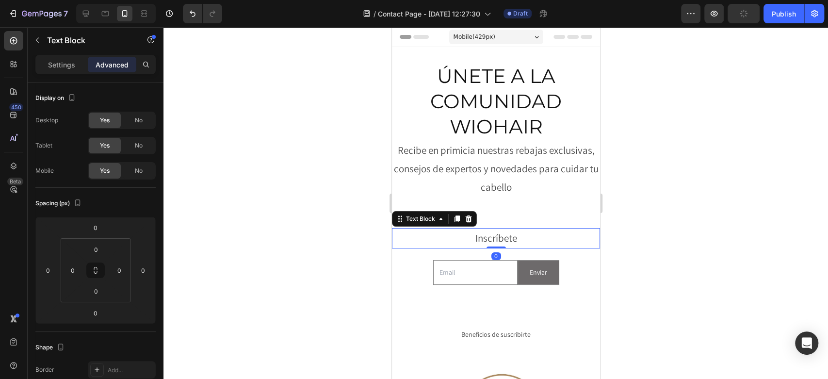
click at [708, 200] on div at bounding box center [495, 203] width 665 height 352
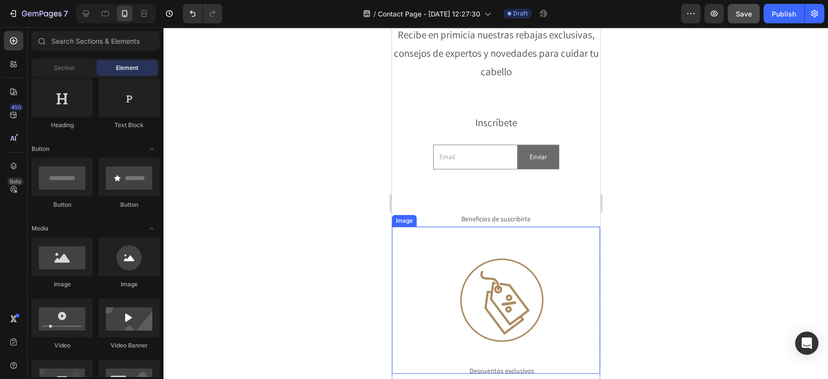
scroll to position [162, 0]
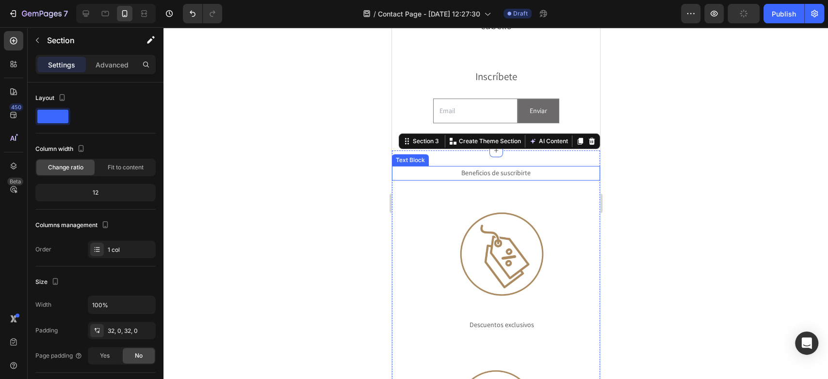
click at [429, 171] on p "Beneficios de suscribirte" at bounding box center [495, 173] width 206 height 12
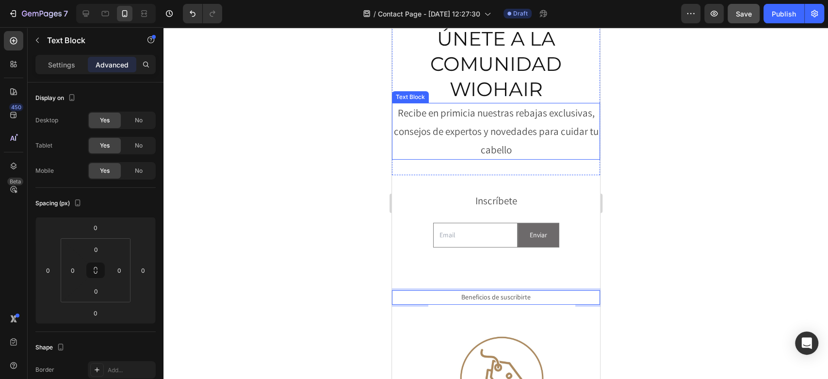
scroll to position [0, 0]
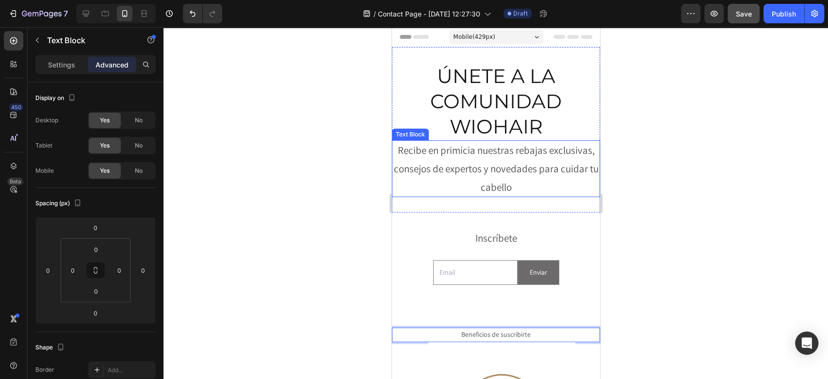
click at [449, 154] on p "Recibe en primicia nuestras rebajas exclusivas, consejos de expertos y novedade…" at bounding box center [495, 168] width 206 height 55
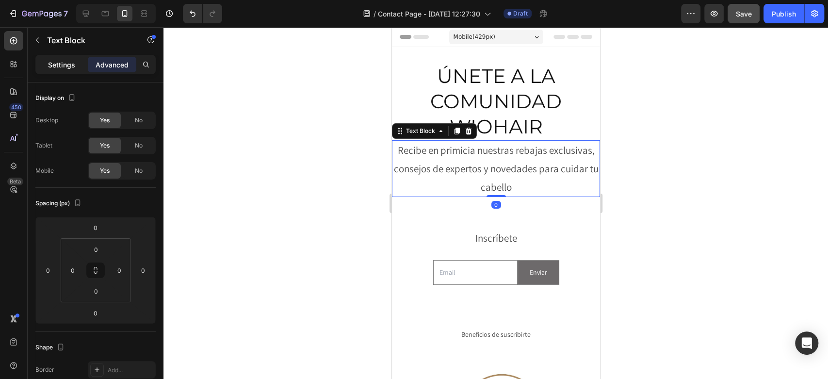
click at [77, 70] on div "Settings" at bounding box center [61, 65] width 49 height 16
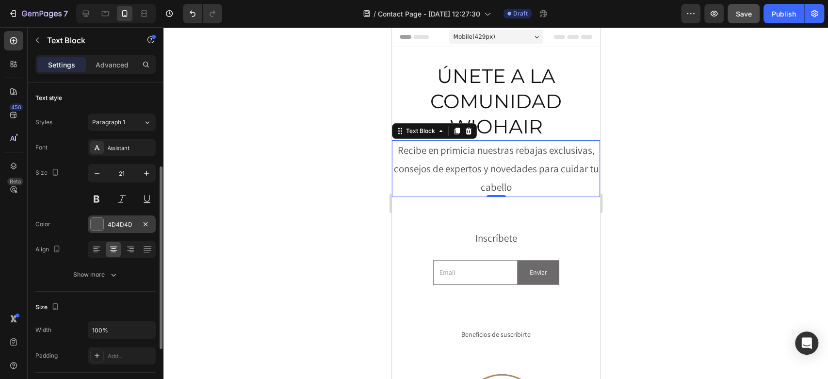
scroll to position [54, 0]
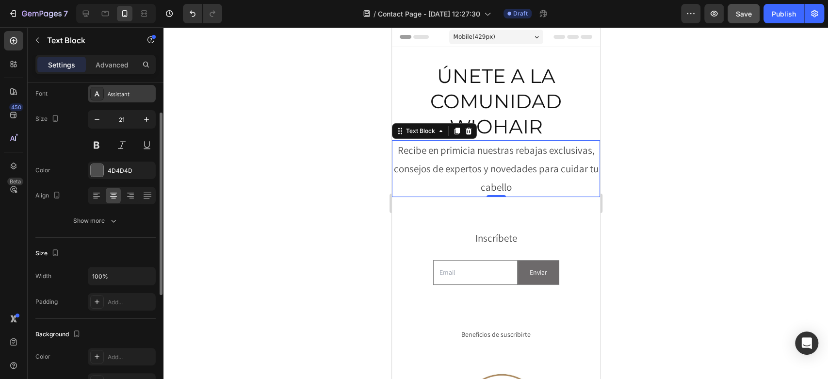
click at [114, 92] on div "Assistant" at bounding box center [131, 94] width 46 height 9
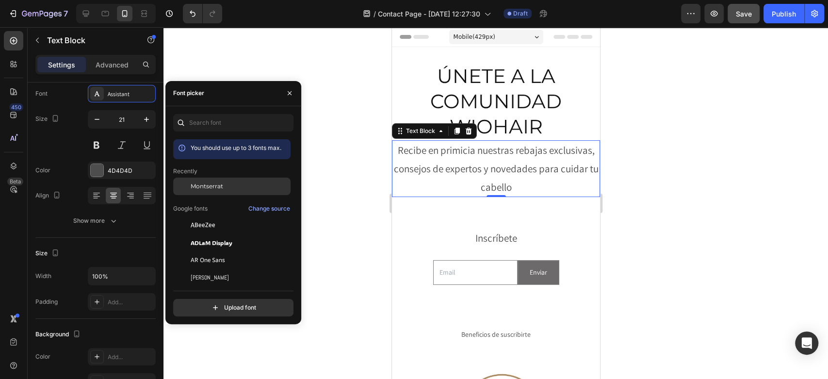
click at [208, 190] on span "Montserrat" at bounding box center [207, 186] width 33 height 9
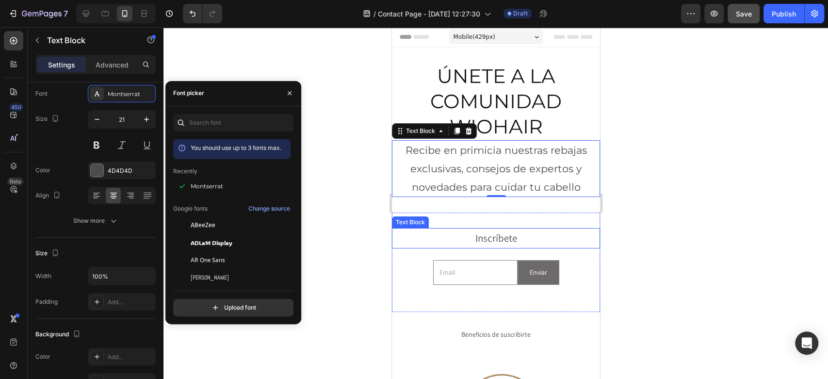
click at [482, 239] on p "Inscríbete" at bounding box center [495, 238] width 206 height 18
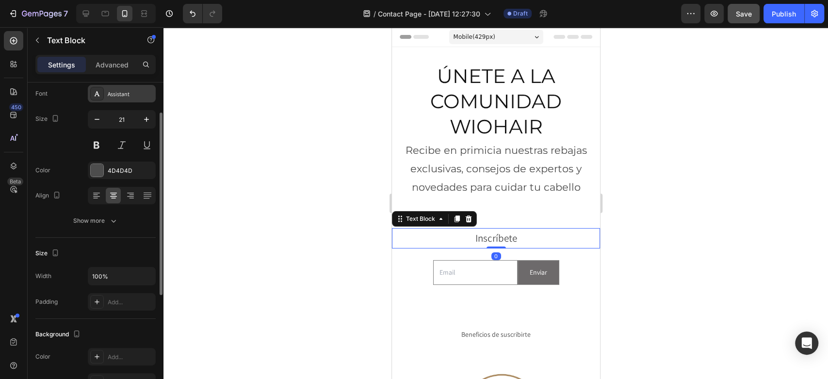
click at [126, 88] on div "Assistant" at bounding box center [122, 93] width 68 height 17
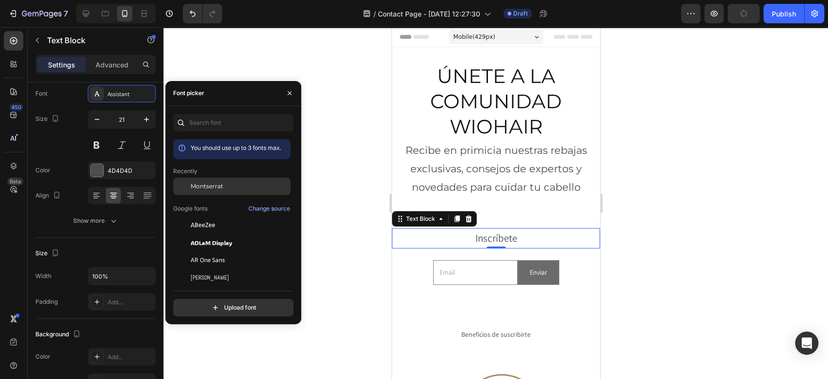
click at [194, 251] on div "Montserrat" at bounding box center [231, 259] width 117 height 17
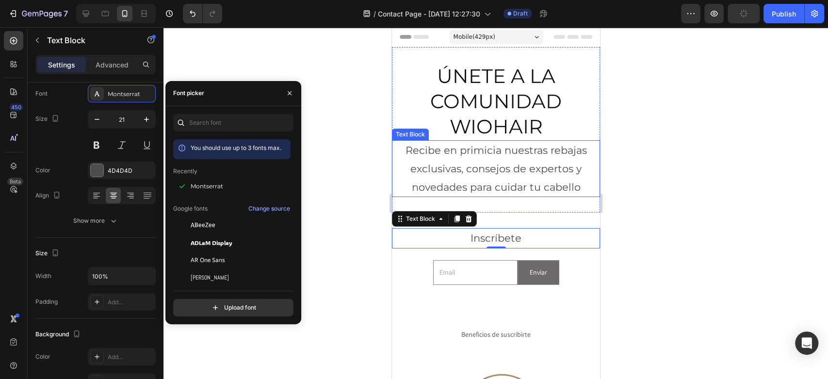
click at [428, 127] on h2 "ÚNETE A LA COMUNIDAD WIOHAIR" at bounding box center [496, 102] width 208 height 78
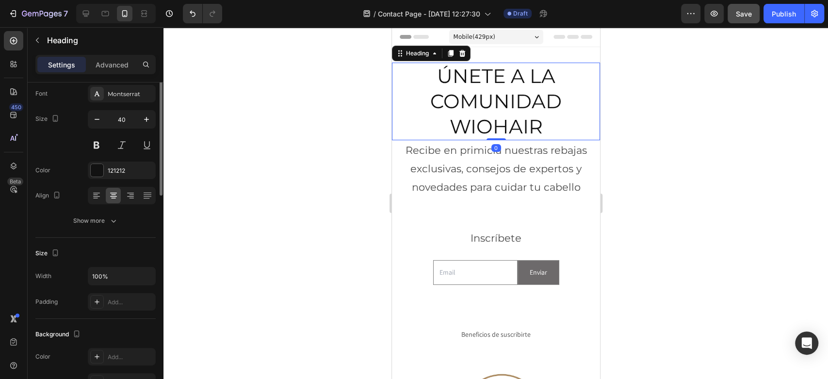
scroll to position [0, 0]
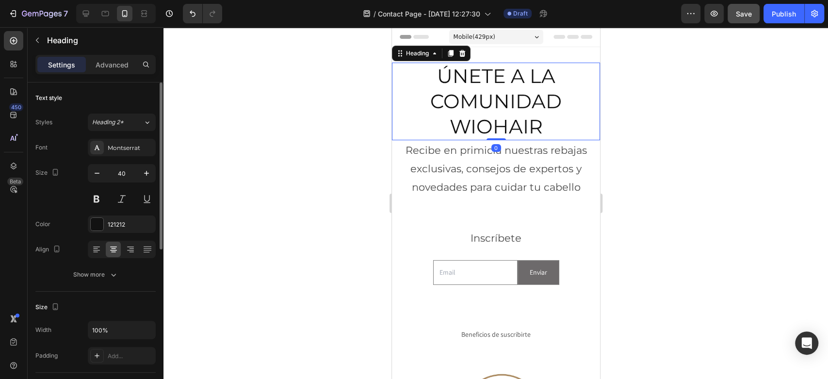
click at [459, 116] on h2 "ÚNETE A LA COMUNIDAD WIOHAIR" at bounding box center [496, 102] width 208 height 78
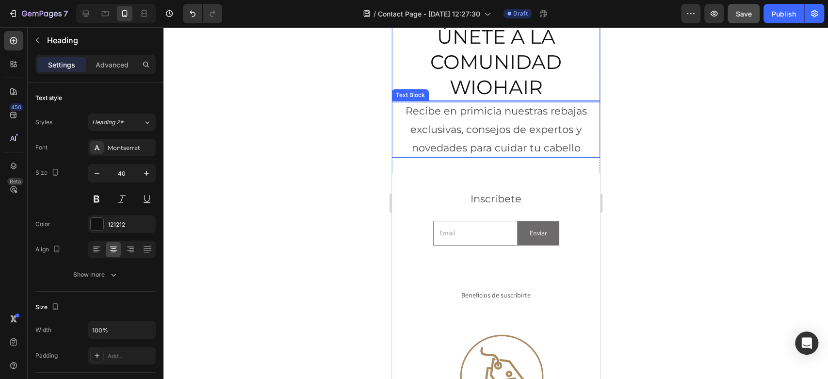
scroll to position [108, 0]
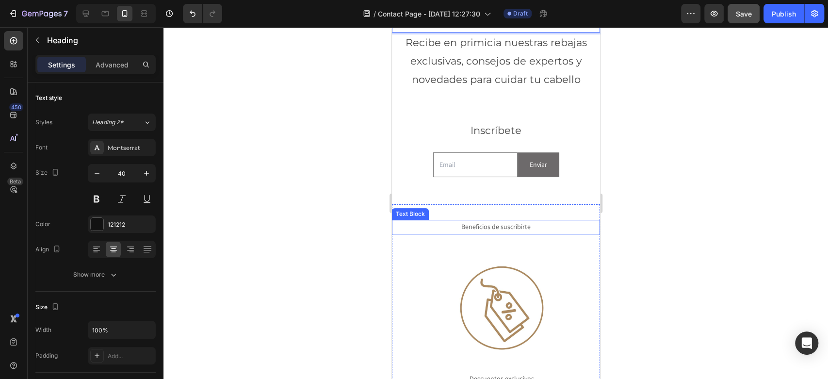
click at [472, 225] on p "Beneficios de suscribirte" at bounding box center [495, 227] width 206 height 12
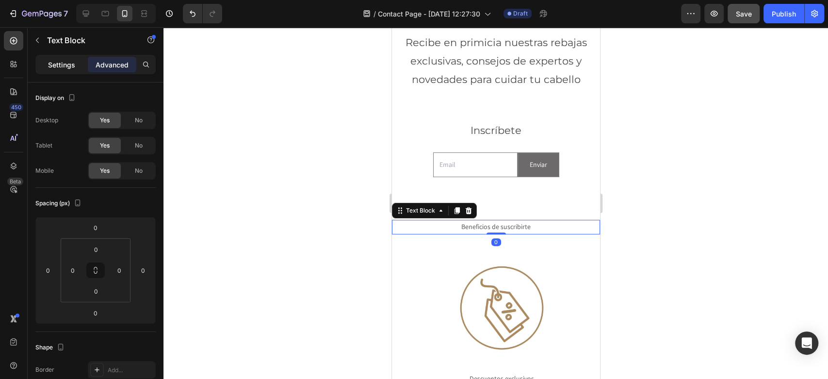
click at [76, 63] on div "Settings" at bounding box center [61, 65] width 49 height 16
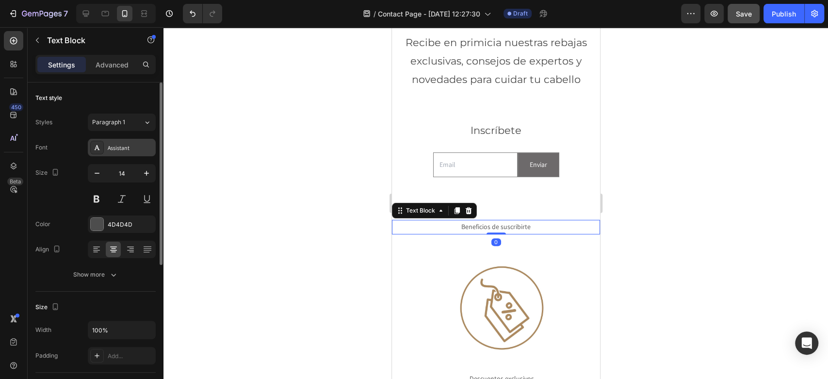
click at [120, 152] on div "Assistant" at bounding box center [122, 147] width 68 height 17
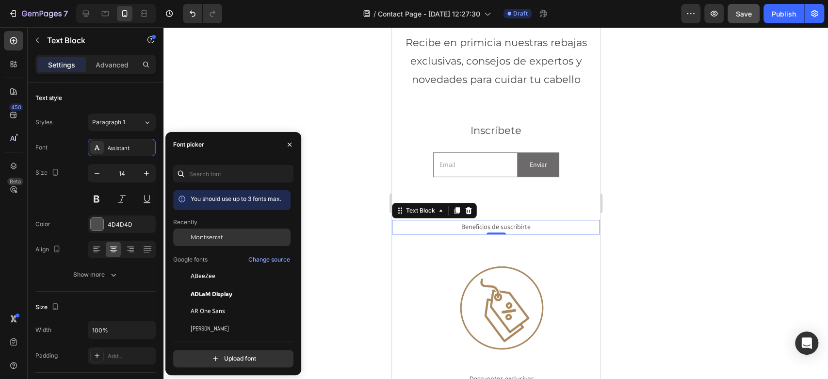
click at [203, 240] on span "Montserrat" at bounding box center [207, 237] width 33 height 9
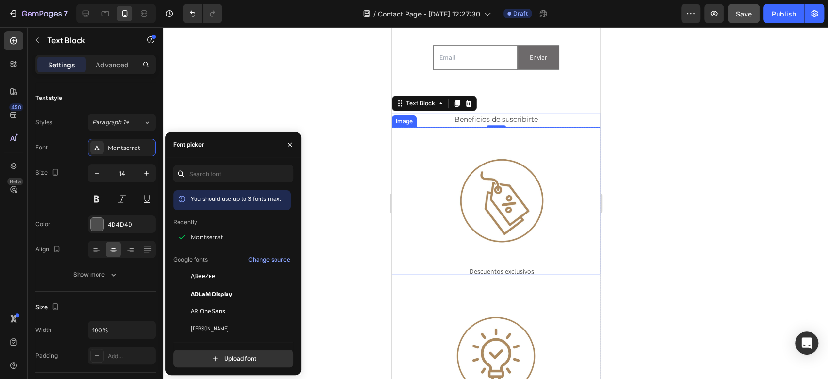
scroll to position [215, 0]
click at [474, 265] on p "Descuentos exclusivos" at bounding box center [501, 271] width 195 height 12
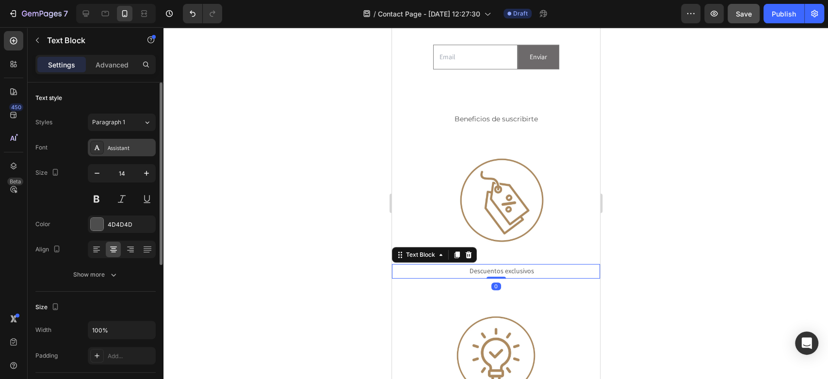
click at [106, 150] on div "Assistant" at bounding box center [122, 147] width 68 height 17
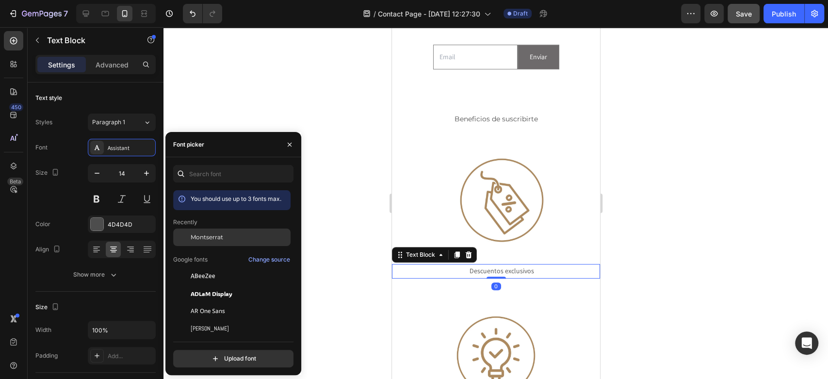
click at [222, 236] on span "Montserrat" at bounding box center [207, 237] width 33 height 9
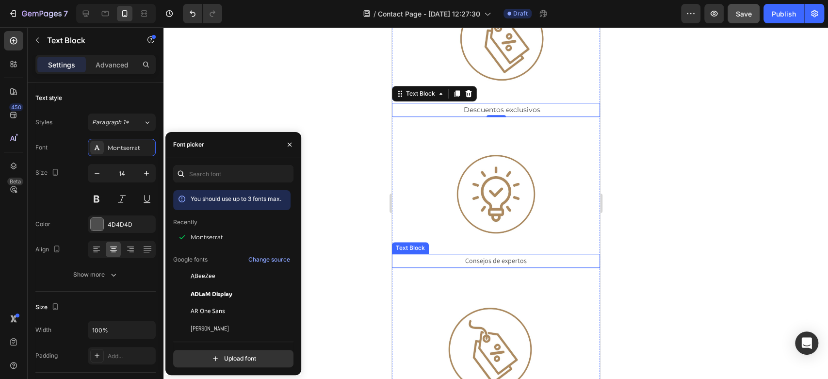
scroll to position [377, 0]
click at [506, 254] on p "Consejos de expertos" at bounding box center [495, 260] width 183 height 12
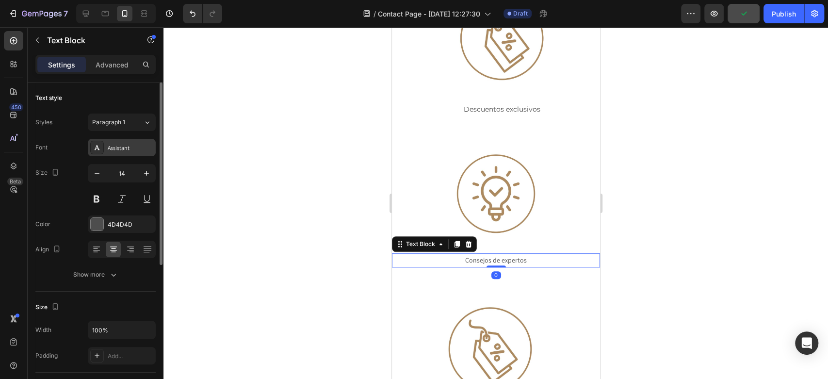
click at [123, 147] on div "Assistant" at bounding box center [131, 148] width 46 height 9
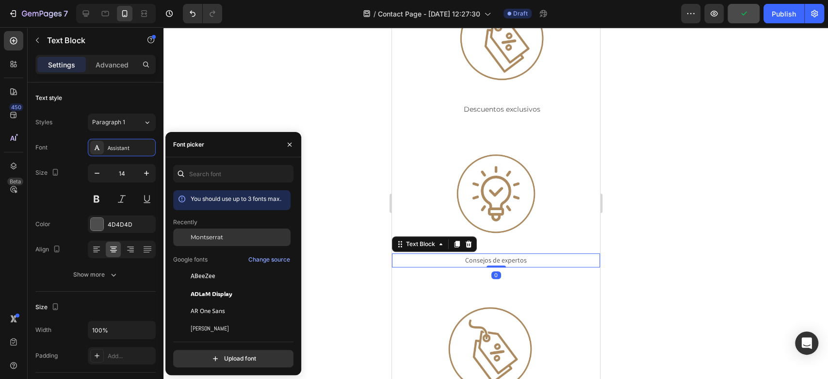
drag, startPoint x: 214, startPoint y: 236, endPoint x: 16, endPoint y: 246, distance: 198.2
click at [214, 236] on span "Montserrat" at bounding box center [207, 237] width 33 height 9
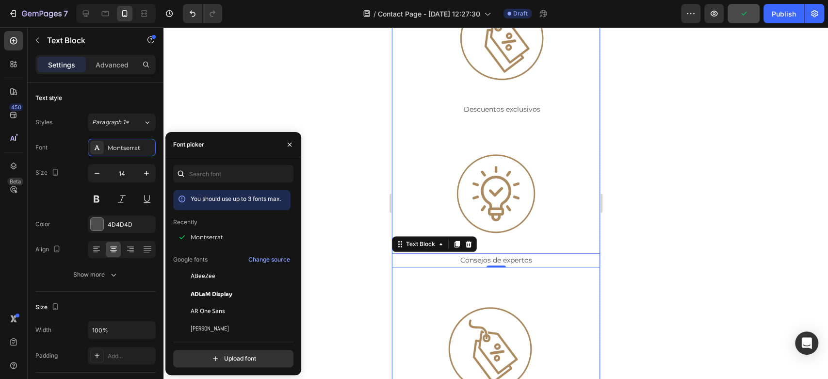
scroll to position [539, 0]
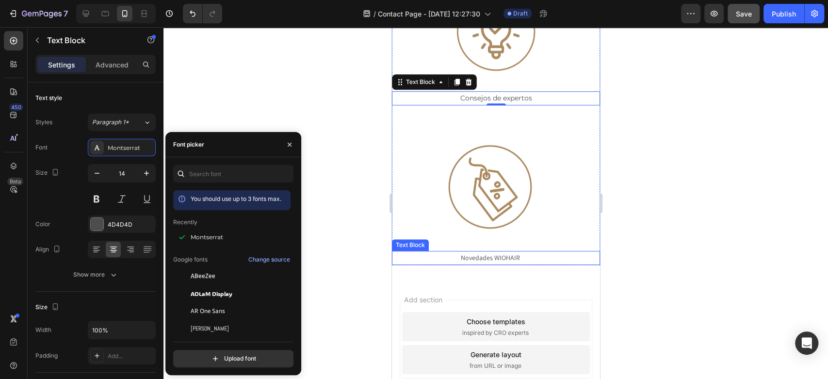
click at [491, 252] on p "Novedades WIOHAIR" at bounding box center [489, 258] width 195 height 12
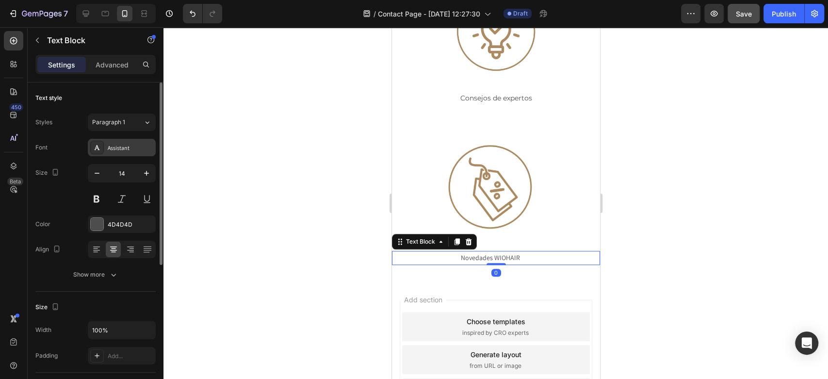
click at [137, 149] on div "Assistant" at bounding box center [131, 148] width 46 height 9
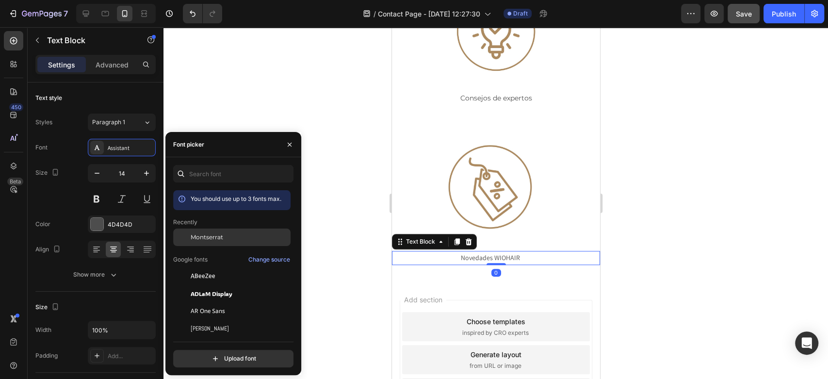
click at [201, 302] on div "Montserrat" at bounding box center [231, 310] width 117 height 17
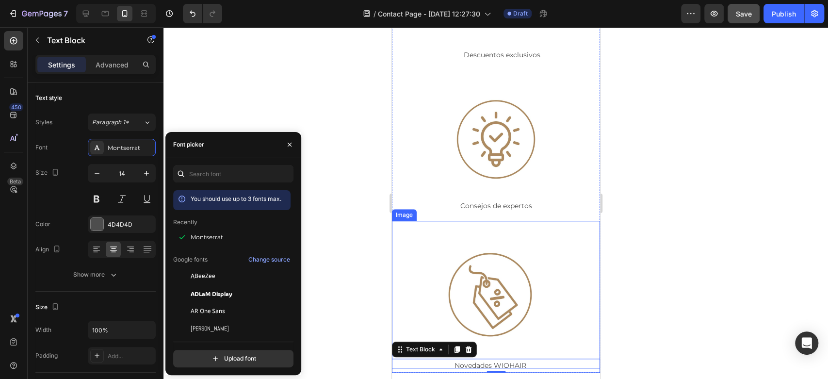
scroll to position [431, 0]
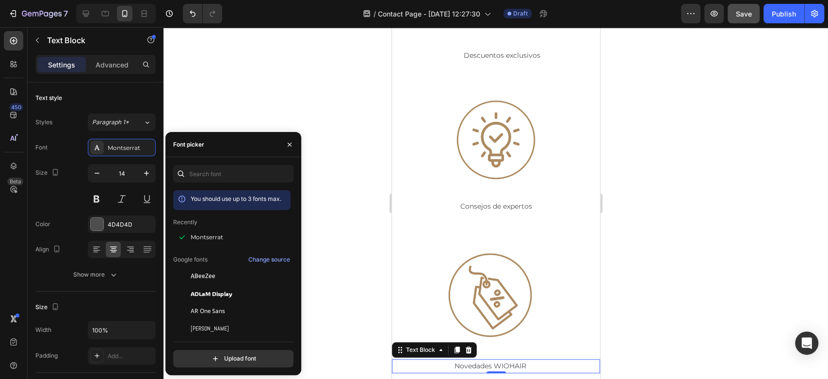
click at [336, 196] on div at bounding box center [495, 203] width 665 height 352
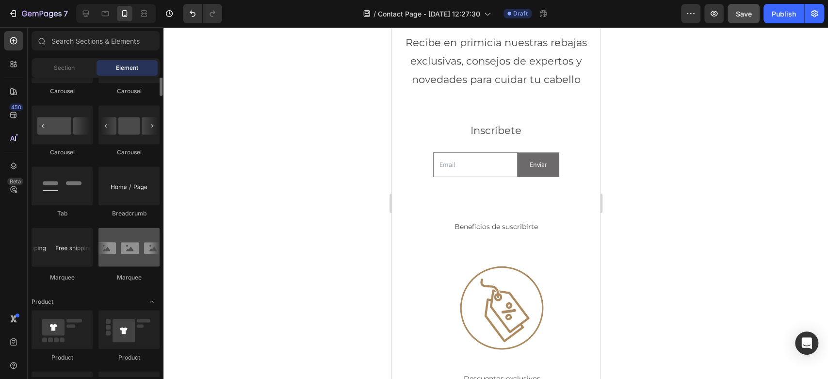
scroll to position [916, 0]
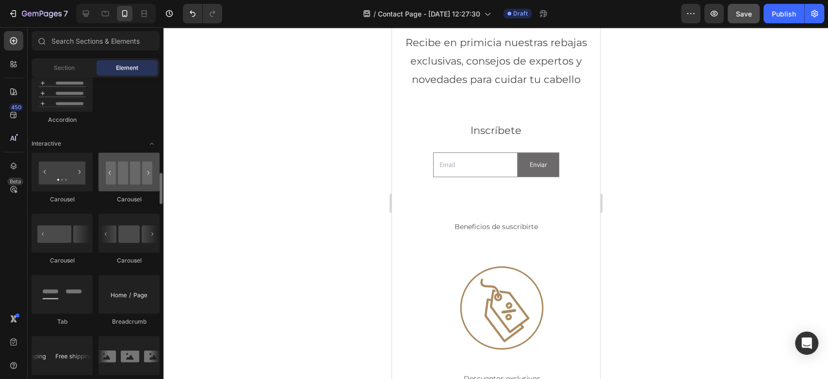
click at [154, 177] on div at bounding box center [128, 171] width 61 height 39
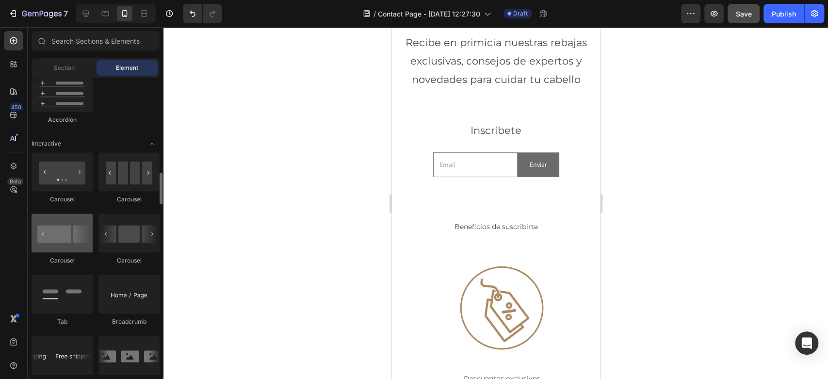
click at [57, 239] on div at bounding box center [62, 232] width 61 height 39
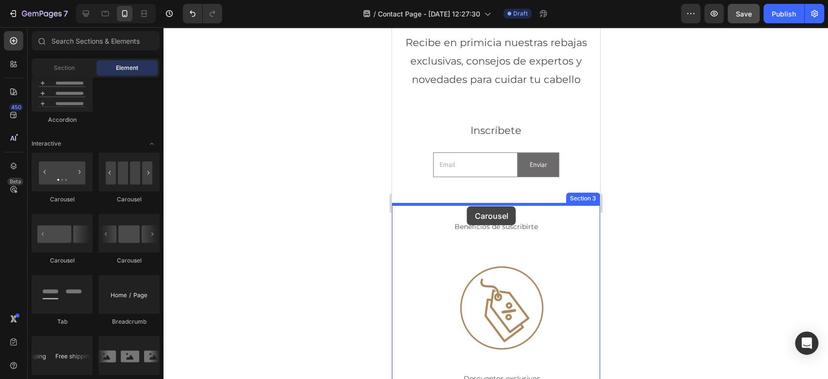
drag, startPoint x: 448, startPoint y: 266, endPoint x: 467, endPoint y: 206, distance: 62.5
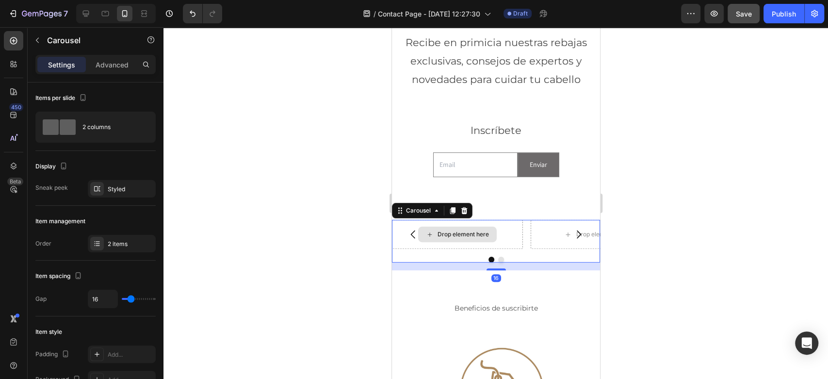
click at [468, 235] on div "Drop element here" at bounding box center [462, 234] width 51 height 8
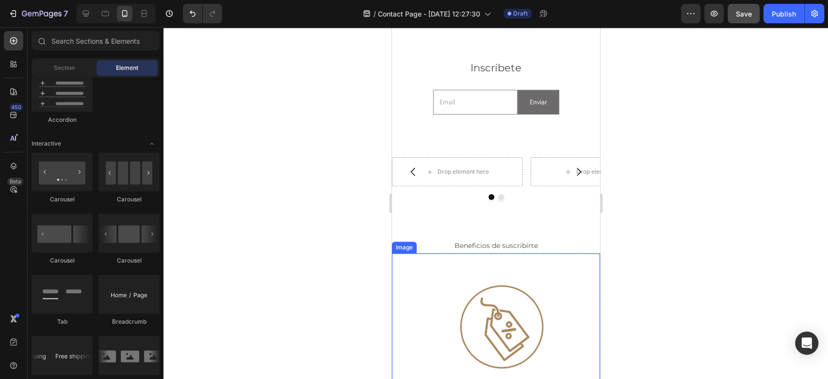
scroll to position [108, 0]
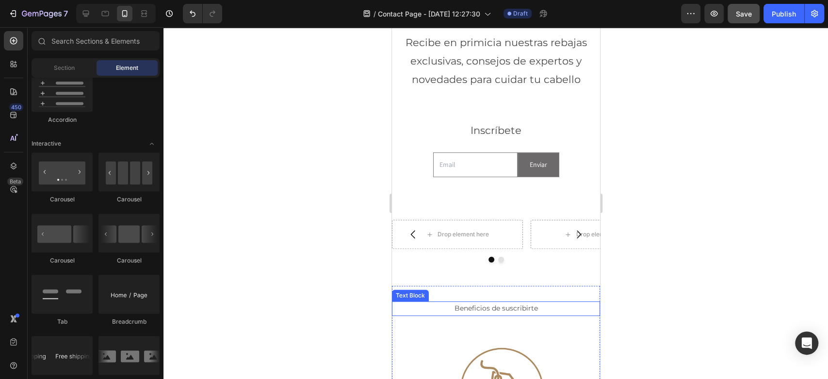
click at [474, 306] on p "Beneficios de suscribirte" at bounding box center [495, 308] width 206 height 12
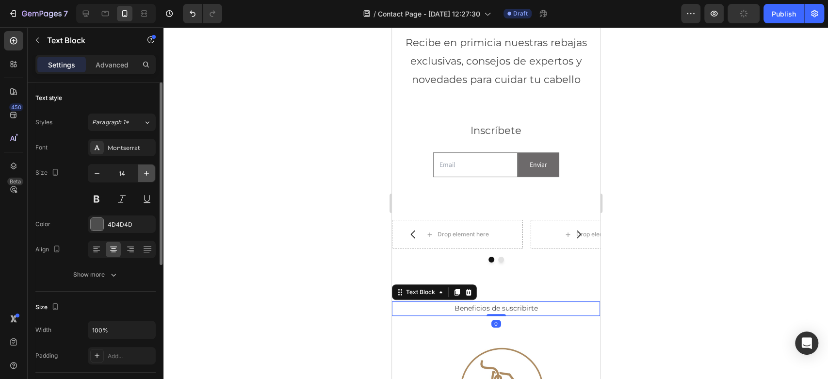
click at [143, 175] on icon "button" at bounding box center [147, 173] width 10 height 10
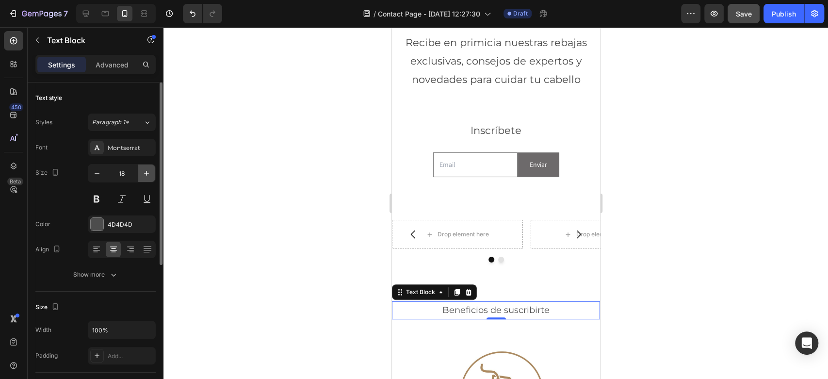
click at [143, 175] on icon "button" at bounding box center [147, 173] width 10 height 10
type input "20"
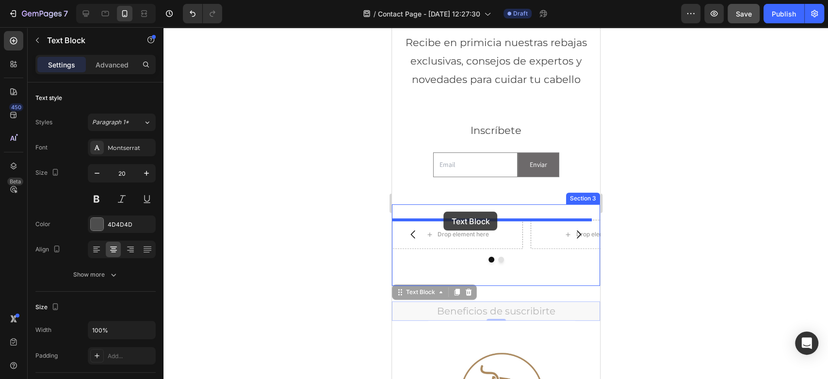
drag, startPoint x: 429, startPoint y: 295, endPoint x: 582, endPoint y: 242, distance: 161.7
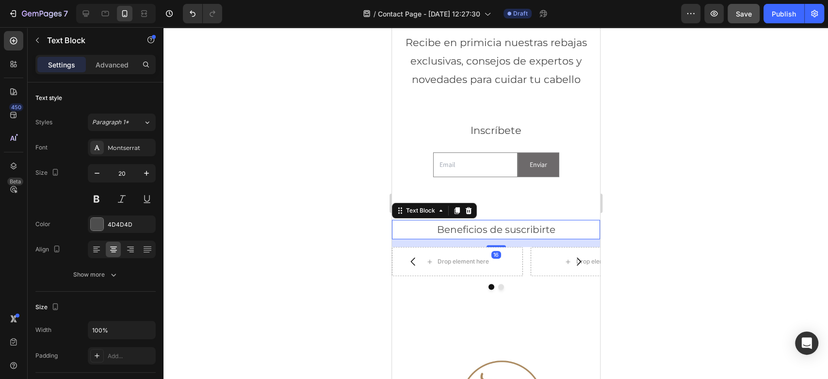
click at [682, 259] on div at bounding box center [495, 203] width 665 height 352
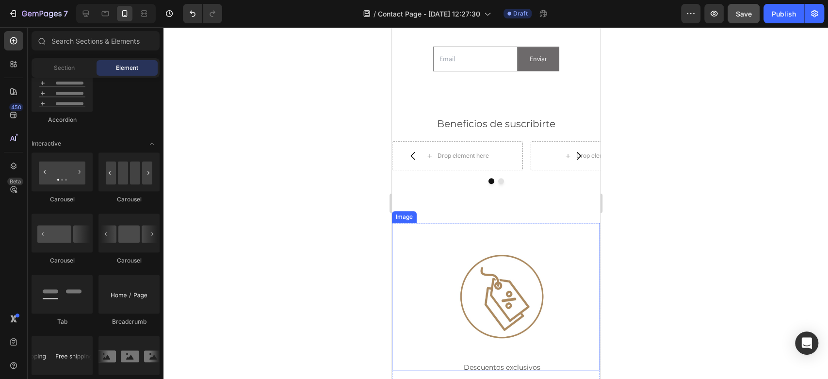
scroll to position [215, 0]
click at [485, 287] on img at bounding box center [501, 294] width 147 height 147
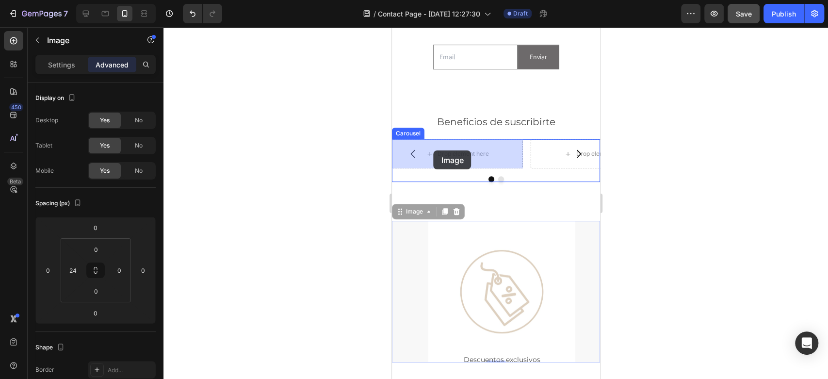
drag, startPoint x: 414, startPoint y: 212, endPoint x: 433, endPoint y: 150, distance: 64.9
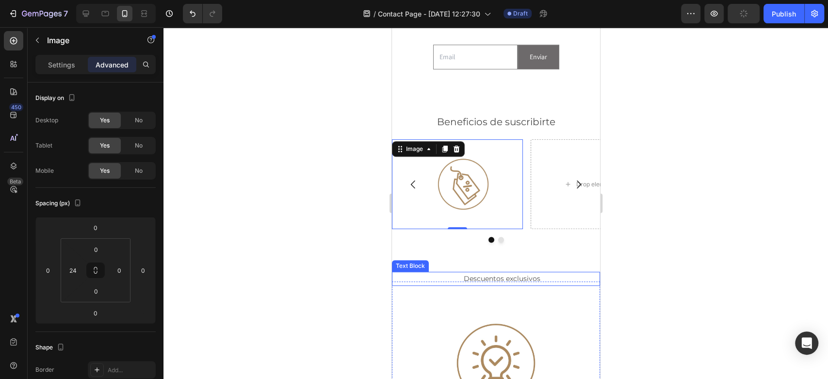
click at [495, 280] on p "Descuentos exclusivos" at bounding box center [501, 279] width 195 height 12
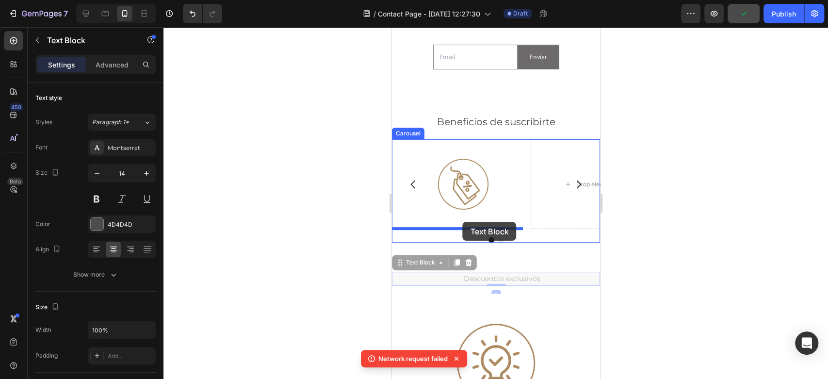
drag, startPoint x: 414, startPoint y: 262, endPoint x: 462, endPoint y: 222, distance: 63.4
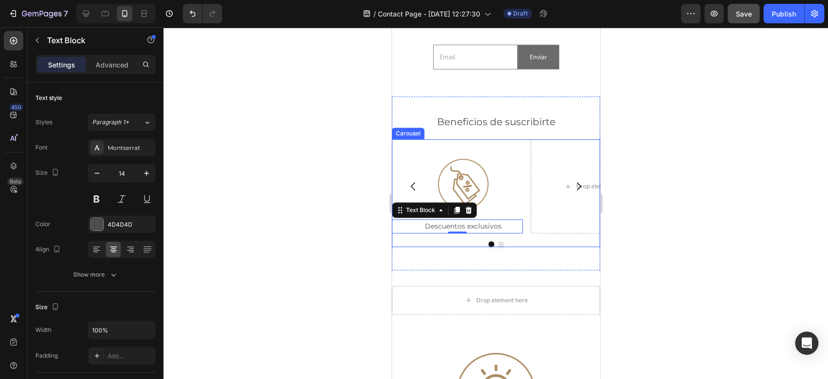
click at [576, 185] on icon "Carousel Next Arrow" at bounding box center [578, 186] width 4 height 8
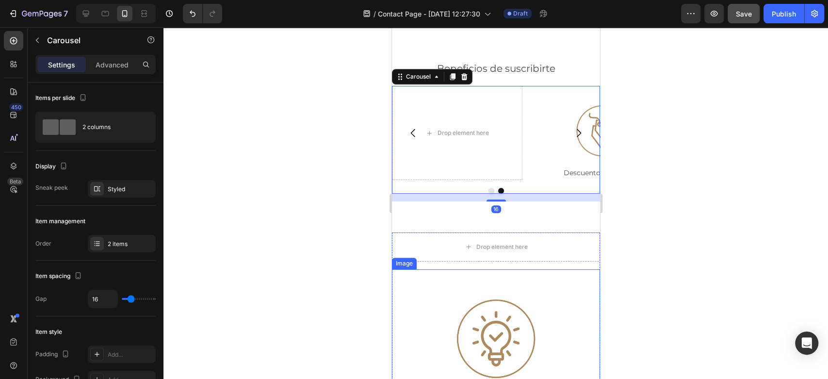
scroll to position [269, 0]
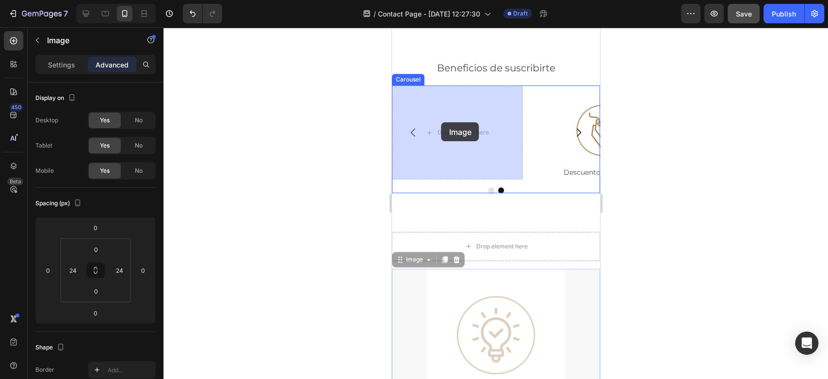
drag, startPoint x: 408, startPoint y: 260, endPoint x: 441, endPoint y: 122, distance: 141.6
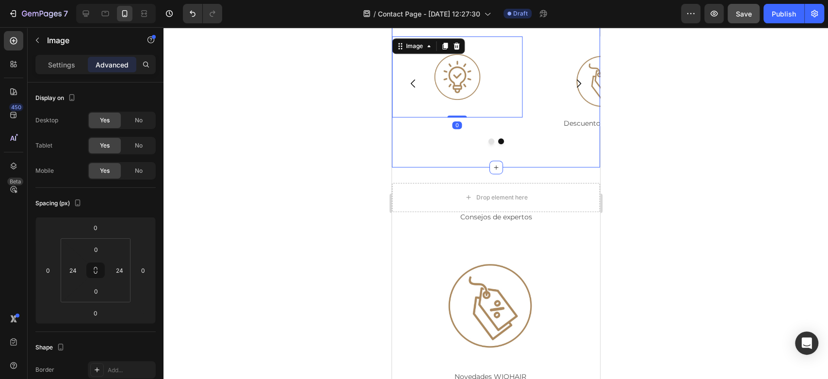
scroll to position [377, 0]
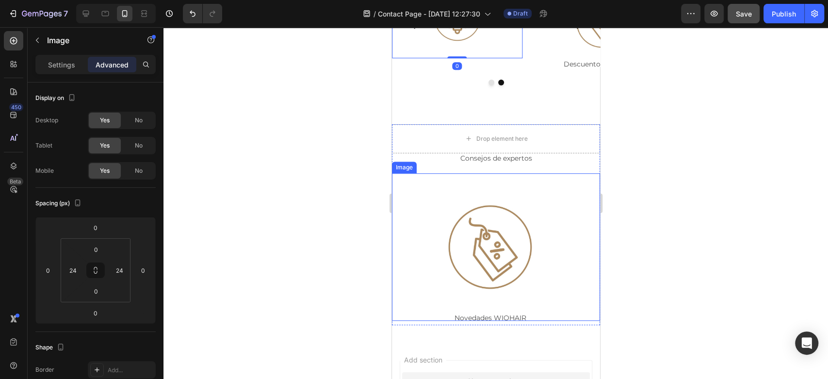
click at [493, 158] on p "Consejos de expertos" at bounding box center [495, 158] width 183 height 12
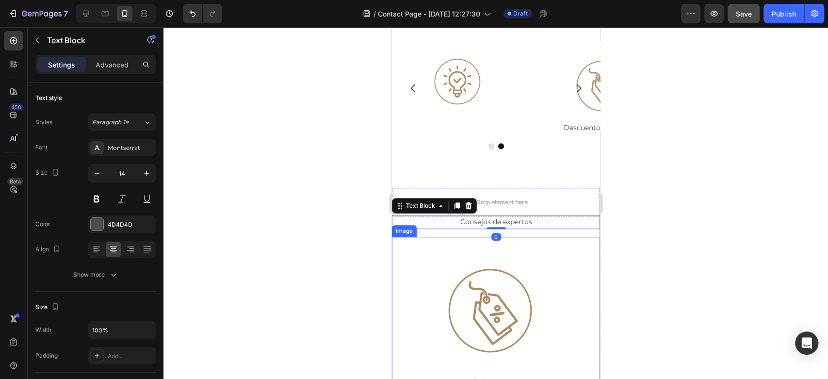
scroll to position [269, 0]
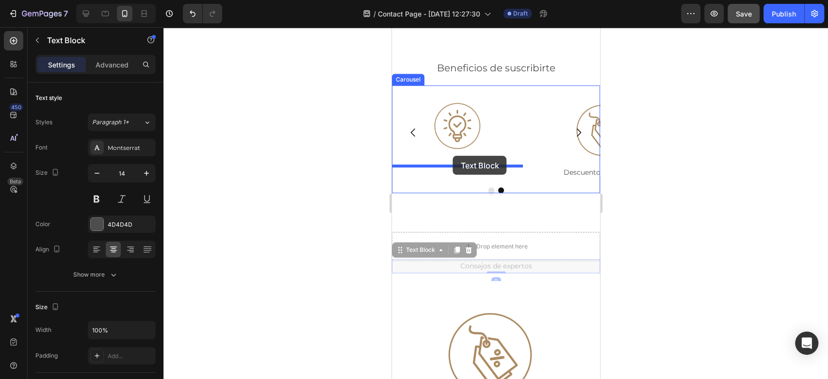
drag, startPoint x: 419, startPoint y: 251, endPoint x: 453, endPoint y: 156, distance: 101.6
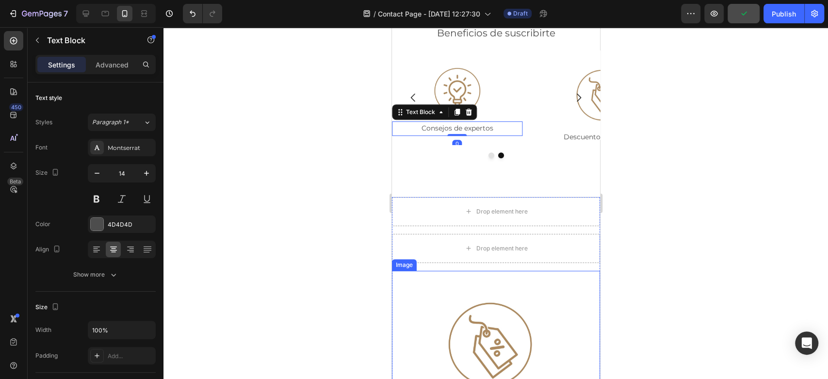
scroll to position [323, 0]
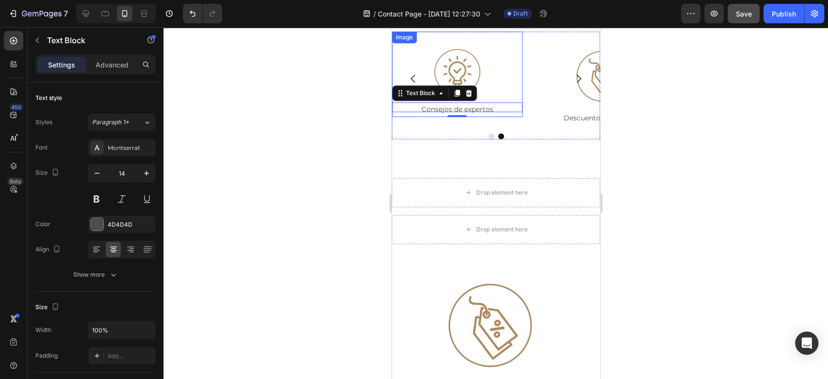
click at [418, 91] on button "Carousel Back Arrow" at bounding box center [412, 78] width 27 height 27
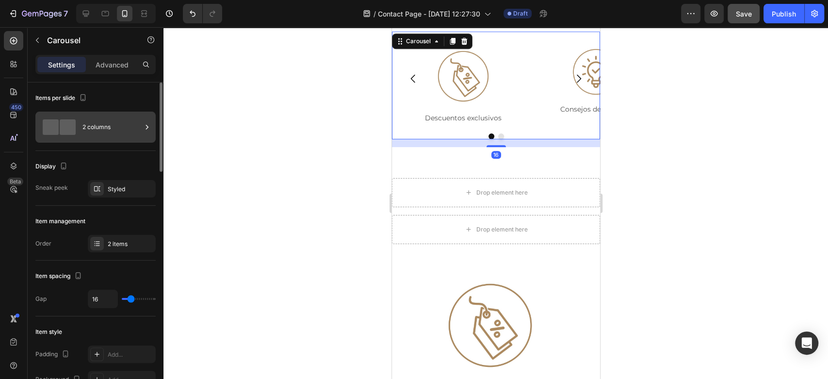
click at [120, 131] on div "2 columns" at bounding box center [111, 127] width 59 height 22
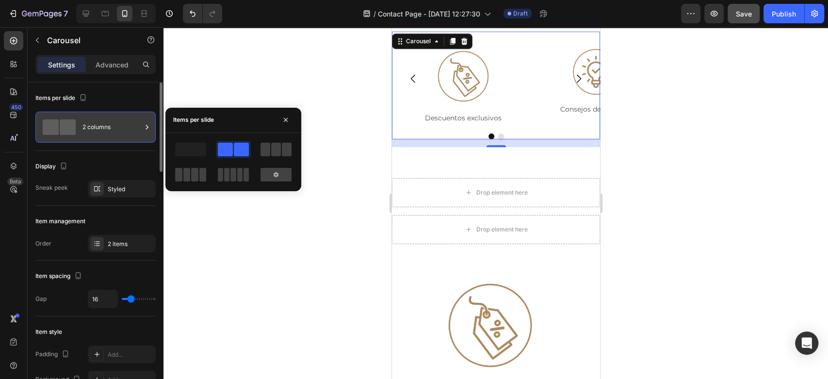
click at [120, 131] on div "2 columns" at bounding box center [111, 127] width 59 height 22
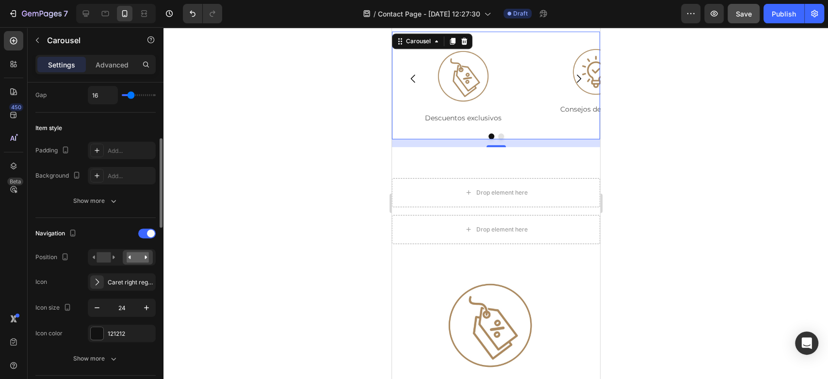
scroll to position [0, 0]
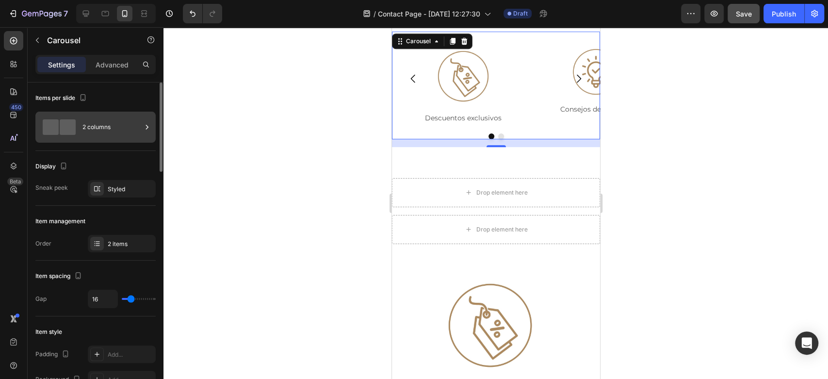
click at [131, 127] on div "2 columns" at bounding box center [111, 127] width 59 height 22
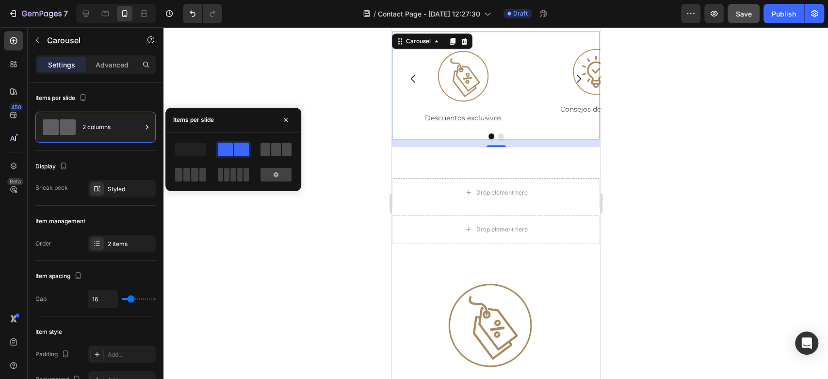
click at [263, 148] on span at bounding box center [266, 150] width 10 height 14
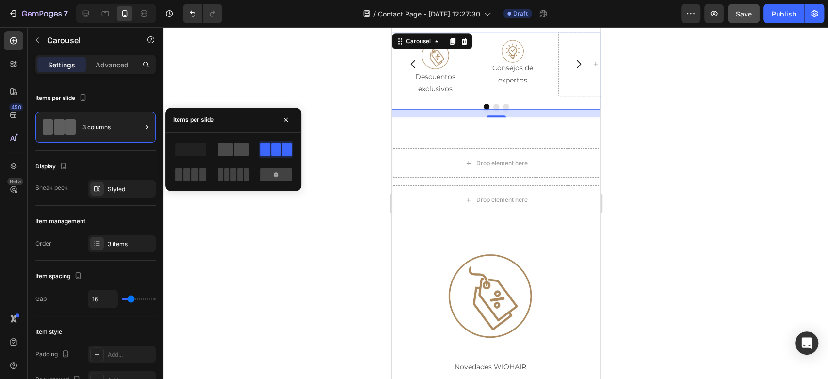
click at [247, 149] on span at bounding box center [241, 150] width 15 height 14
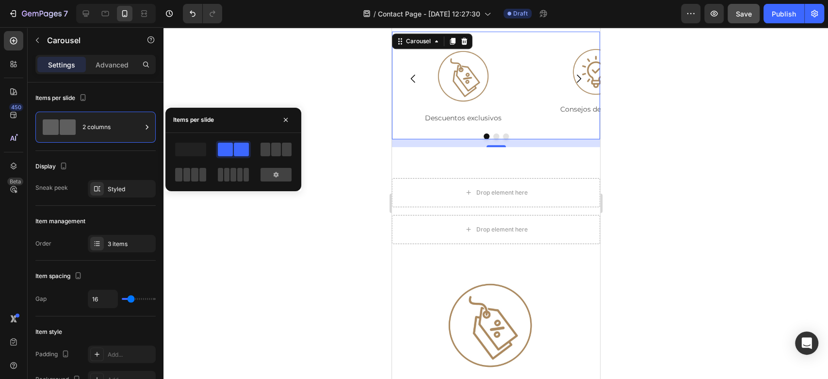
click at [267, 248] on div at bounding box center [495, 203] width 665 height 352
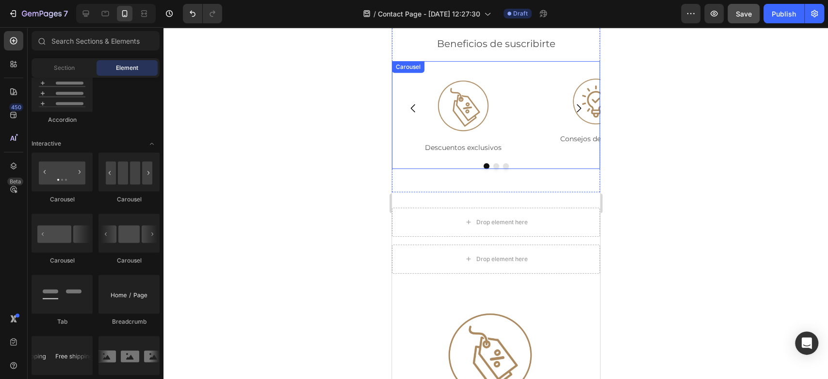
scroll to position [269, 0]
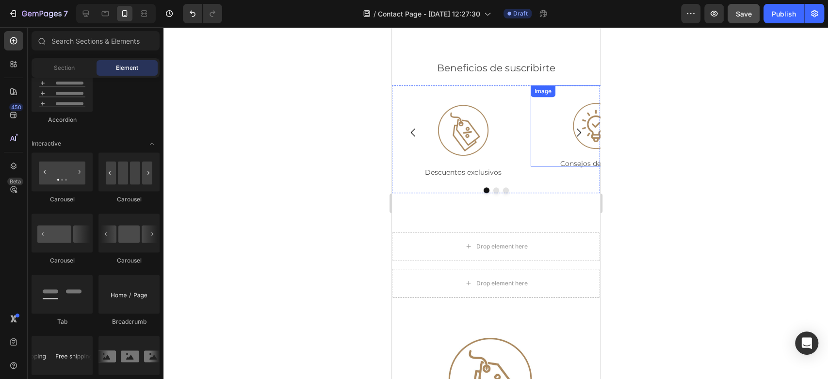
click at [572, 135] on icon "Carousel Next Arrow" at bounding box center [578, 133] width 12 height 12
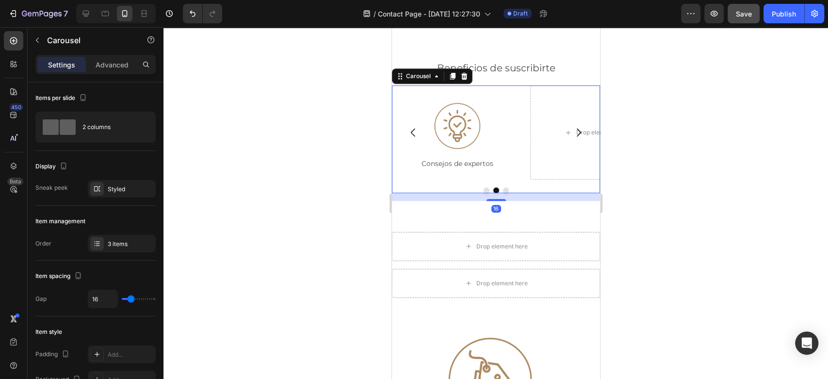
click at [572, 135] on icon "Carousel Next Arrow" at bounding box center [578, 133] width 12 height 12
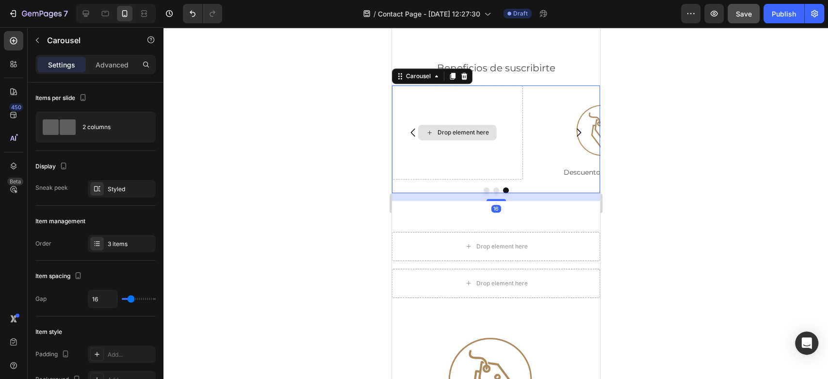
click at [496, 122] on div "Drop element here" at bounding box center [457, 132] width 131 height 94
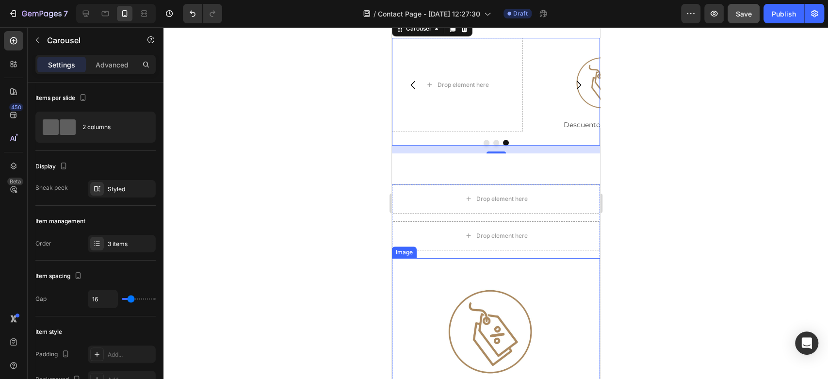
scroll to position [323, 0]
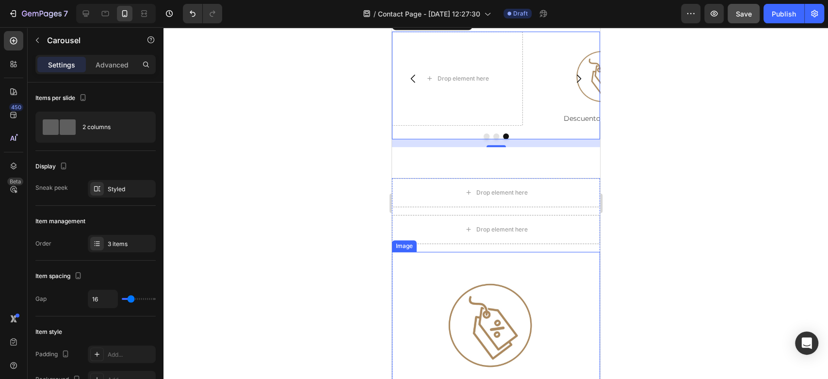
click at [492, 306] on img at bounding box center [489, 325] width 147 height 147
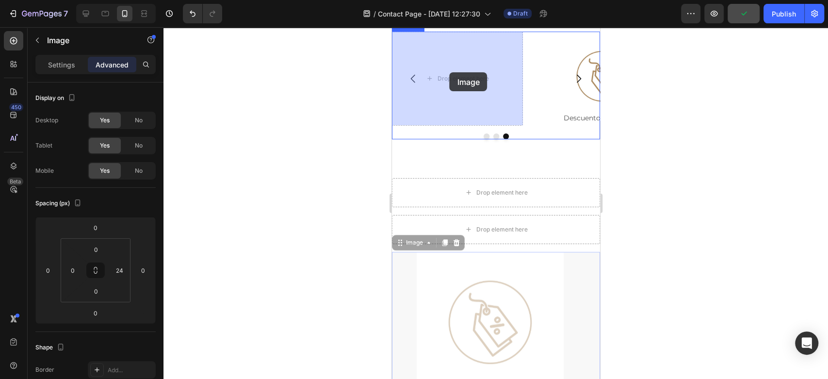
drag, startPoint x: 417, startPoint y: 243, endPoint x: 452, endPoint y: 65, distance: 181.9
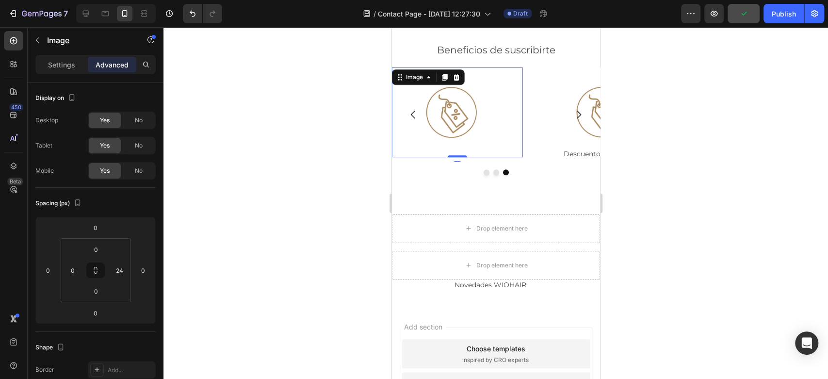
scroll to position [269, 0]
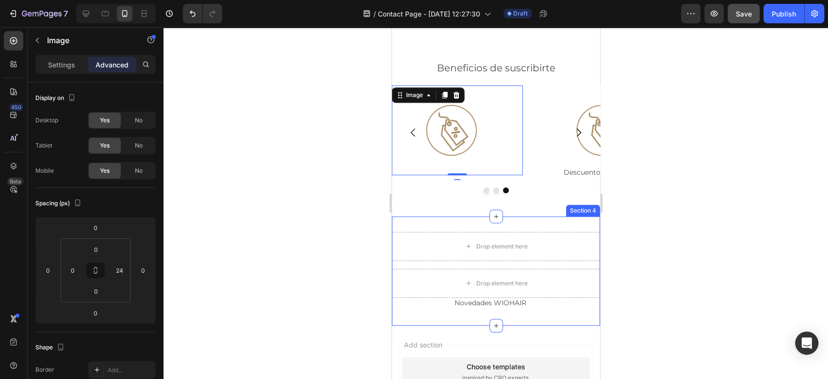
click at [484, 305] on p "Novedades WIOHAIR" at bounding box center [489, 303] width 195 height 12
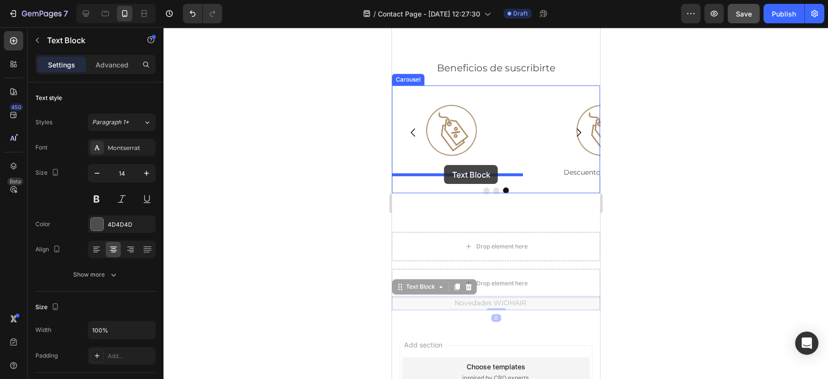
drag, startPoint x: 421, startPoint y: 287, endPoint x: 444, endPoint y: 165, distance: 123.9
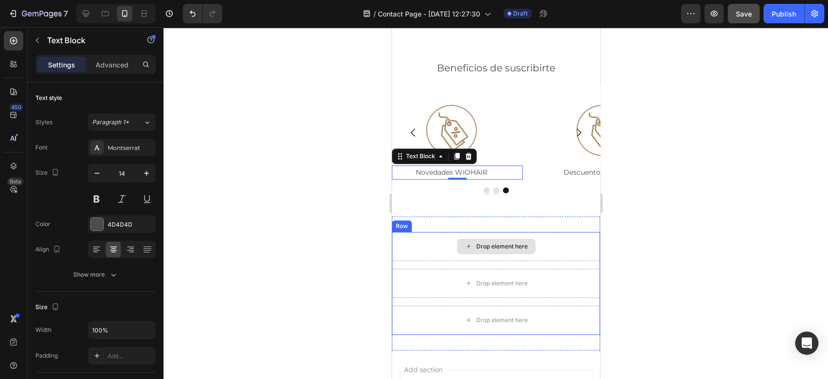
click at [549, 240] on div "Drop element here" at bounding box center [496, 246] width 208 height 29
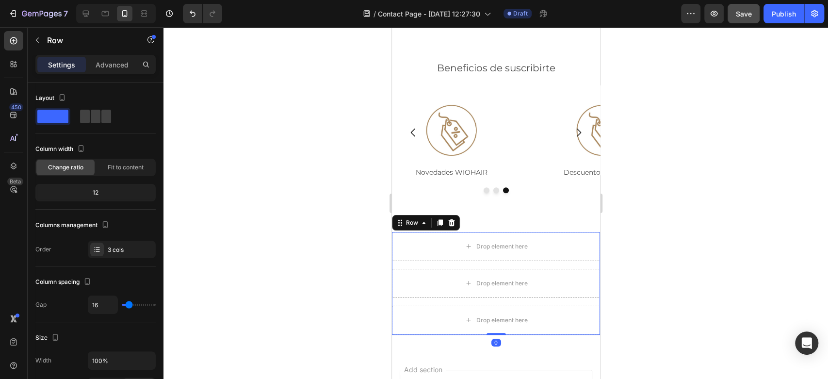
drag, startPoint x: 344, startPoint y: 242, endPoint x: 8, endPoint y: 214, distance: 336.9
click at [344, 242] on div at bounding box center [495, 203] width 665 height 352
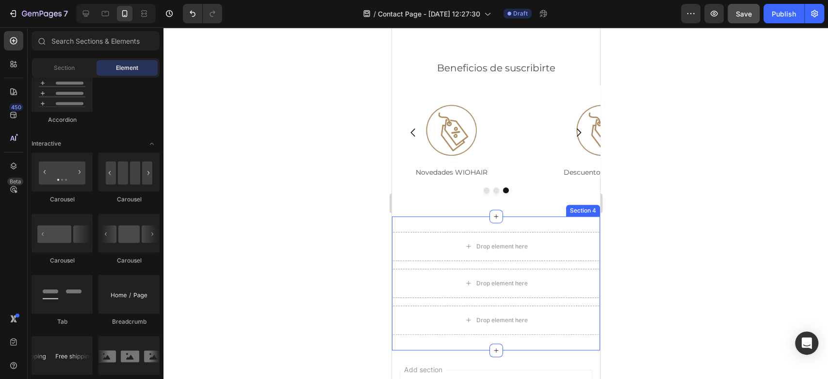
click at [426, 224] on div "Drop element here Drop element here Drop element here Row Section 4" at bounding box center [496, 283] width 208 height 134
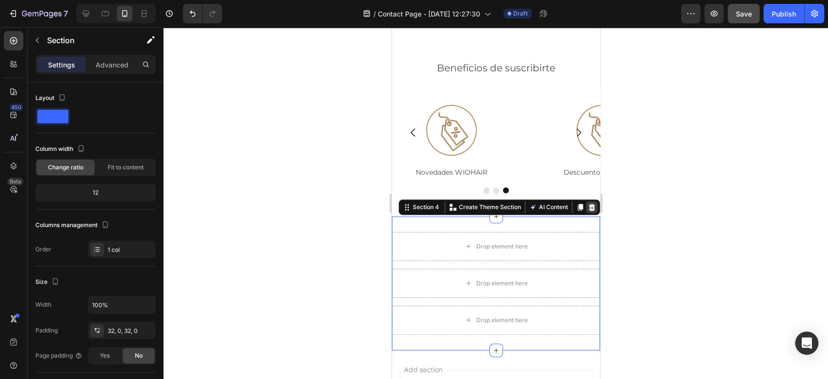
click at [588, 205] on icon at bounding box center [592, 207] width 8 height 8
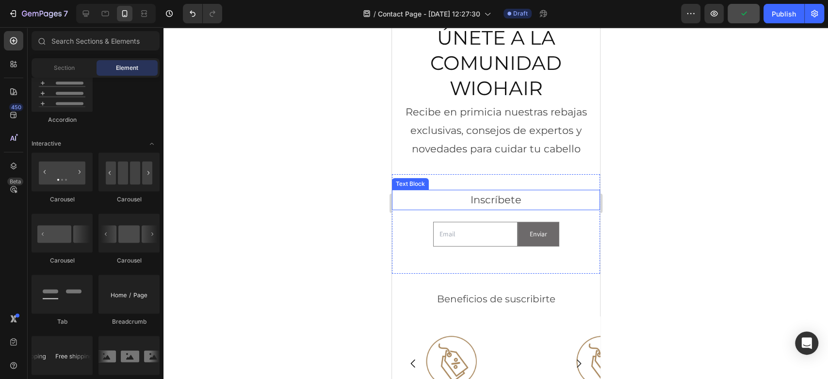
scroll to position [108, 0]
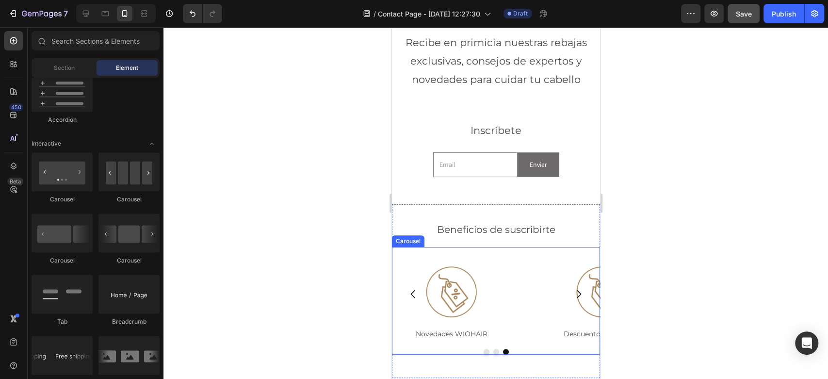
click at [414, 294] on icon "Carousel Back Arrow" at bounding box center [413, 294] width 12 height 12
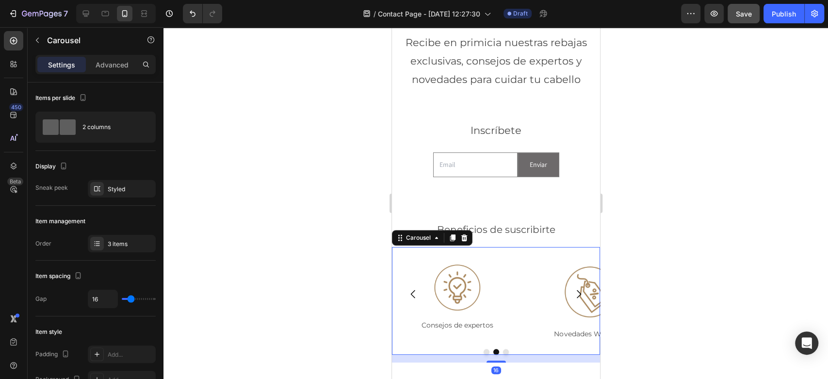
click at [414, 294] on icon "Carousel Back Arrow" at bounding box center [413, 294] width 12 height 12
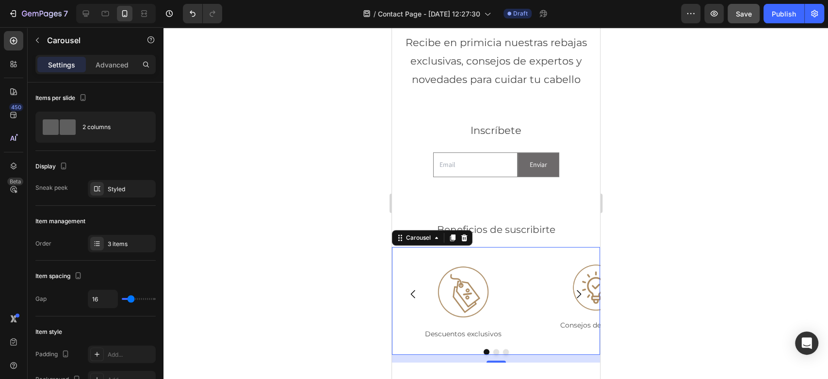
drag, startPoint x: 654, startPoint y: 275, endPoint x: 153, endPoint y: 286, distance: 501.3
click at [654, 275] on div at bounding box center [495, 203] width 665 height 352
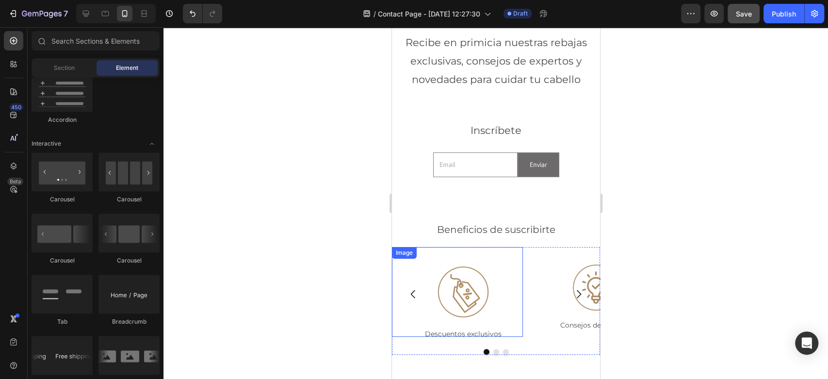
click at [462, 301] on img at bounding box center [462, 291] width 89 height 89
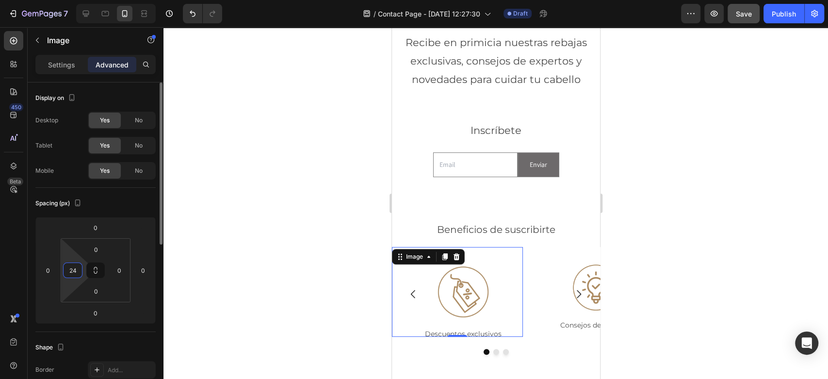
click at [78, 273] on input "24" at bounding box center [72, 270] width 15 height 15
type input "0"
click at [304, 289] on div at bounding box center [495, 203] width 665 height 352
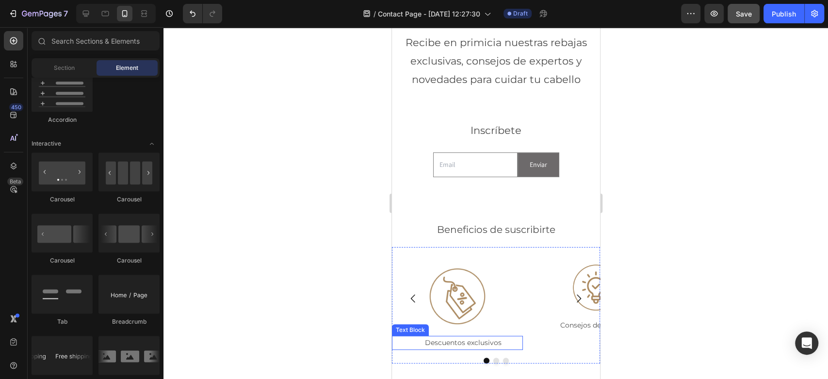
click at [459, 340] on p "Descuentos exclusivos" at bounding box center [462, 343] width 117 height 12
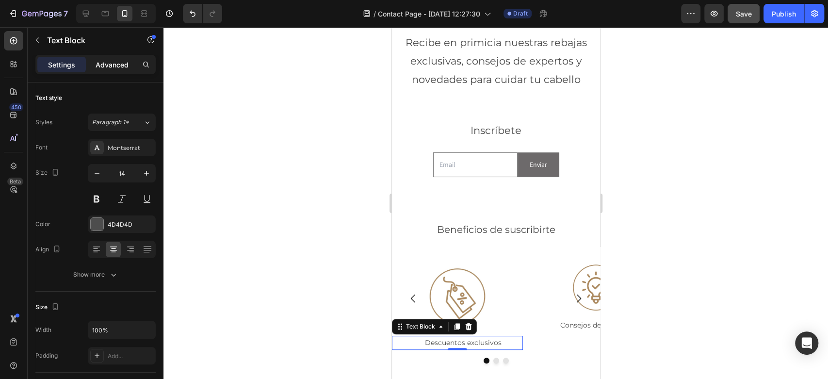
click at [114, 67] on p "Advanced" at bounding box center [112, 65] width 33 height 10
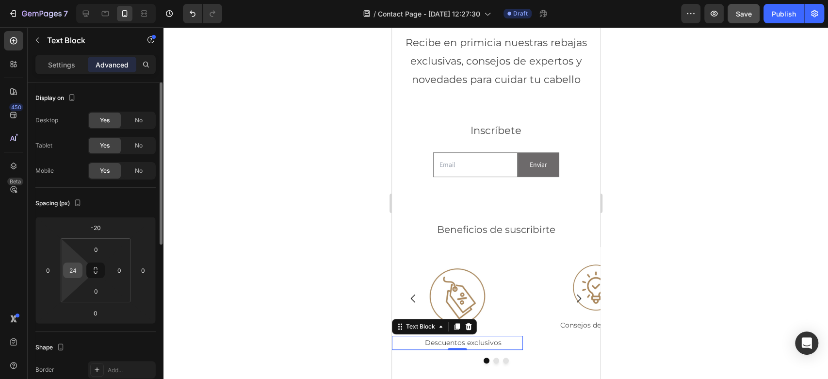
click at [72, 275] on input "24" at bounding box center [72, 270] width 15 height 15
type input "0"
click at [245, 264] on div at bounding box center [495, 203] width 665 height 352
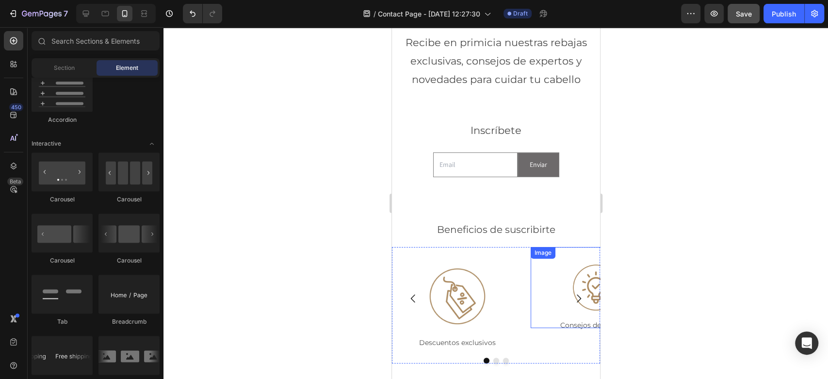
click at [583, 282] on img at bounding box center [595, 287] width 81 height 81
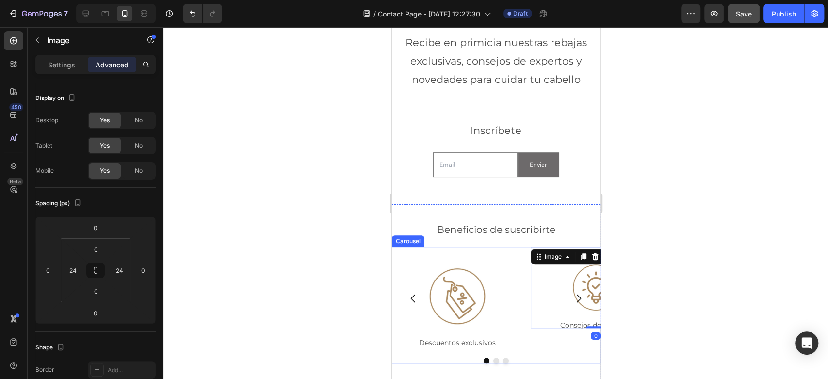
click at [572, 296] on icon "Carousel Next Arrow" at bounding box center [578, 299] width 12 height 12
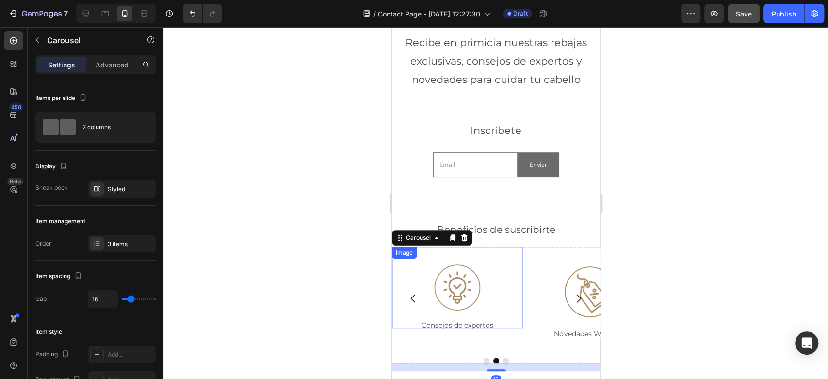
click at [452, 285] on img at bounding box center [457, 287] width 81 height 81
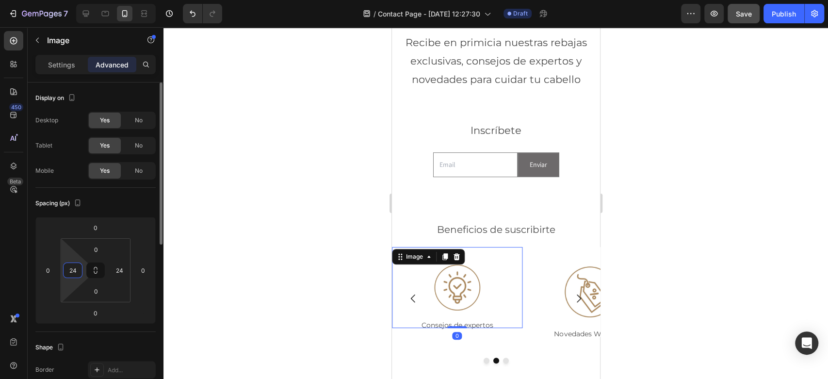
click at [70, 269] on input "24" at bounding box center [72, 270] width 15 height 15
type input "0"
click at [117, 269] on input "24" at bounding box center [119, 270] width 15 height 15
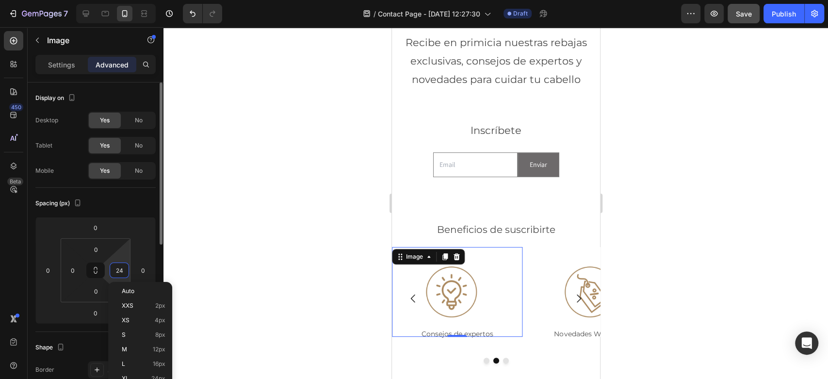
type input "0"
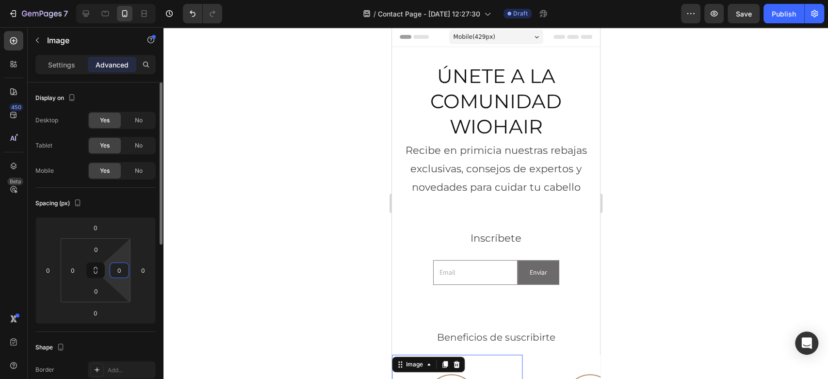
scroll to position [108, 0]
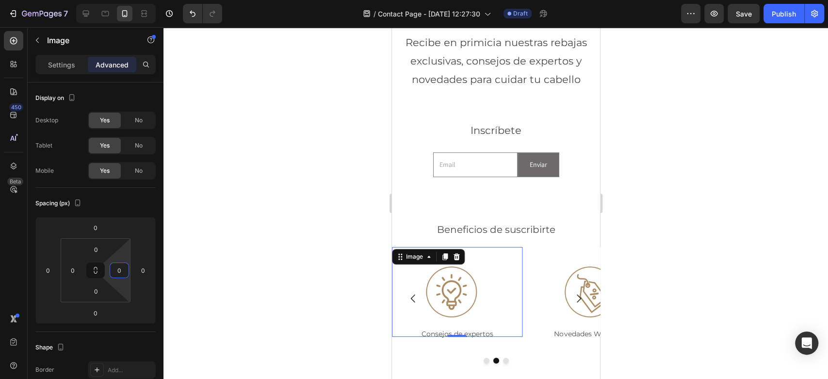
click at [291, 238] on div at bounding box center [495, 203] width 665 height 352
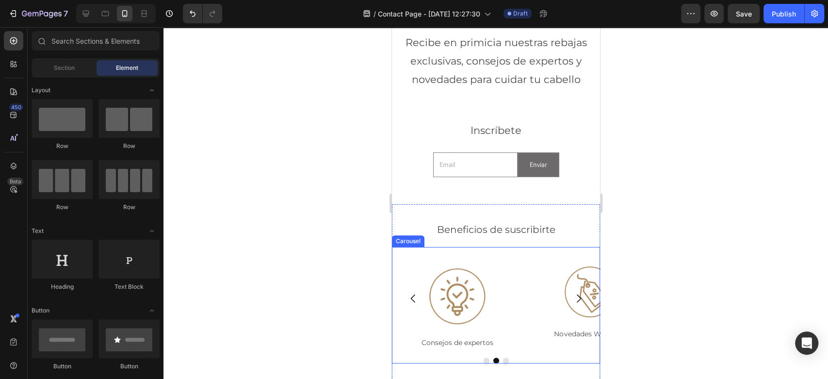
click at [414, 298] on icon "Carousel Back Arrow" at bounding box center [413, 299] width 12 height 12
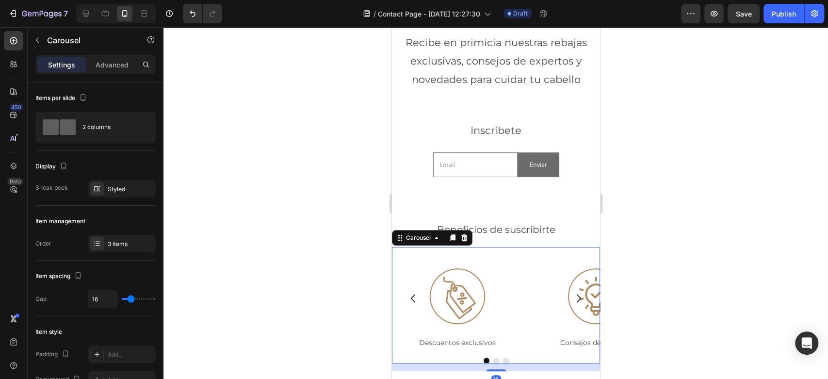
click at [576, 298] on icon "Carousel Next Arrow" at bounding box center [578, 298] width 4 height 8
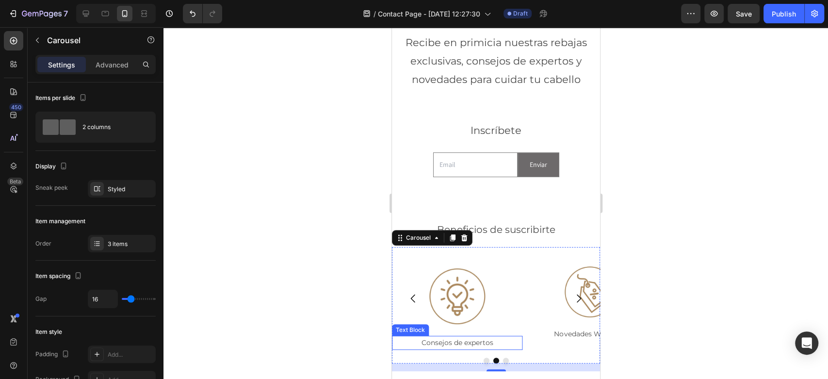
click at [465, 341] on p "Consejos de expertos" at bounding box center [457, 343] width 106 height 12
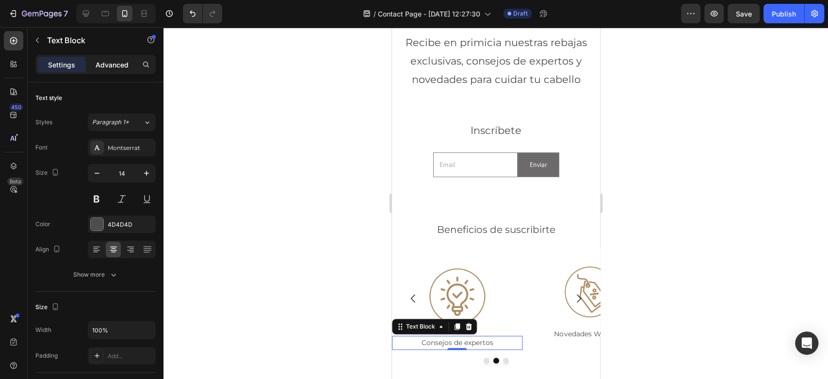
click at [105, 57] on div "Advanced" at bounding box center [112, 65] width 49 height 16
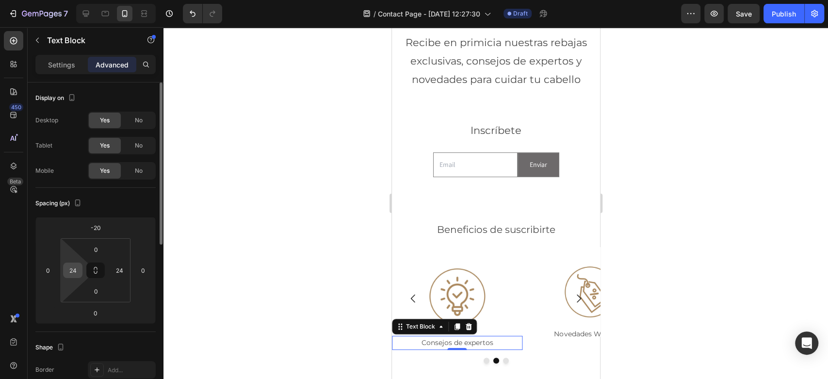
click at [77, 265] on input "24" at bounding box center [72, 270] width 15 height 15
type input "0"
click at [123, 266] on input "24" at bounding box center [119, 270] width 15 height 15
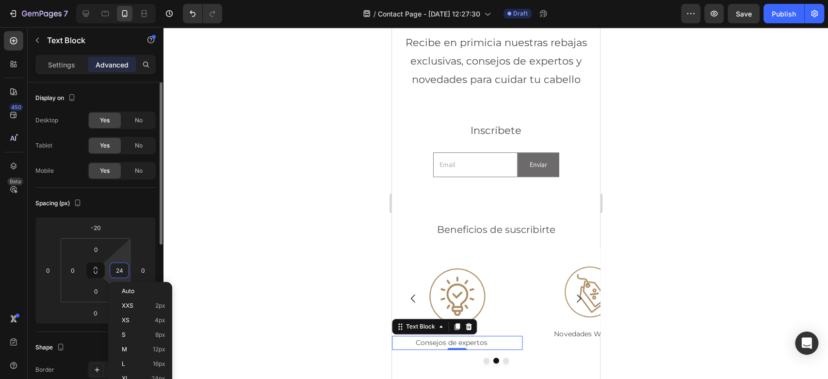
type input "0"
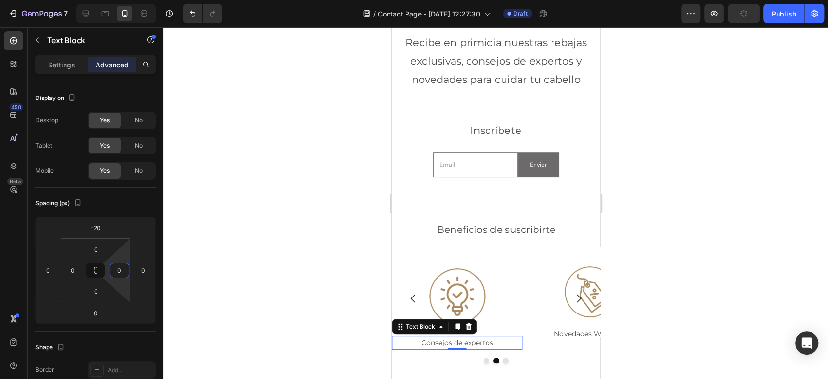
click at [641, 265] on div at bounding box center [495, 203] width 665 height 352
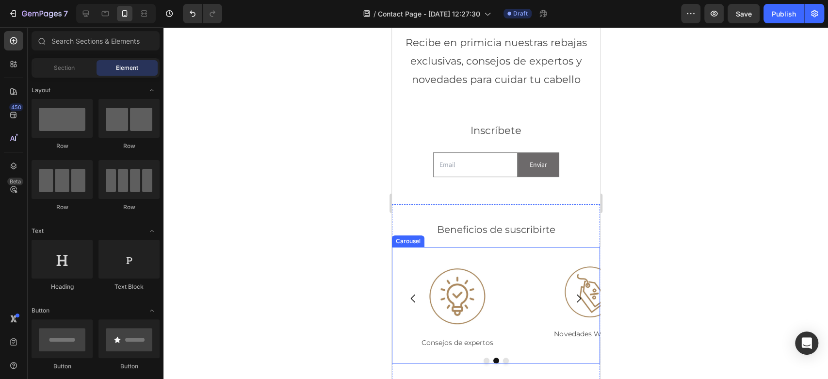
click at [572, 298] on icon "Carousel Next Arrow" at bounding box center [578, 299] width 12 height 12
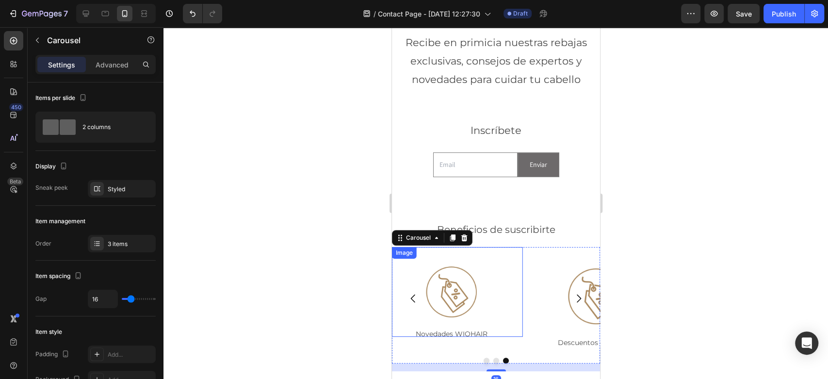
click at [449, 294] on img at bounding box center [451, 291] width 89 height 89
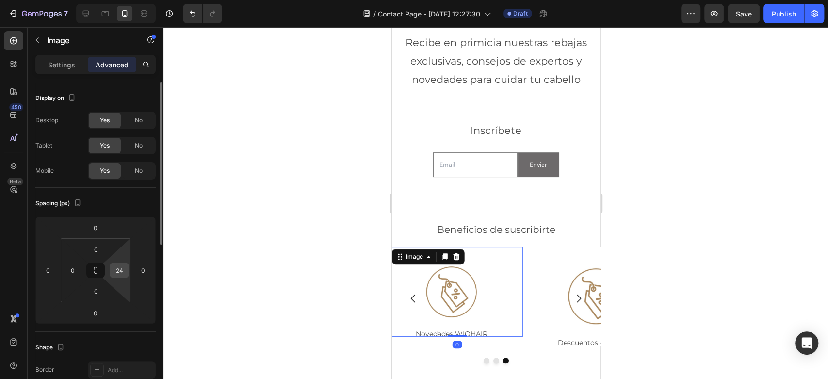
click at [119, 269] on input "24" at bounding box center [119, 270] width 15 height 15
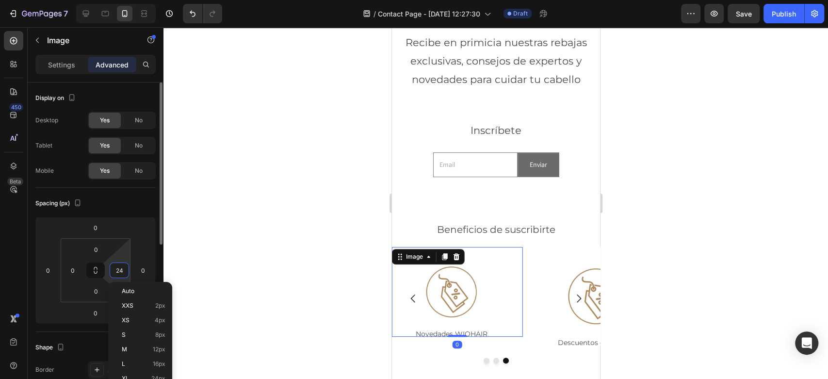
type input "0"
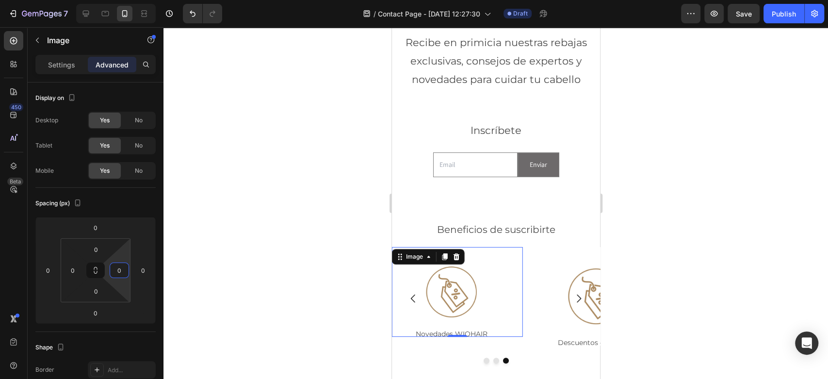
click at [194, 270] on div at bounding box center [495, 203] width 665 height 352
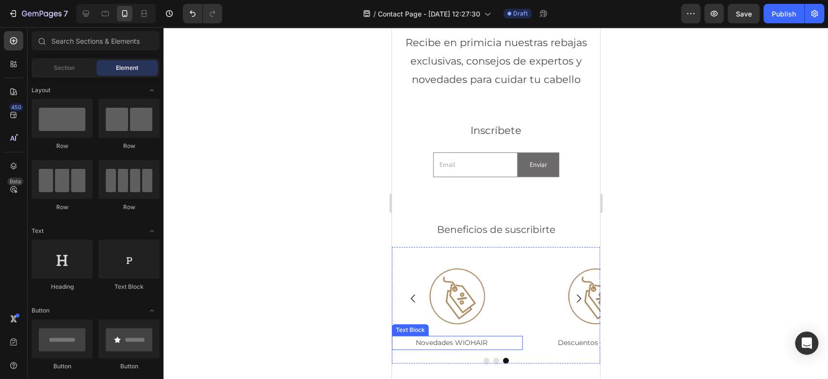
click at [468, 342] on p "Novedades WIOHAIR" at bounding box center [450, 343] width 117 height 12
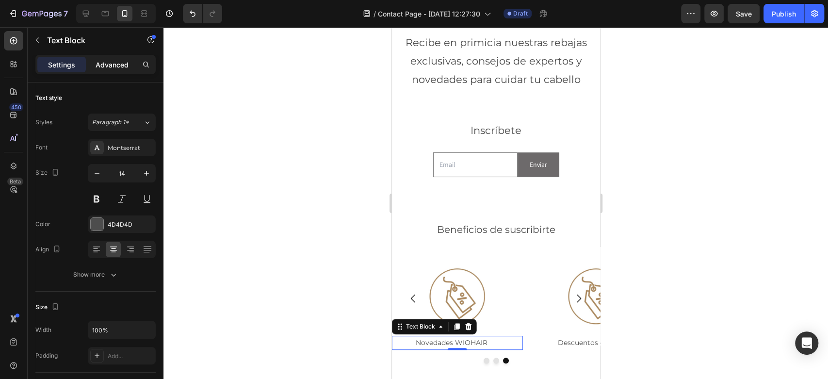
click at [115, 67] on p "Advanced" at bounding box center [112, 65] width 33 height 10
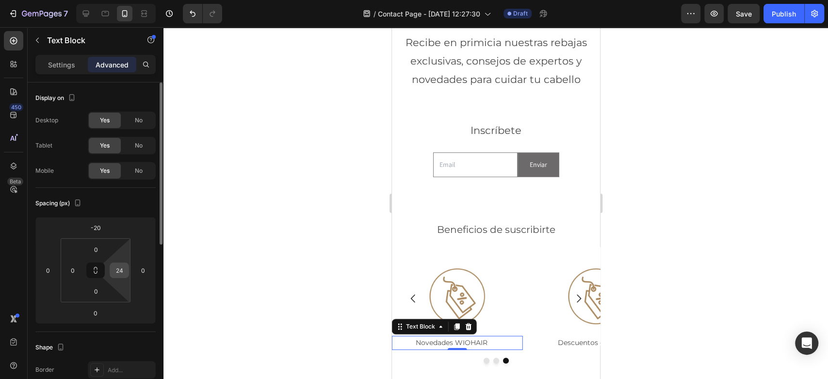
click at [115, 274] on input "24" at bounding box center [119, 270] width 15 height 15
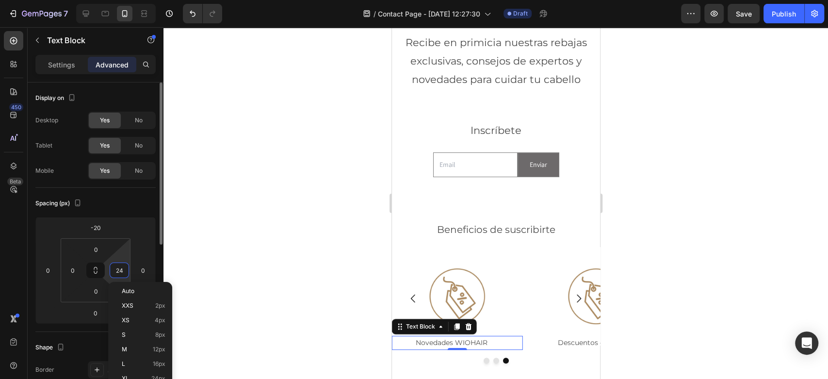
type input "0"
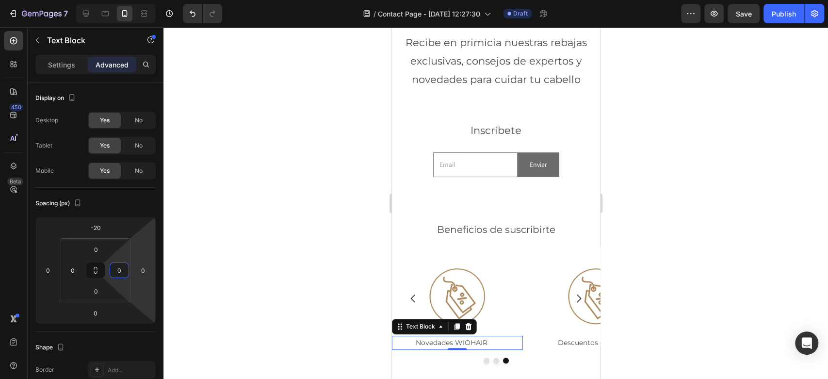
click at [206, 253] on div at bounding box center [495, 203] width 665 height 352
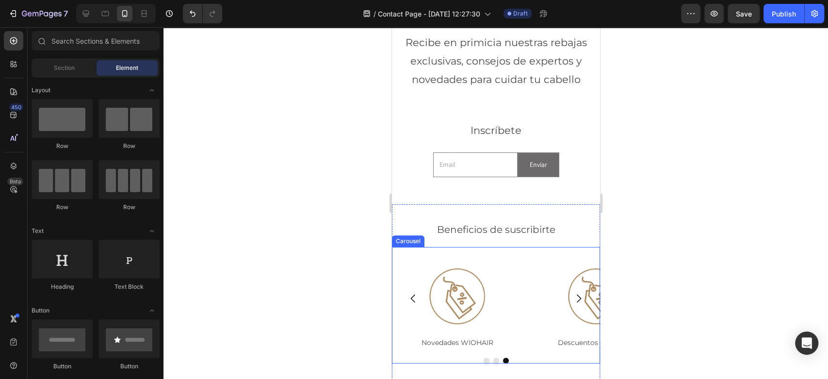
click at [572, 296] on icon "Carousel Next Arrow" at bounding box center [578, 299] width 12 height 12
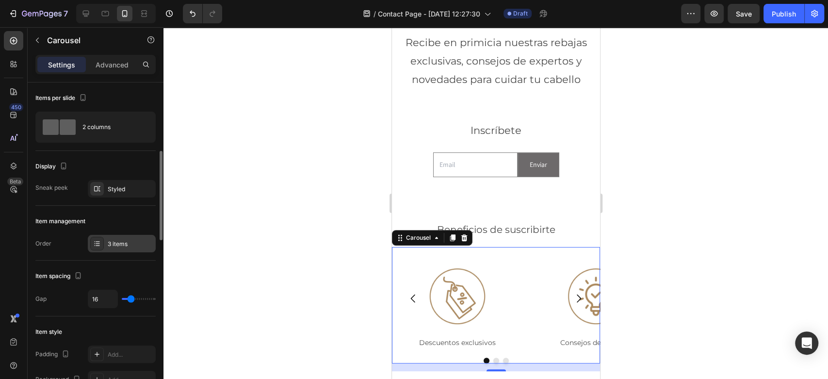
scroll to position [54, 0]
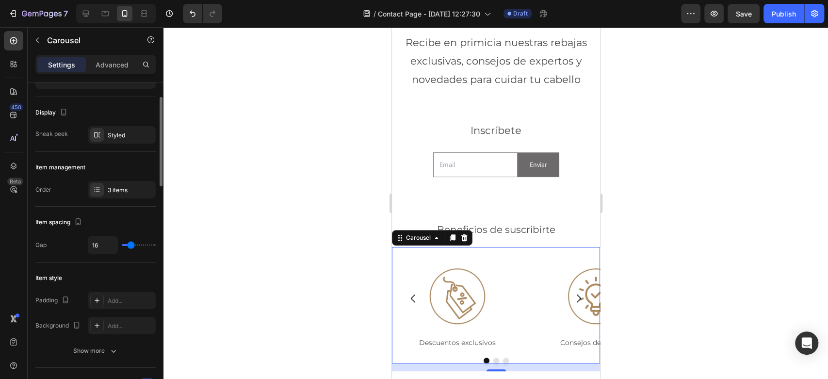
type input "3"
type input "2"
type input "1"
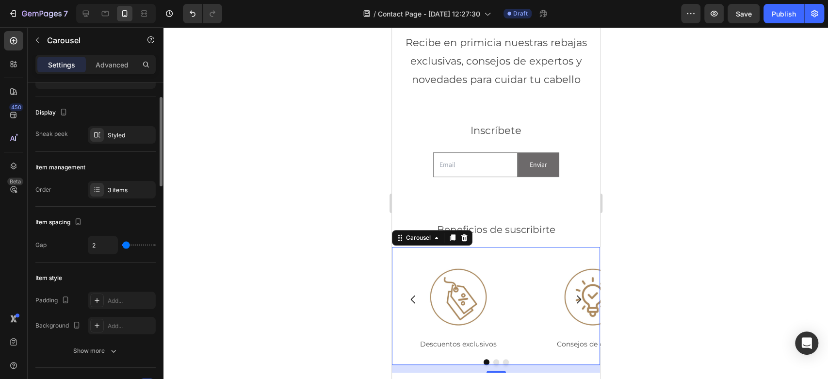
type input "1"
type input "0"
drag, startPoint x: 127, startPoint y: 245, endPoint x: 120, endPoint y: 245, distance: 6.8
type input "0"
click at [122, 245] on input "range" at bounding box center [139, 245] width 34 height 2
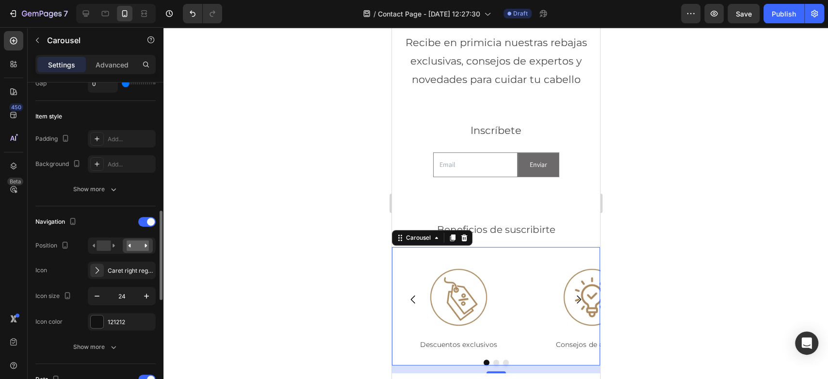
scroll to position [269, 0]
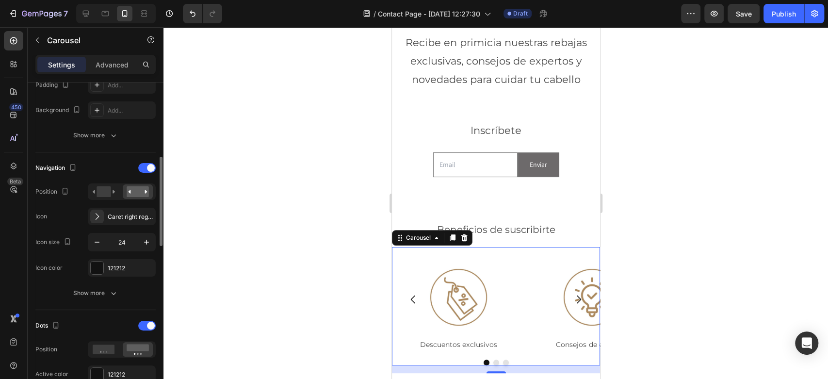
click at [277, 212] on div at bounding box center [495, 203] width 665 height 352
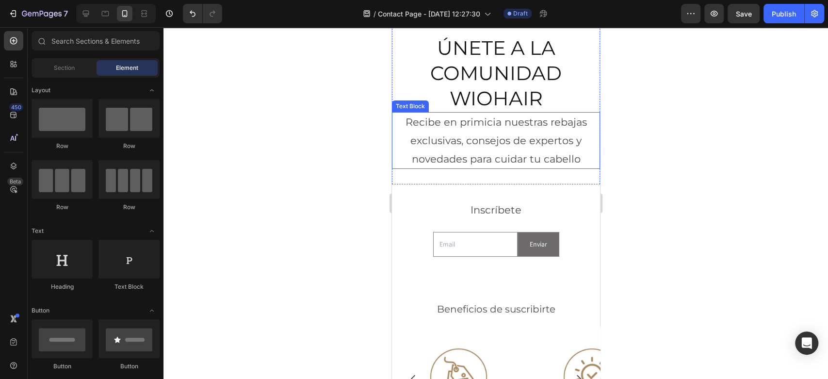
scroll to position [54, 0]
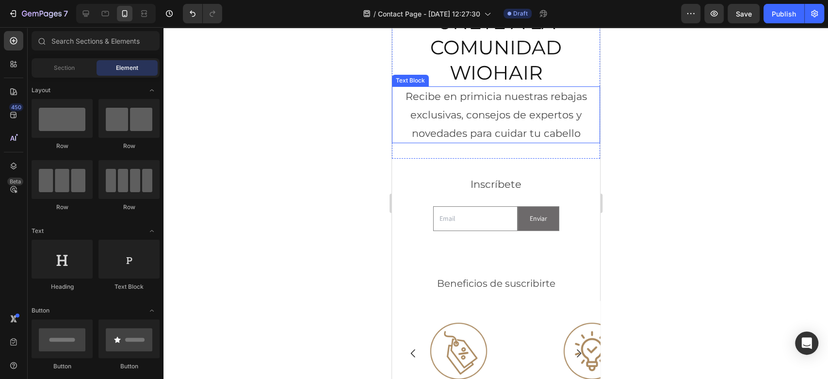
click at [503, 101] on p "Recibe en primicia nuestras rebajas exclusivas, consejos de expertos y novedade…" at bounding box center [495, 114] width 206 height 55
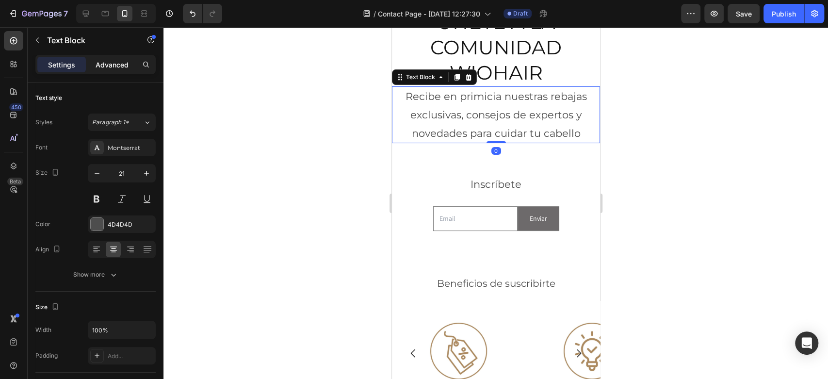
click at [119, 69] on div "Advanced" at bounding box center [112, 65] width 49 height 16
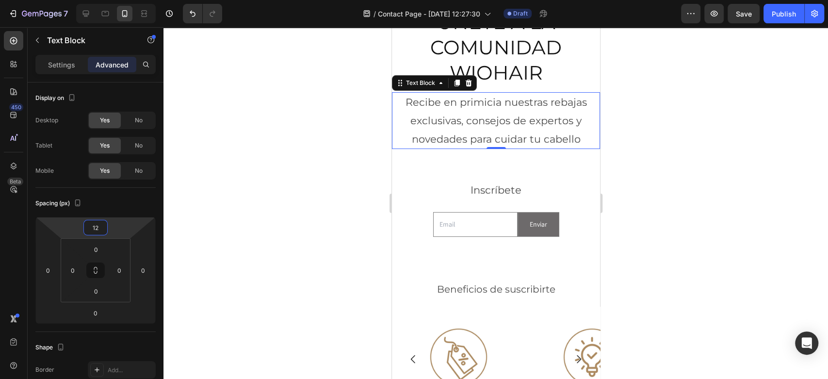
type input "10"
drag, startPoint x: 116, startPoint y: 229, endPoint x: 121, endPoint y: 227, distance: 5.9
click at [121, 0] on html "7 Version history / Contact Page - [DATE] 12:27:30 Draft Preview Save Publish 4…" at bounding box center [414, 0] width 828 height 0
click at [660, 166] on div at bounding box center [495, 203] width 665 height 352
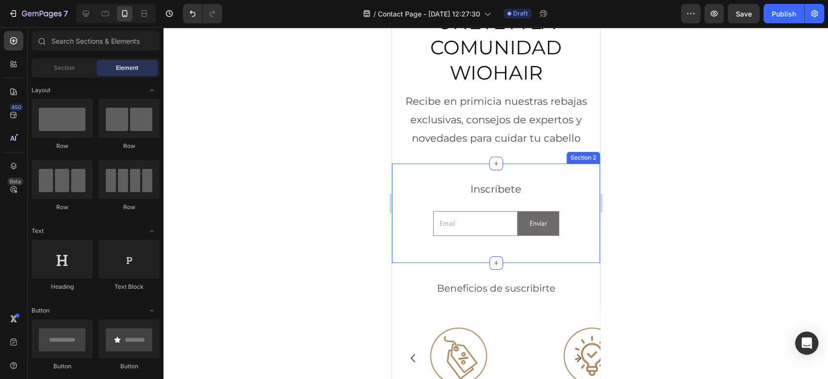
click at [535, 173] on div "Inscríbete Text Block Email Field Enviar Submit Button Row Newsletter Section 2" at bounding box center [496, 212] width 208 height 99
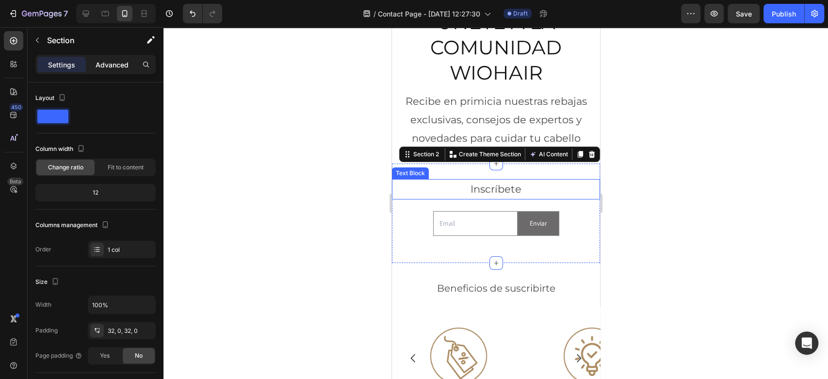
click at [120, 66] on p "Advanced" at bounding box center [112, 65] width 33 height 10
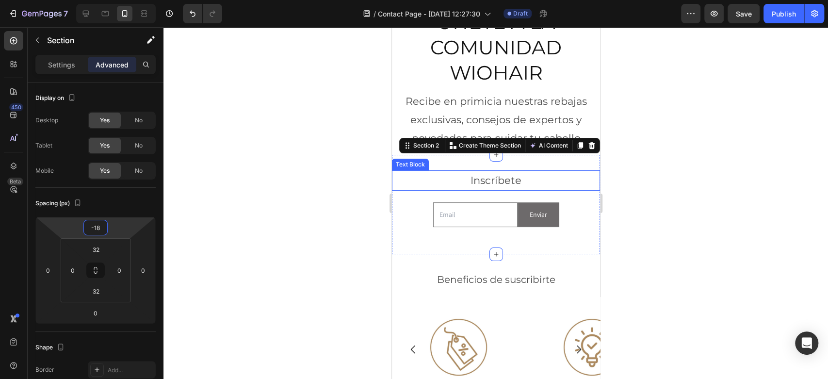
drag, startPoint x: 125, startPoint y: 222, endPoint x: 132, endPoint y: 227, distance: 9.2
click at [132, 0] on html "7 Version history / Contact Page - [DATE] 12:27:30 Draft Preview Save Publish 4…" at bounding box center [414, 0] width 828 height 0
type input "-1"
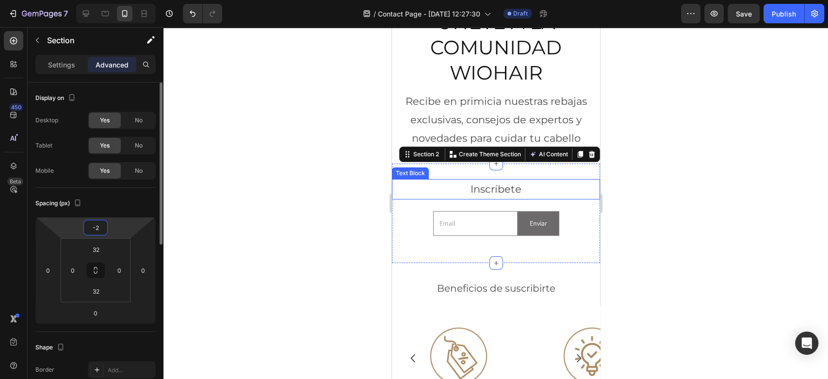
type input "-20"
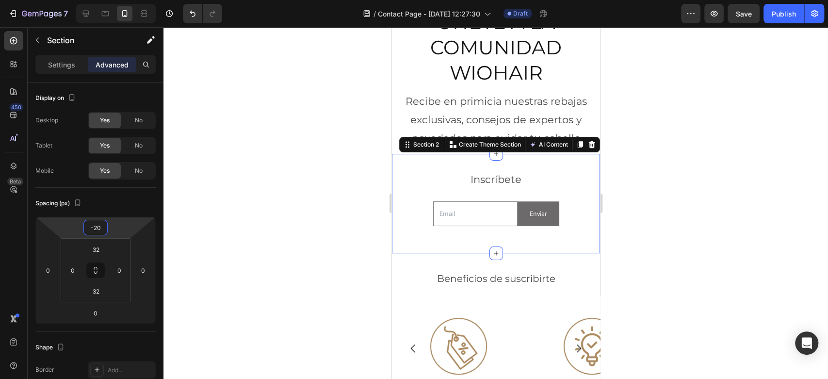
click at [755, 197] on div at bounding box center [495, 203] width 665 height 352
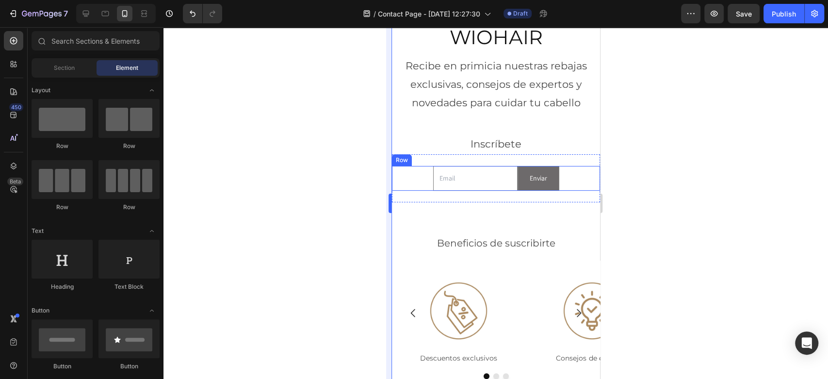
scroll to position [108, 0]
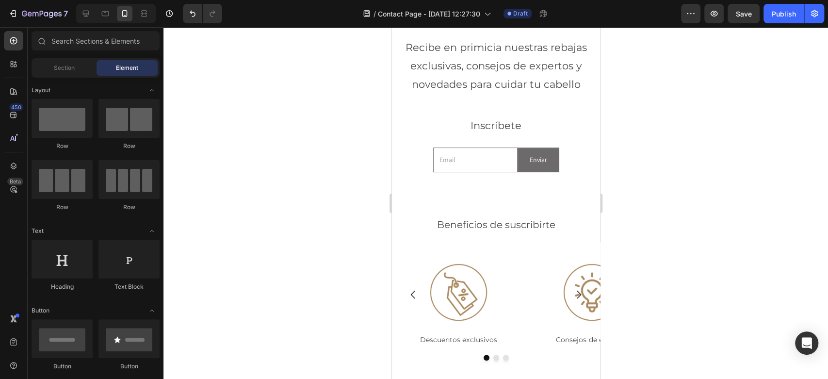
drag, startPoint x: 783, startPoint y: 18, endPoint x: 617, endPoint y: 191, distance: 239.2
click at [783, 18] on div "Publish" at bounding box center [784, 14] width 24 height 10
drag, startPoint x: 466, startPoint y: 159, endPoint x: 457, endPoint y: 159, distance: 8.7
click at [466, 159] on input "email" at bounding box center [475, 159] width 84 height 25
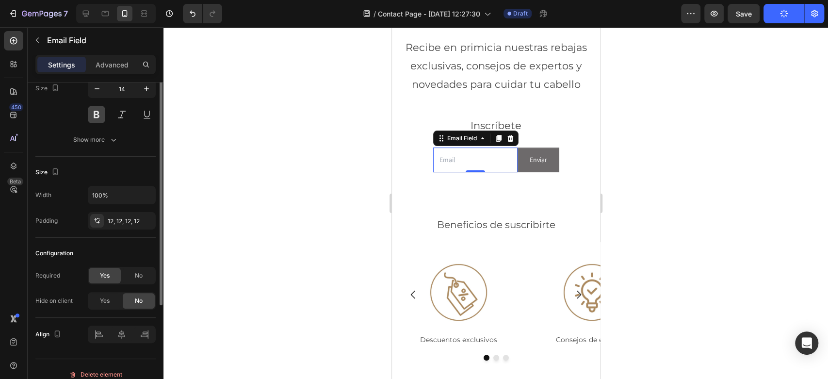
scroll to position [54, 0]
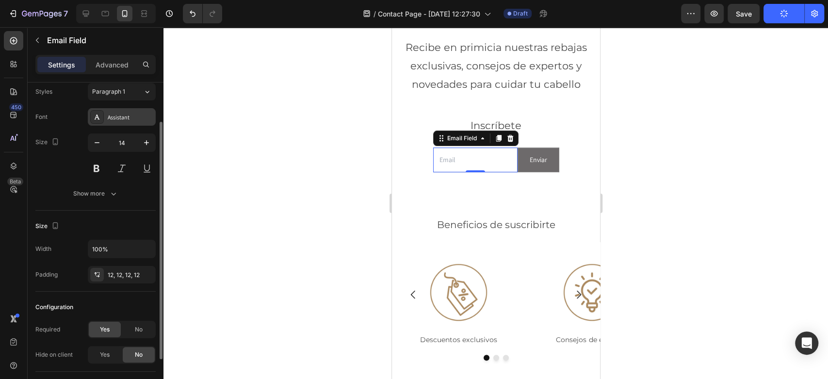
click at [111, 116] on div "Assistant" at bounding box center [131, 117] width 46 height 9
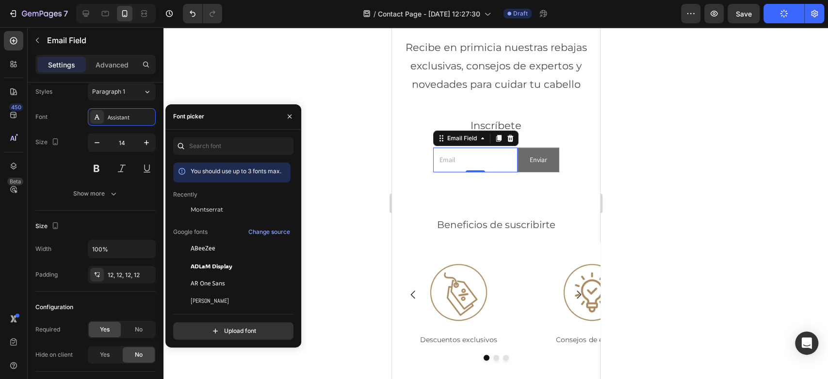
click at [261, 80] on div at bounding box center [495, 203] width 665 height 352
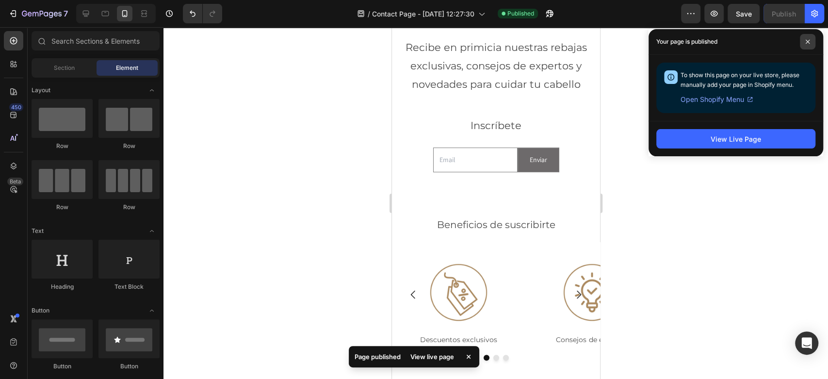
click at [809, 40] on icon at bounding box center [808, 42] width 4 height 4
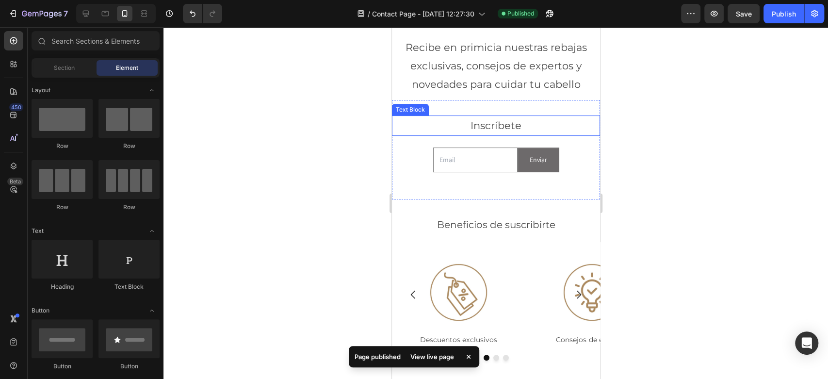
click at [503, 130] on p "Inscríbete" at bounding box center [495, 125] width 206 height 18
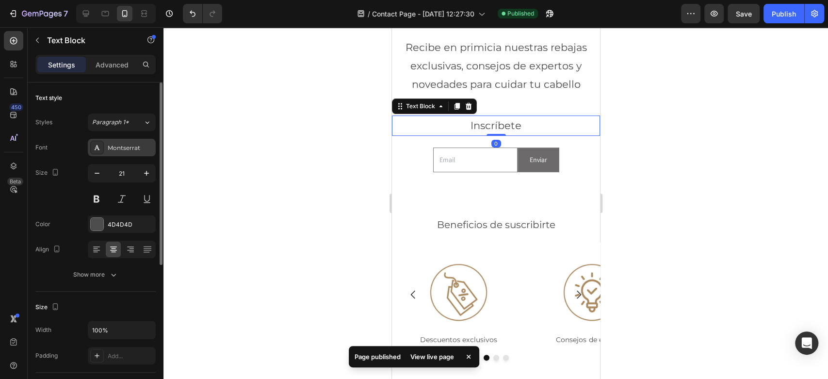
click at [127, 151] on div "Montserrat" at bounding box center [131, 148] width 46 height 9
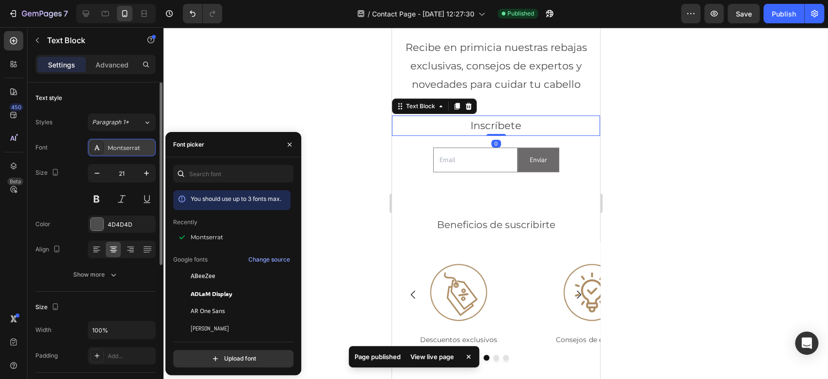
click at [127, 151] on div "Montserrat" at bounding box center [131, 148] width 46 height 9
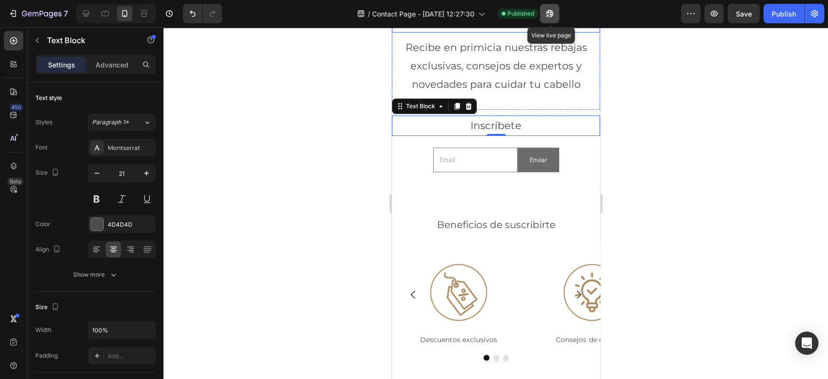
click at [551, 15] on icon "button" at bounding box center [550, 14] width 10 height 10
